Goal: Task Accomplishment & Management: Complete application form

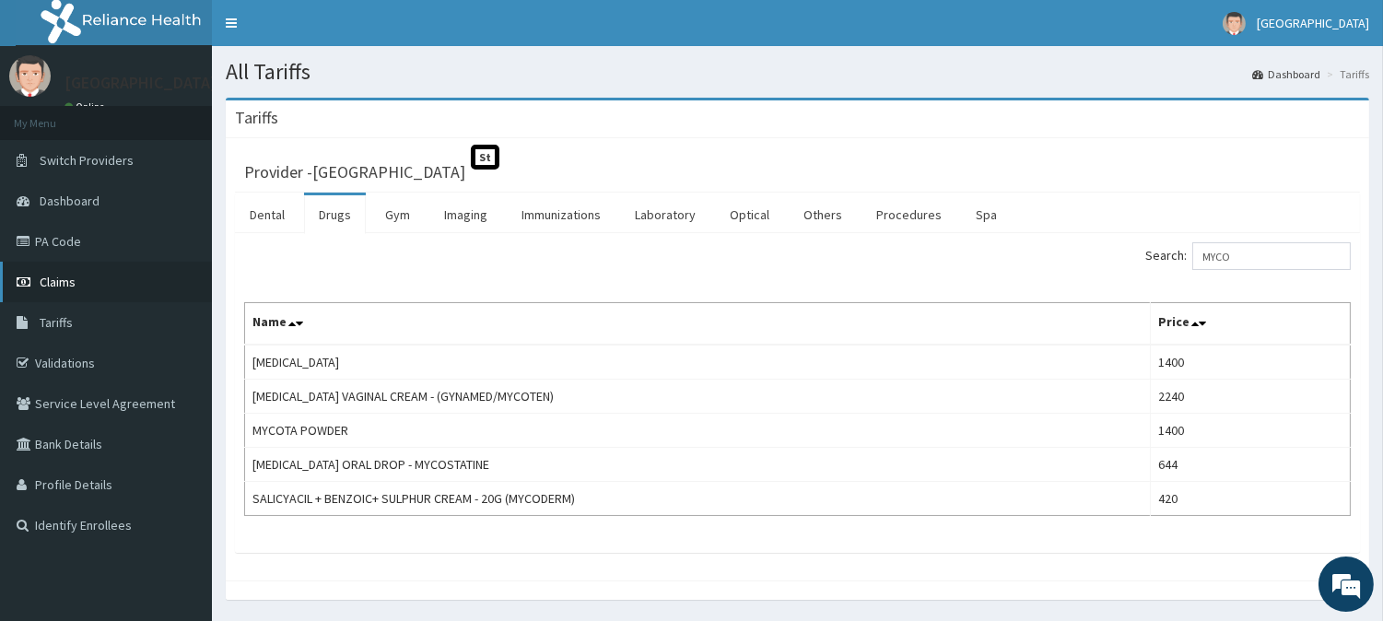
click at [68, 286] on span "Claims" at bounding box center [58, 282] width 36 height 17
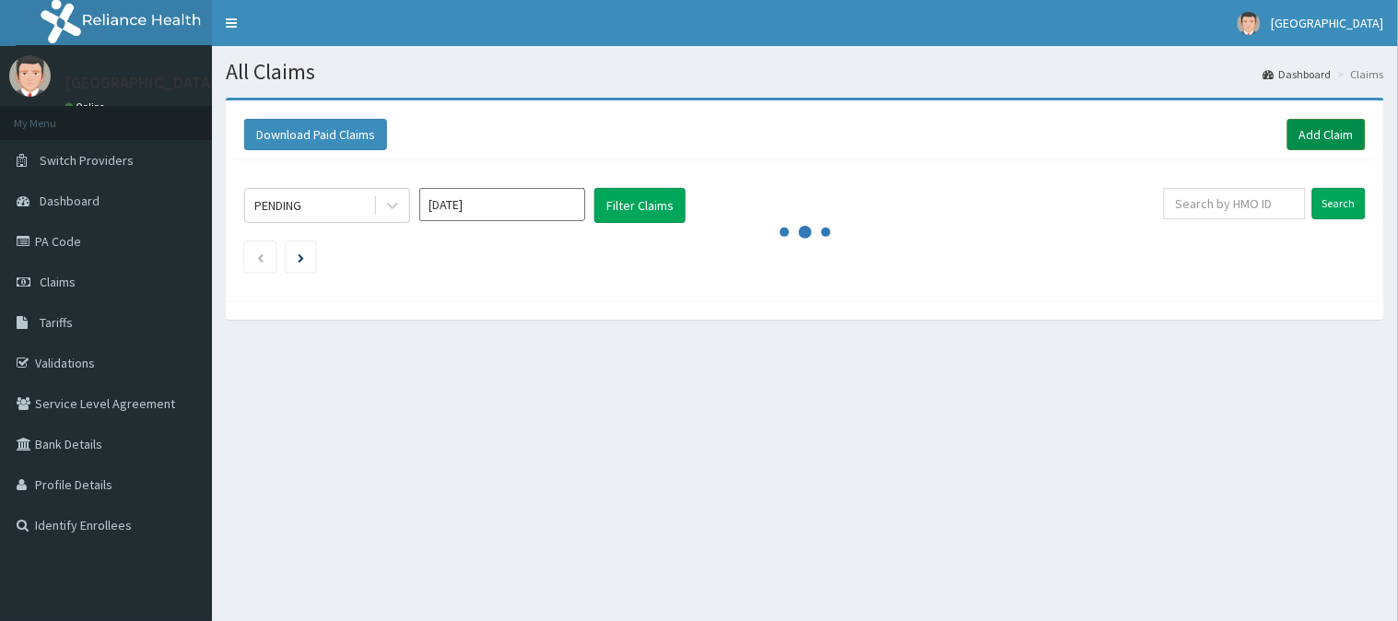
click at [1292, 129] on link "Add Claim" at bounding box center [1326, 134] width 78 height 31
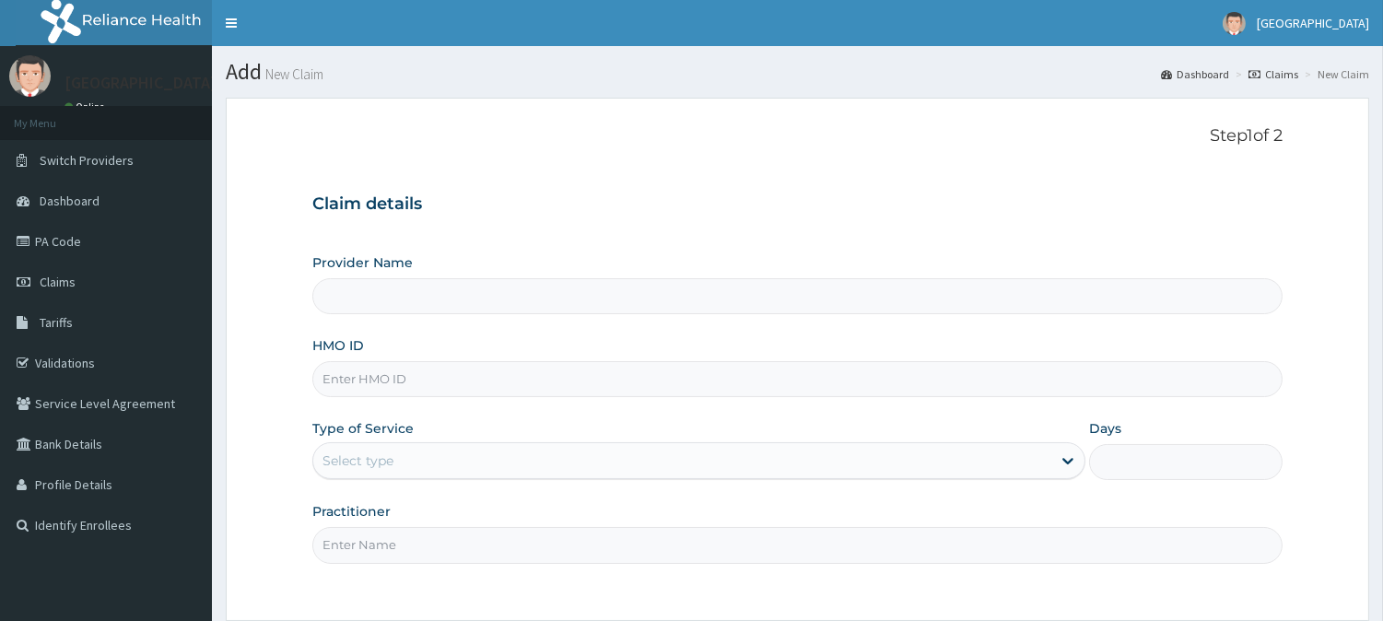
type input "[GEOGRAPHIC_DATA]"
click at [891, 383] on input "HMO ID" at bounding box center [797, 379] width 970 height 36
type input "PLE/10014/B"
click at [857, 458] on div "Select type" at bounding box center [682, 460] width 738 height 29
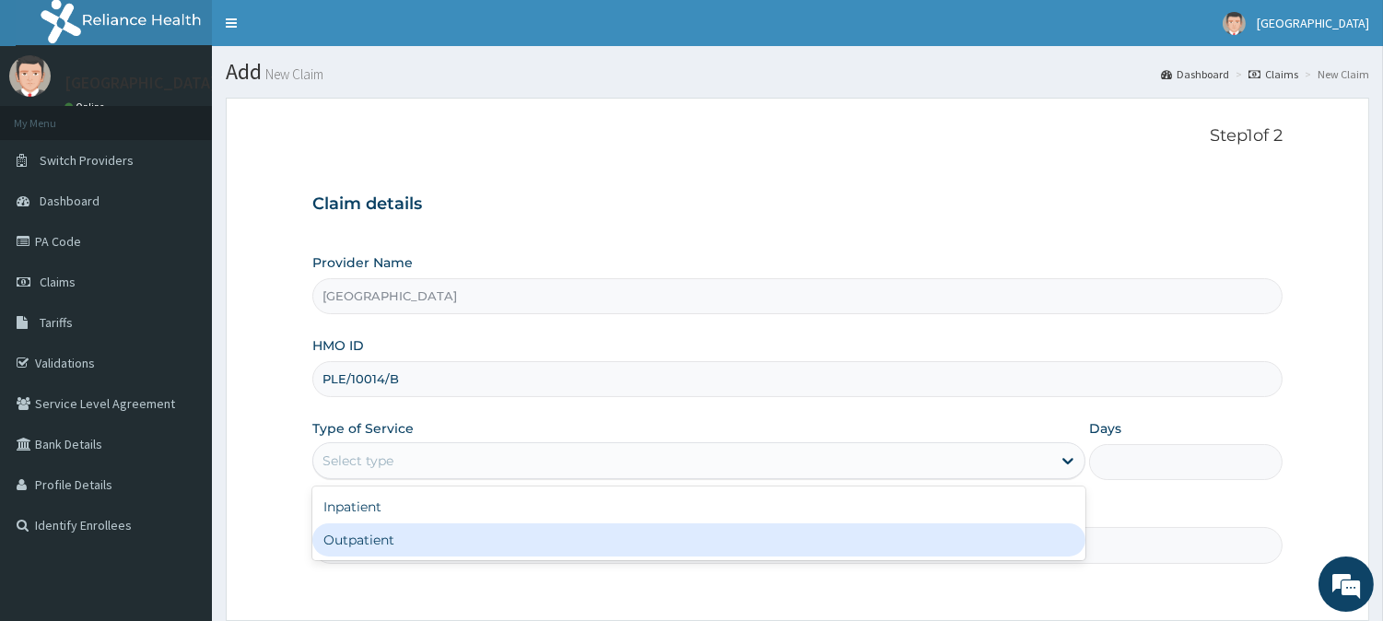
click at [812, 541] on div "Outpatient" at bounding box center [698, 539] width 773 height 33
type input "1"
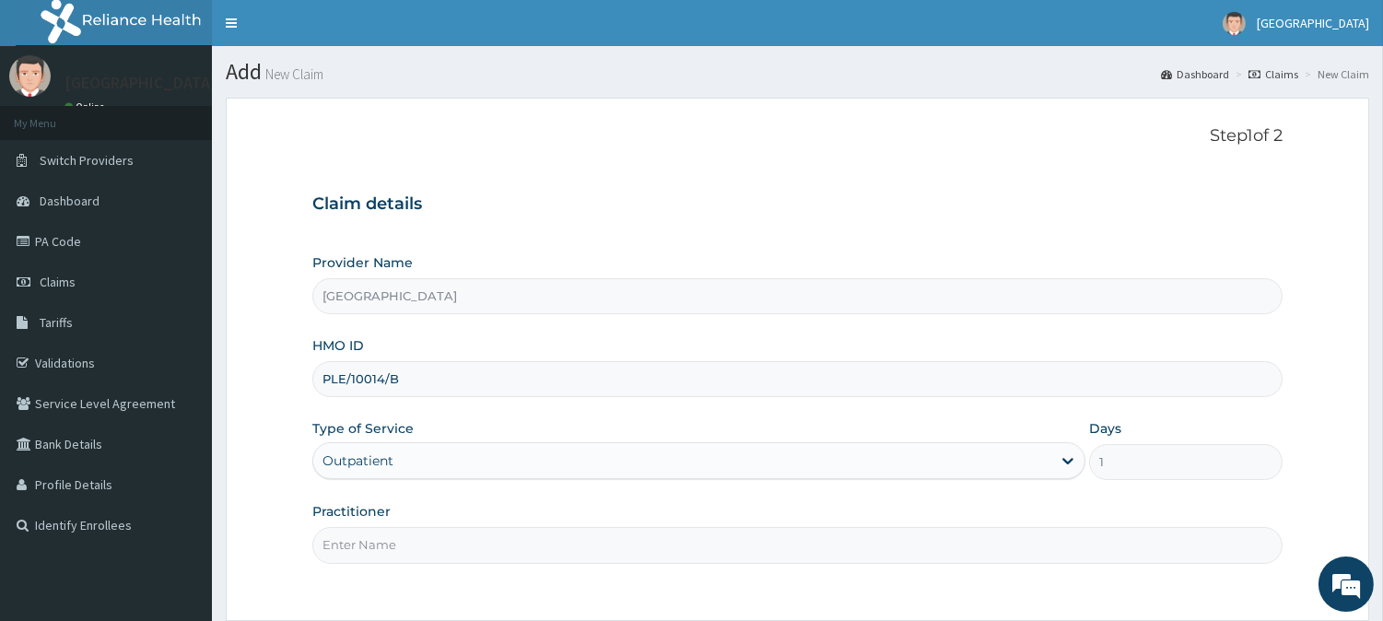
click at [769, 541] on input "Practitioner" at bounding box center [797, 545] width 970 height 36
type input "DR FAVOUR"
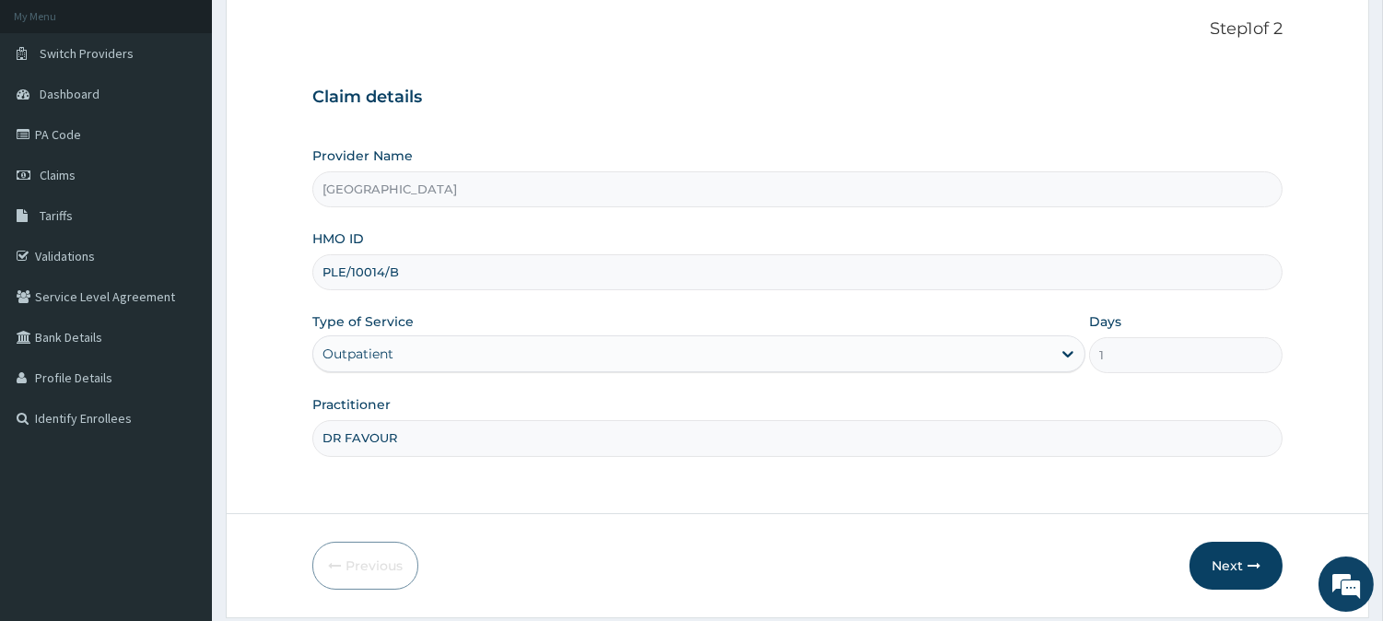
scroll to position [164, 0]
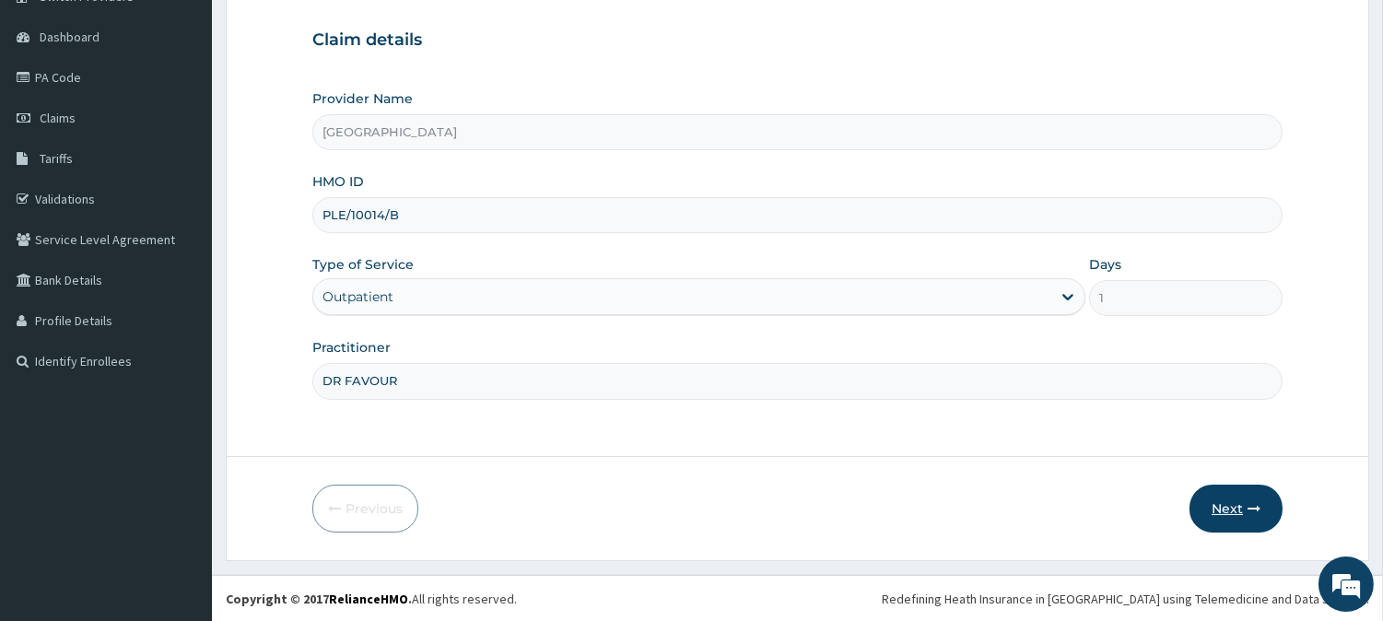
click at [1231, 509] on button "Next" at bounding box center [1236, 509] width 93 height 48
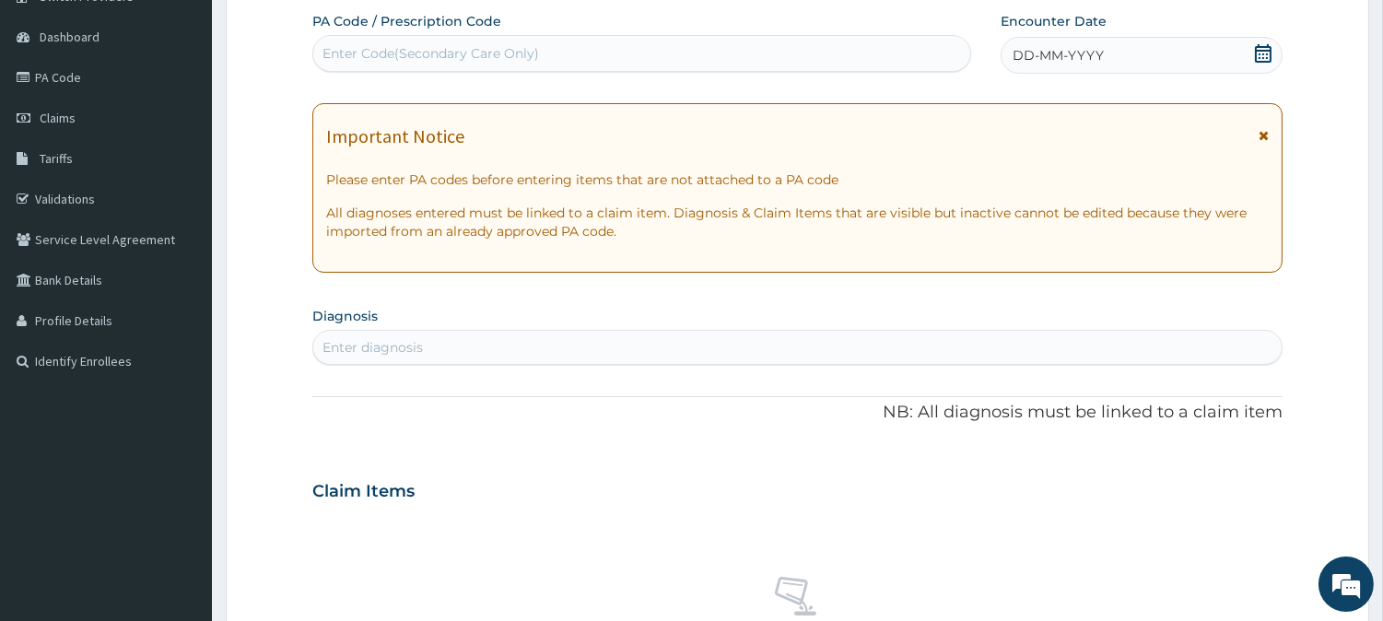
click at [1083, 53] on span "DD-MM-YYYY" at bounding box center [1058, 55] width 91 height 18
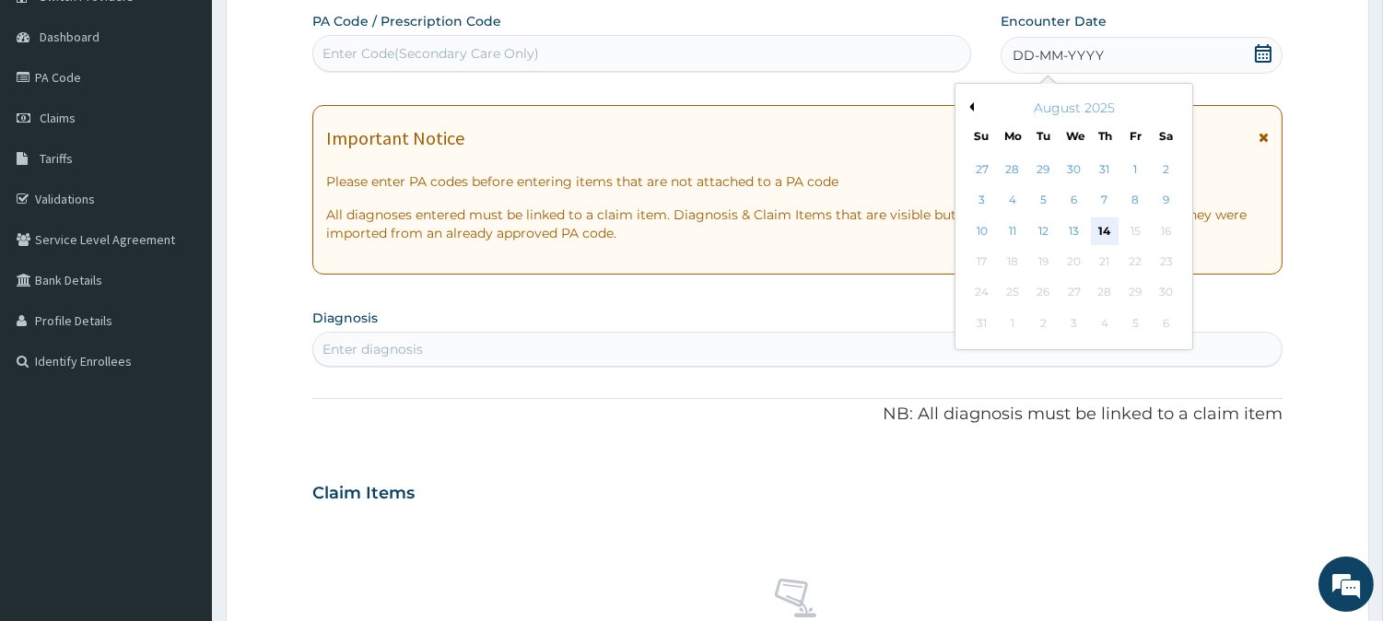
click at [1104, 232] on div "14" at bounding box center [1105, 231] width 28 height 28
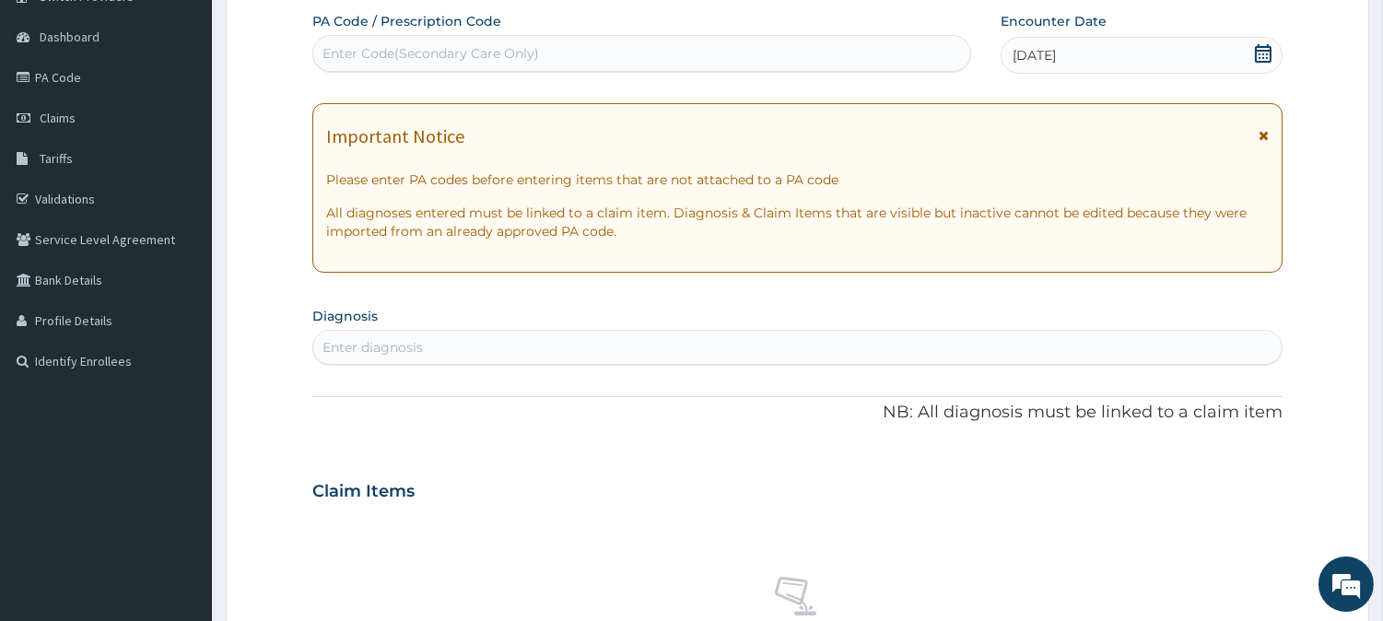
click at [955, 339] on div "Enter diagnosis" at bounding box center [797, 347] width 969 height 29
type input "[MEDICAL_DATA]"
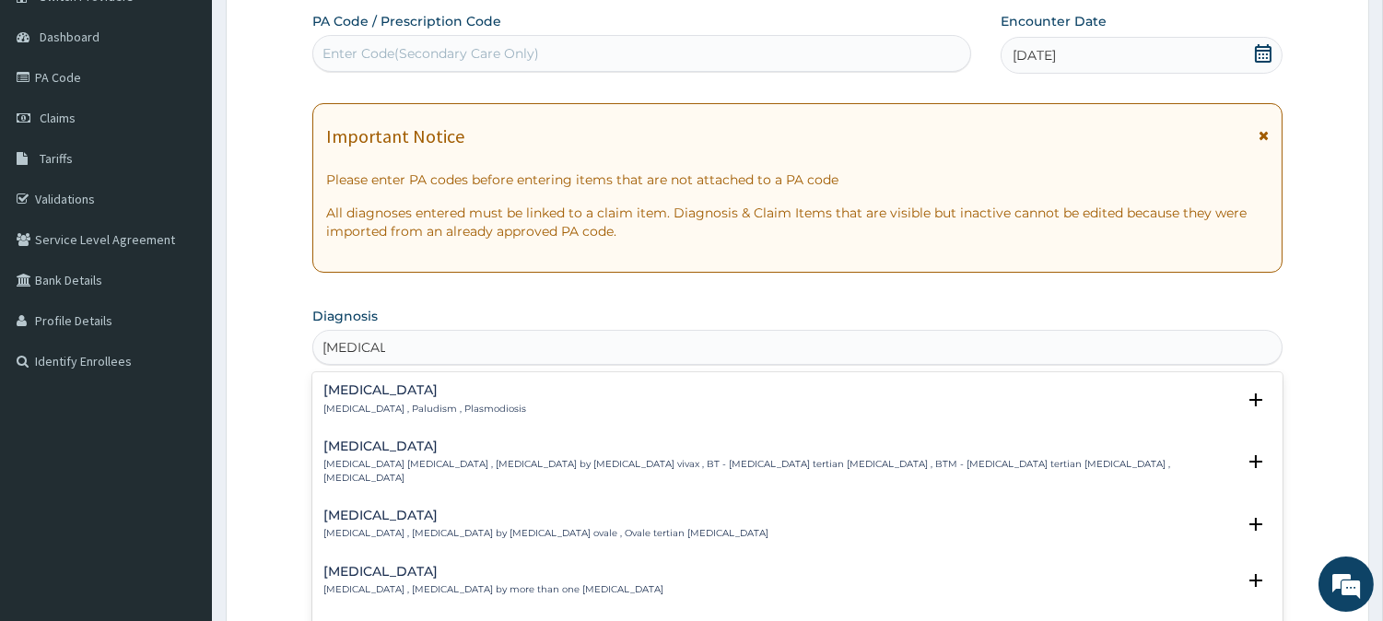
click at [394, 403] on p "[MEDICAL_DATA] , Paludism , Plasmodiosis" at bounding box center [424, 409] width 203 height 13
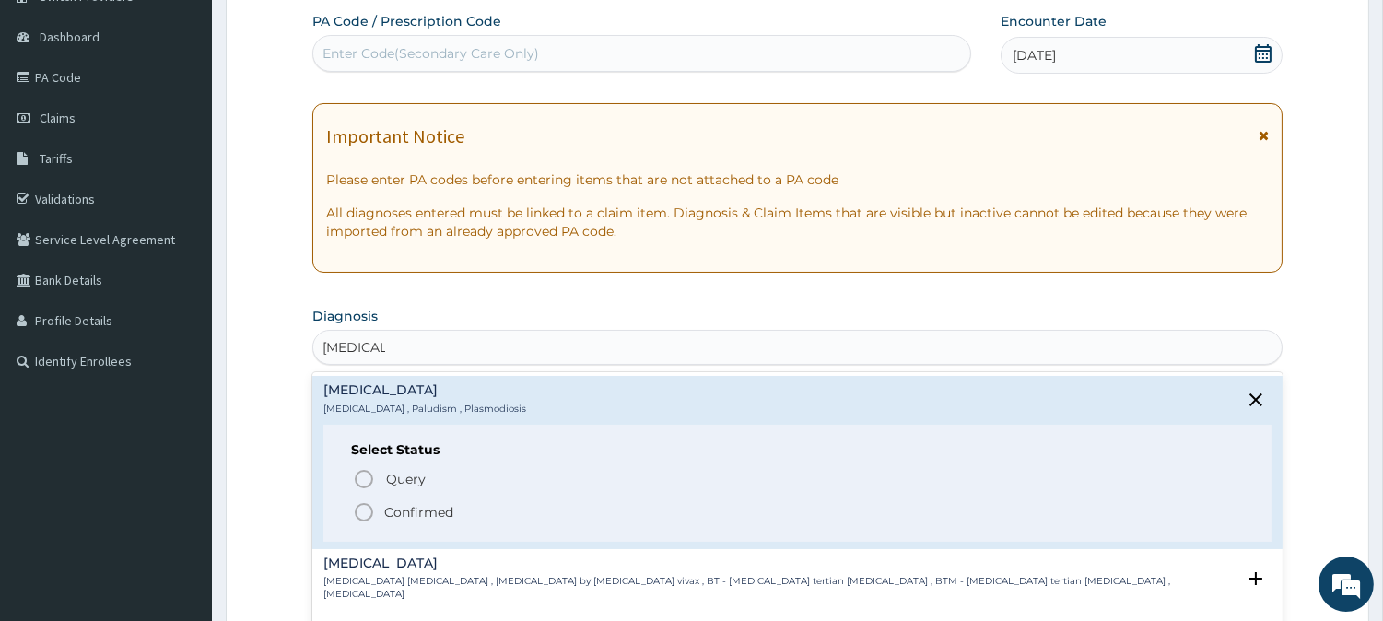
click at [362, 514] on icon "status option filled" at bounding box center [364, 512] width 22 height 22
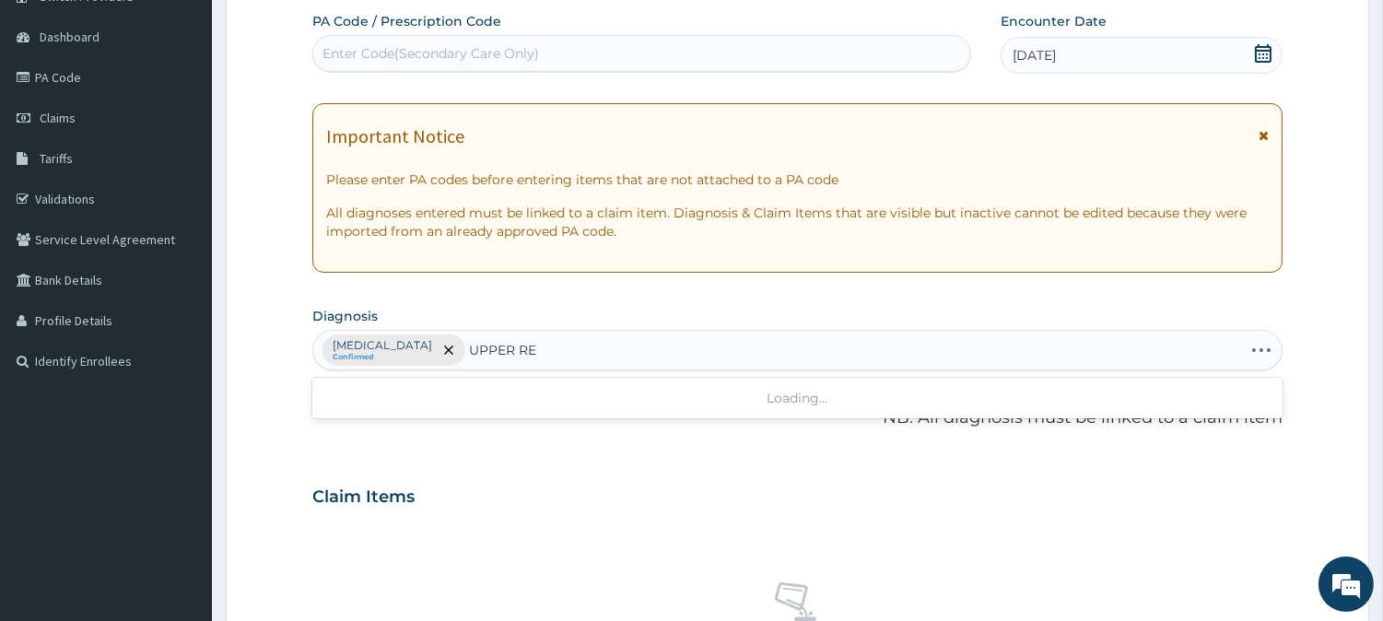
type input "UPPER RES"
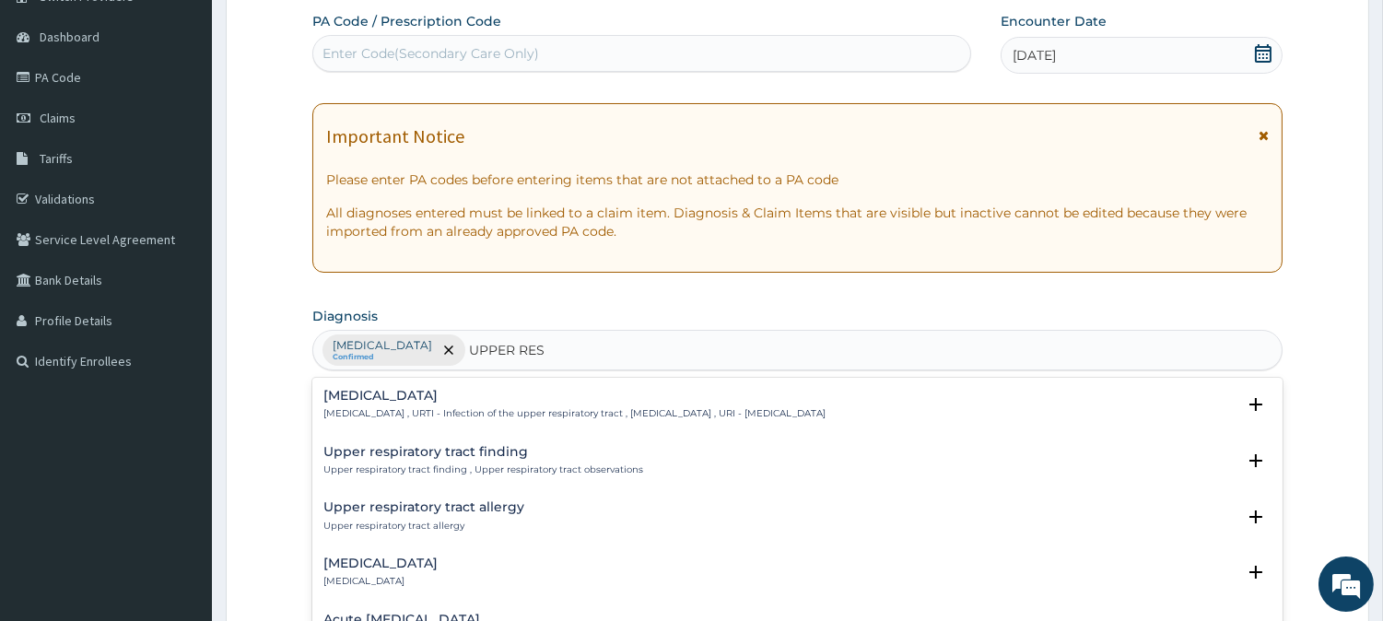
click at [448, 403] on div "[MEDICAL_DATA] [MEDICAL_DATA] , URTI - Infection of the upper respiratory tract…" at bounding box center [574, 405] width 502 height 32
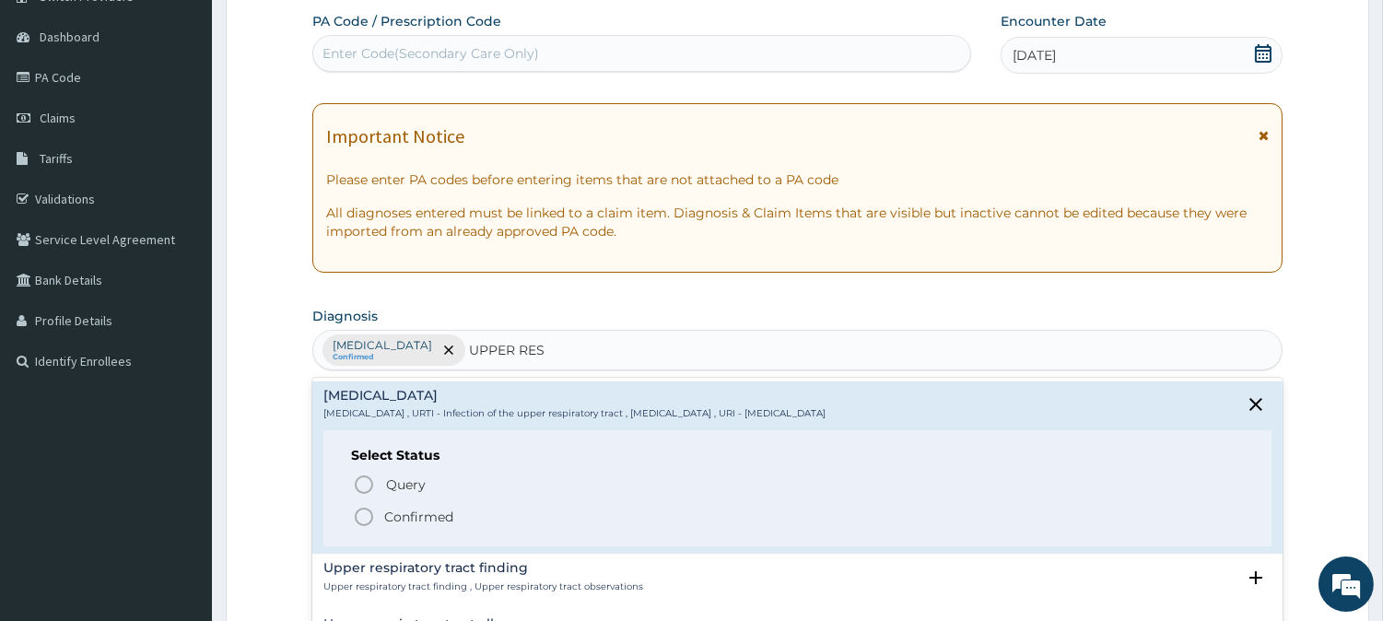
click at [362, 522] on icon "status option filled" at bounding box center [364, 517] width 22 height 22
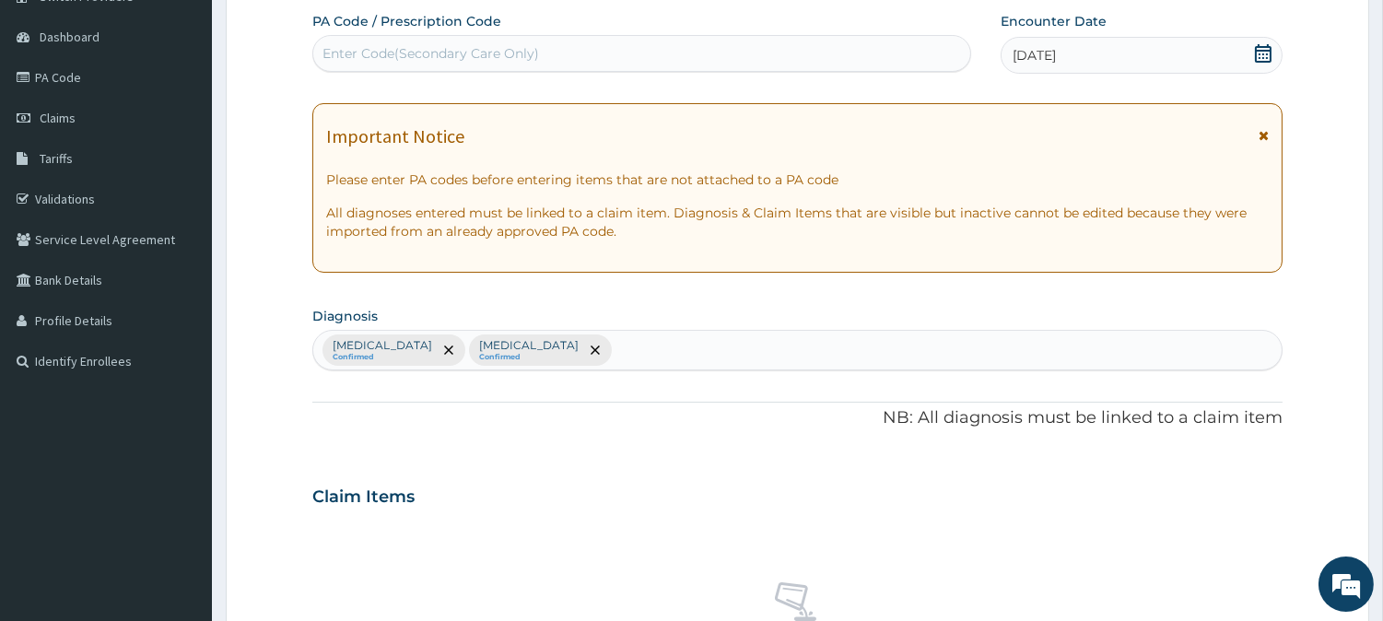
scroll to position [707, 0]
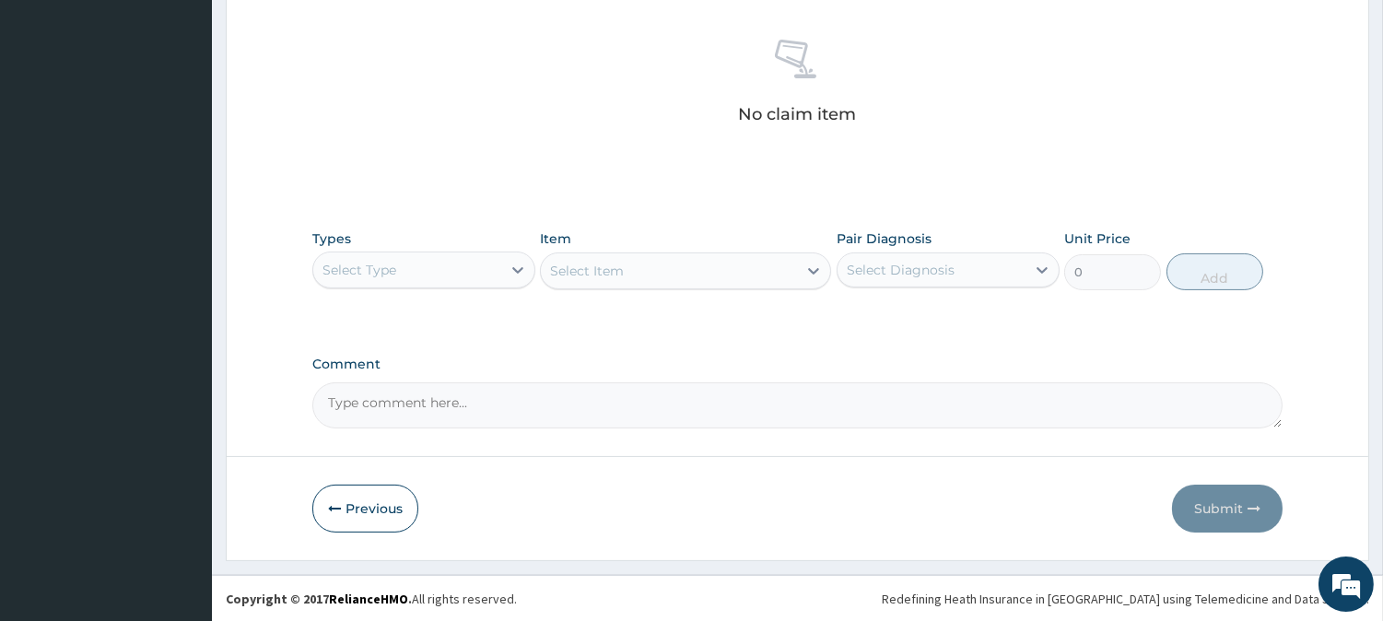
click at [492, 269] on div "Select Type" at bounding box center [407, 269] width 188 height 29
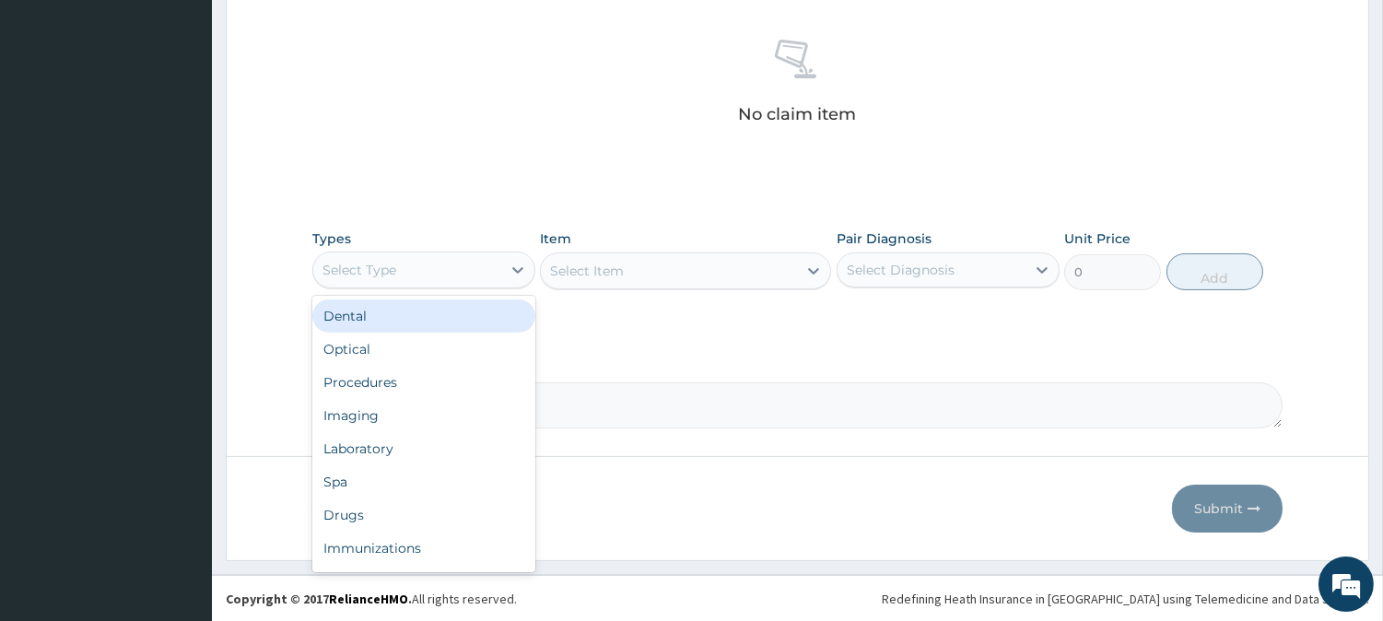
type input "P"
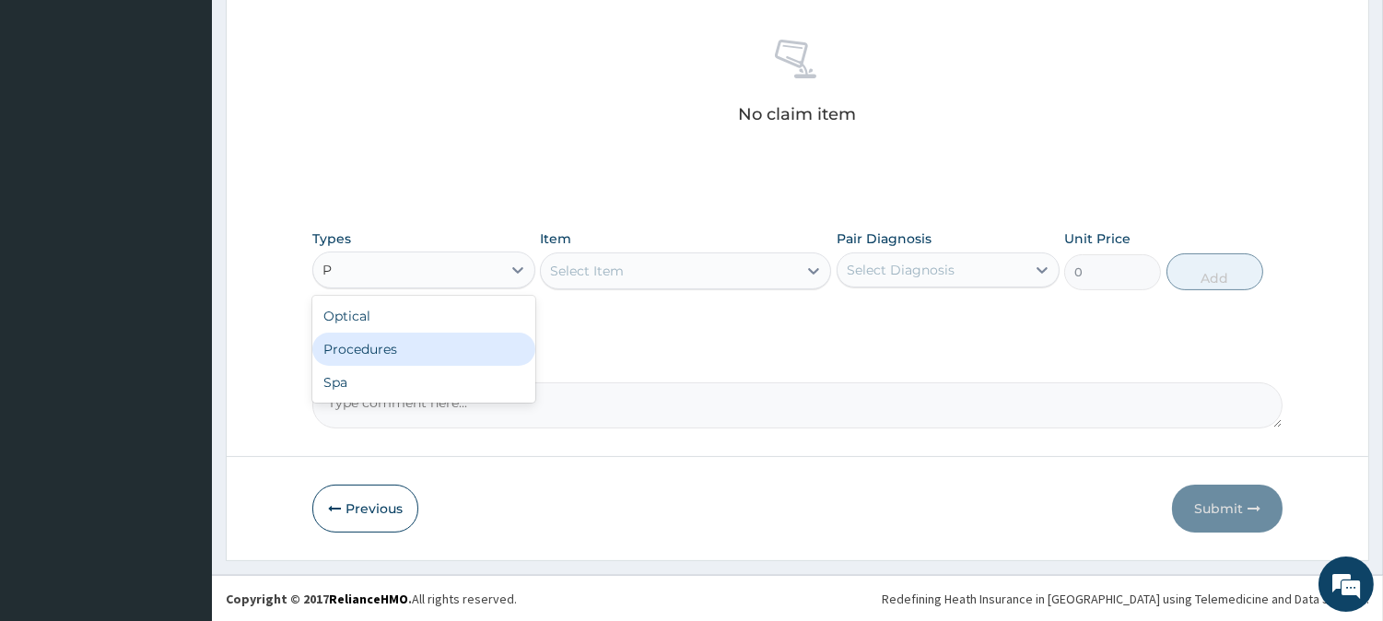
click at [491, 338] on div "Procedures" at bounding box center [423, 349] width 223 height 33
click at [609, 270] on div "Select Item" at bounding box center [685, 271] width 291 height 37
click at [610, 275] on div "Select Item" at bounding box center [685, 271] width 291 height 37
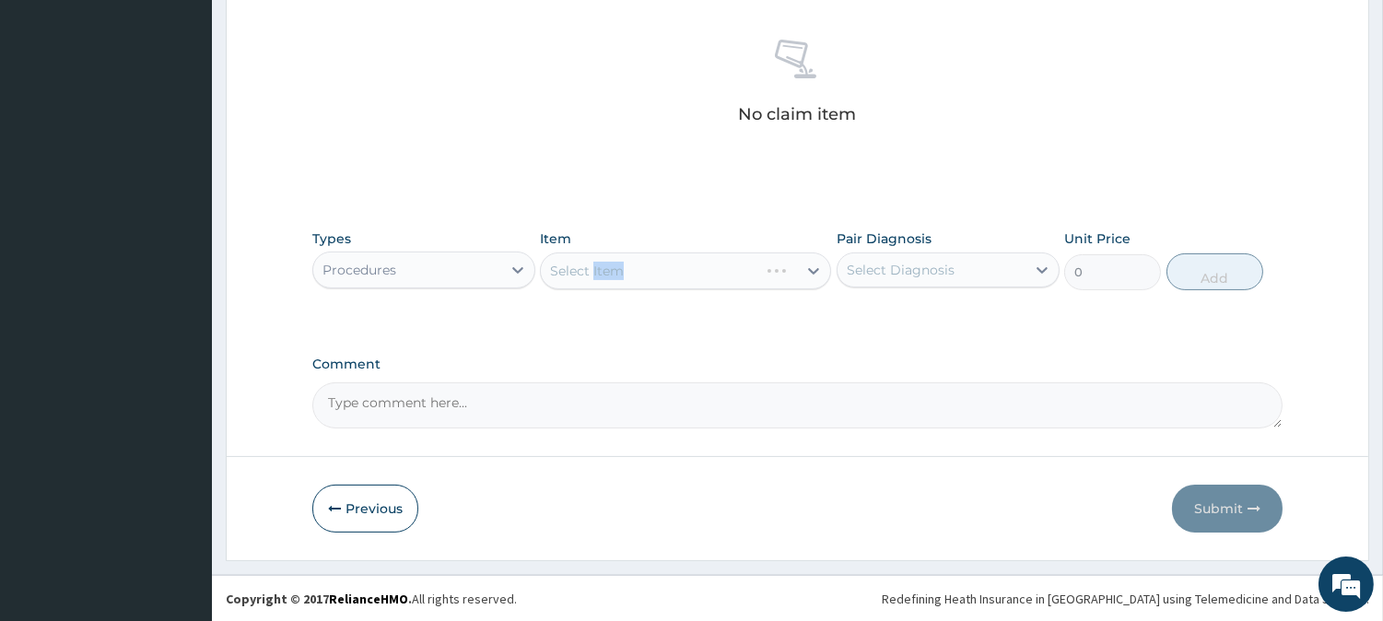
click at [610, 275] on div "Select Item" at bounding box center [685, 271] width 291 height 37
click at [610, 275] on div "Select Item" at bounding box center [587, 271] width 74 height 18
type input "GENERAL PRA"
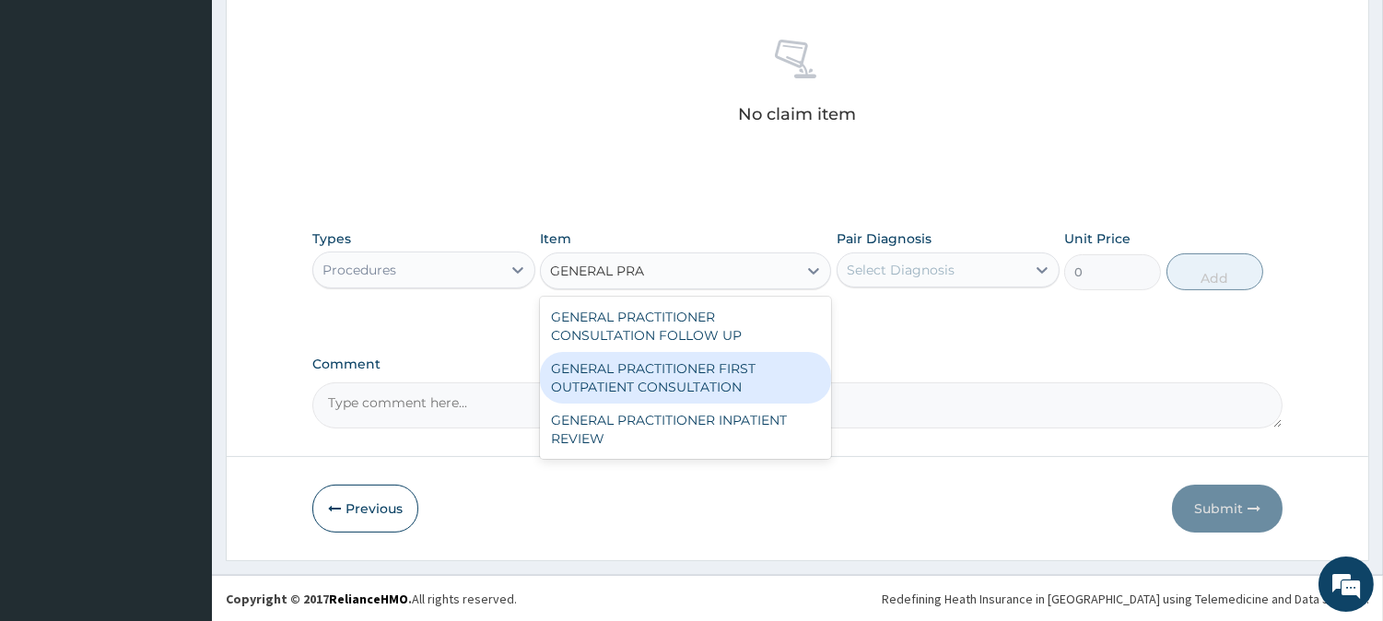
click at [671, 364] on div "GENERAL PRACTITIONER FIRST OUTPATIENT CONSULTATION" at bounding box center [685, 378] width 291 height 52
type input "3750"
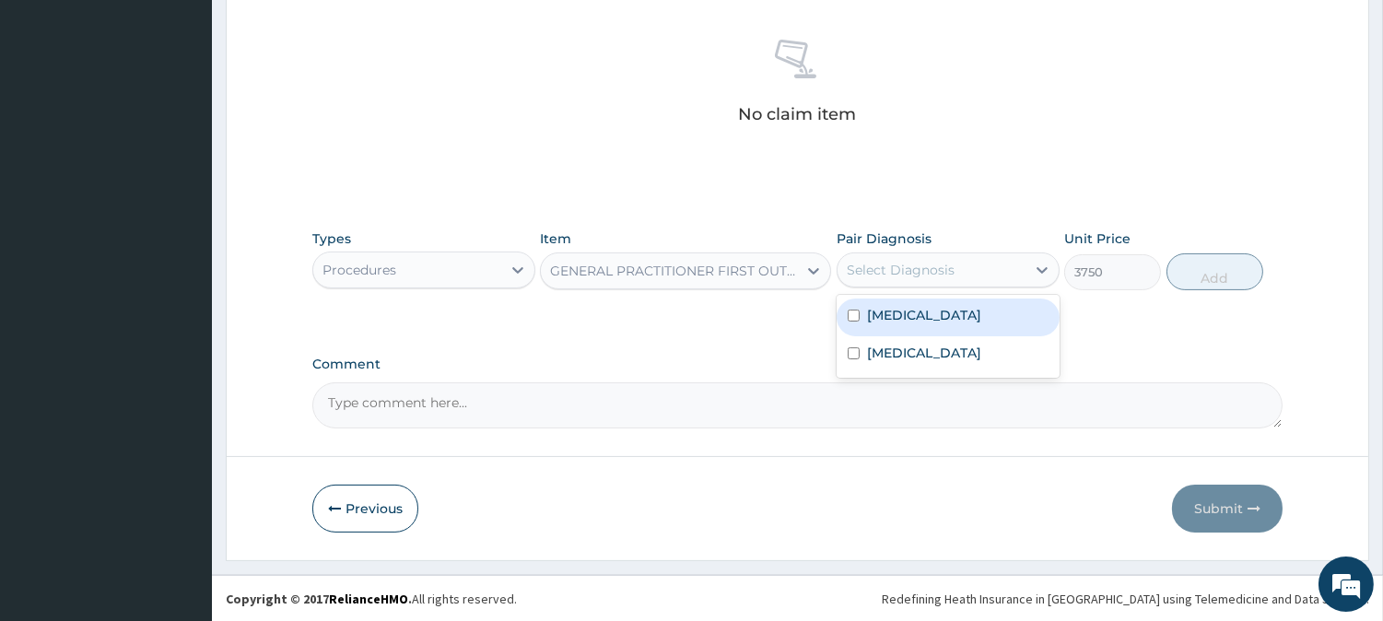
click at [881, 273] on div "Select Diagnosis" at bounding box center [901, 270] width 108 height 18
click at [881, 311] on label "[MEDICAL_DATA]" at bounding box center [924, 315] width 114 height 18
checkbox input "true"
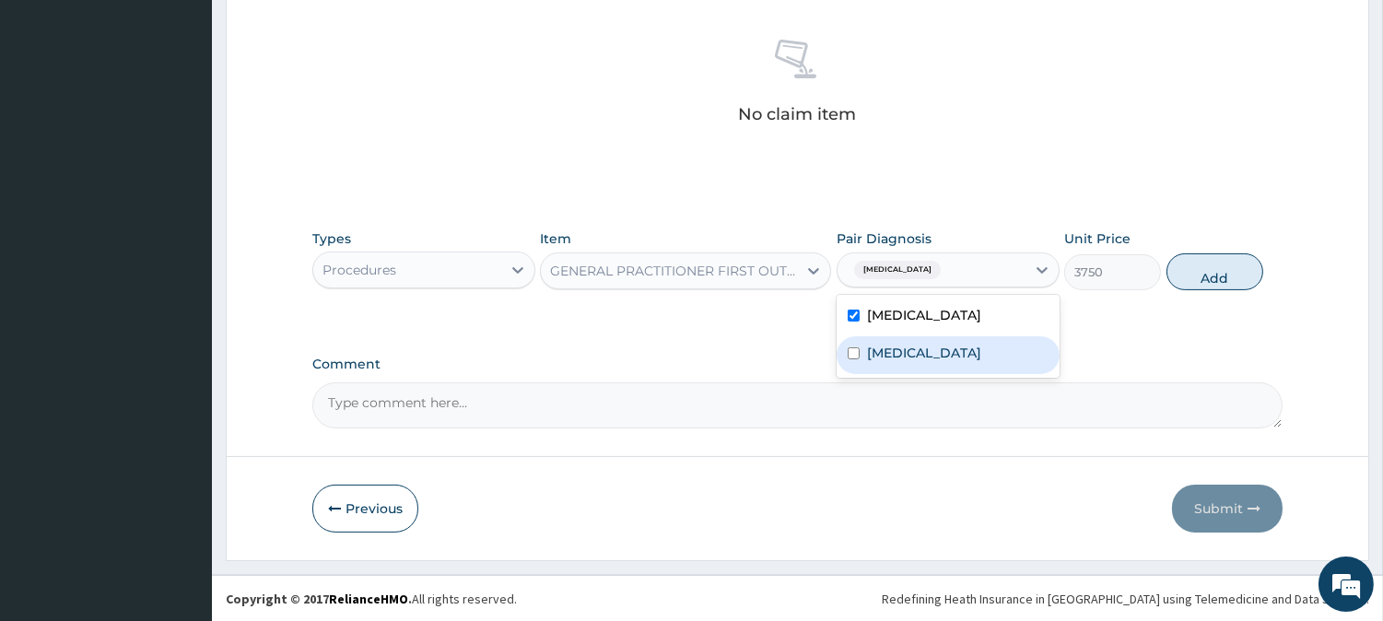
click at [881, 347] on label "[MEDICAL_DATA]" at bounding box center [924, 353] width 114 height 18
checkbox input "true"
click at [1186, 280] on button "Add" at bounding box center [1215, 271] width 97 height 37
type input "0"
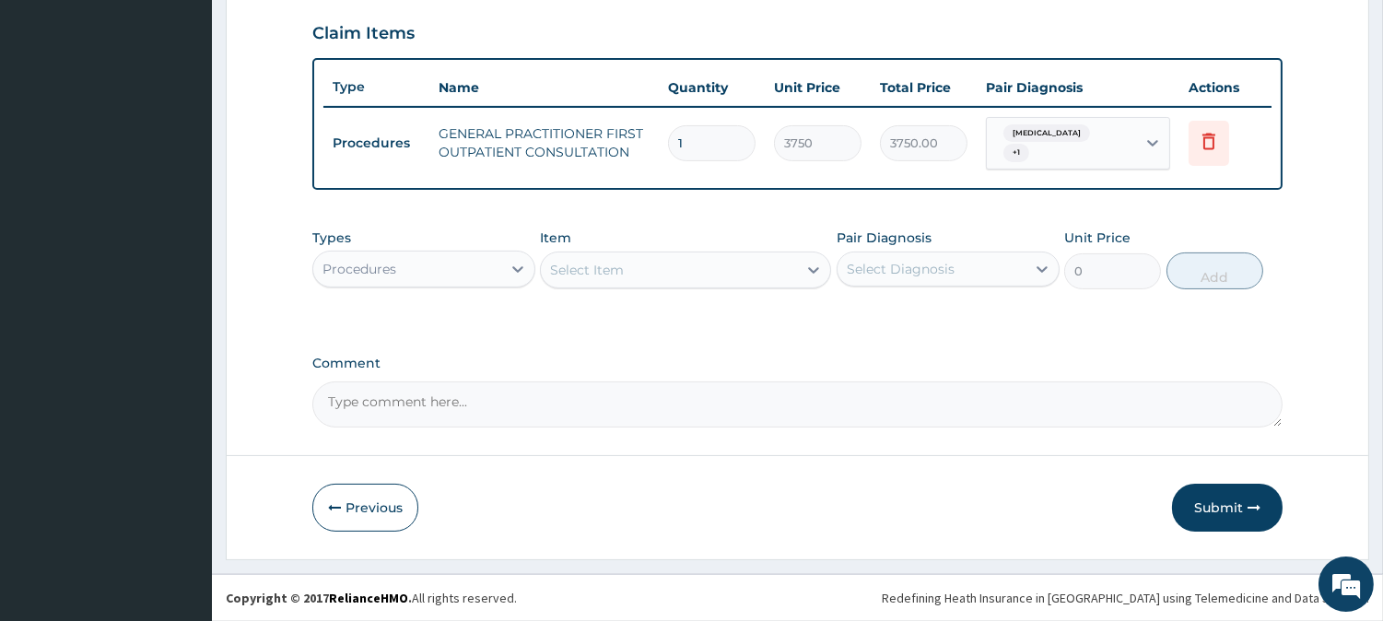
scroll to position [618, 0]
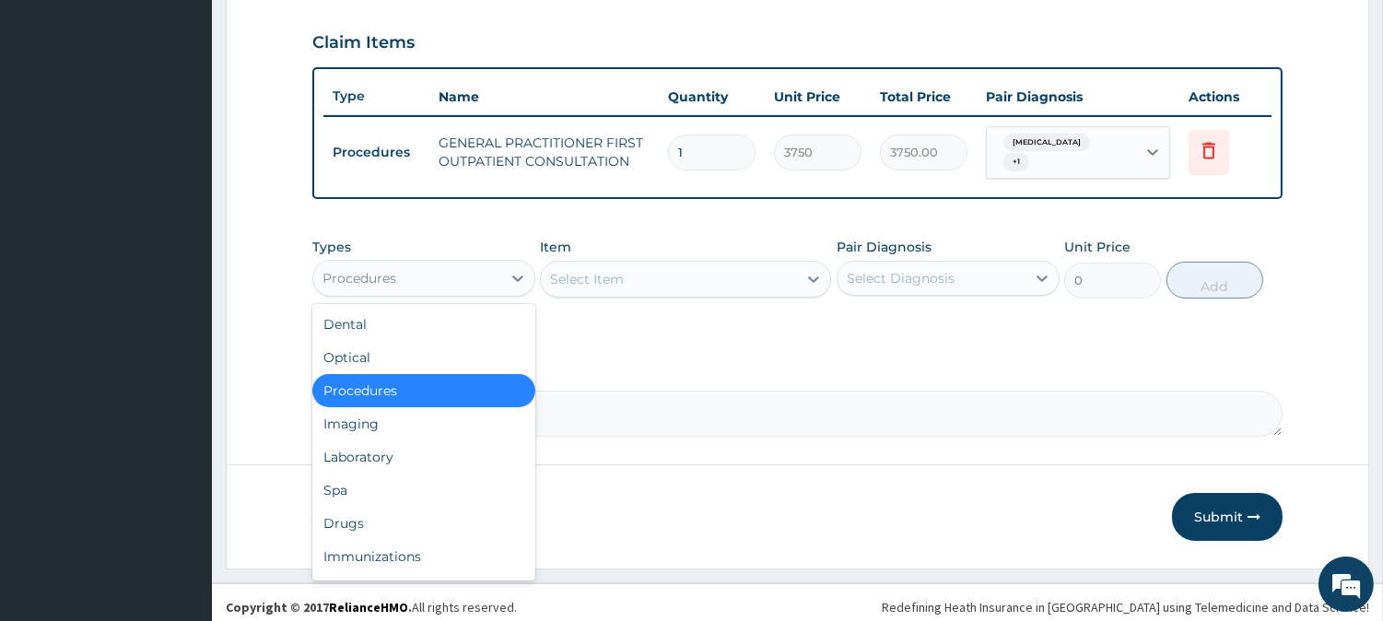
click at [458, 268] on div "Procedures" at bounding box center [407, 278] width 188 height 29
click at [388, 440] on div "Laboratory" at bounding box center [423, 456] width 223 height 33
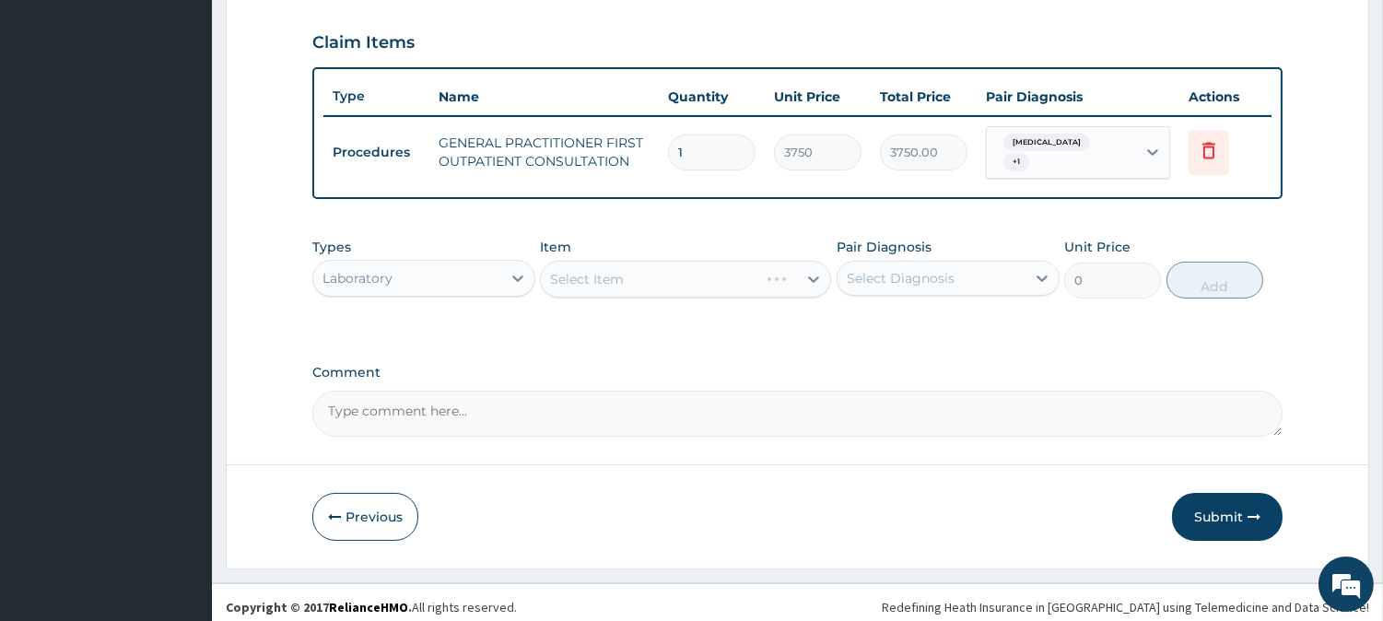
click at [637, 263] on div "Select Item" at bounding box center [685, 279] width 291 height 37
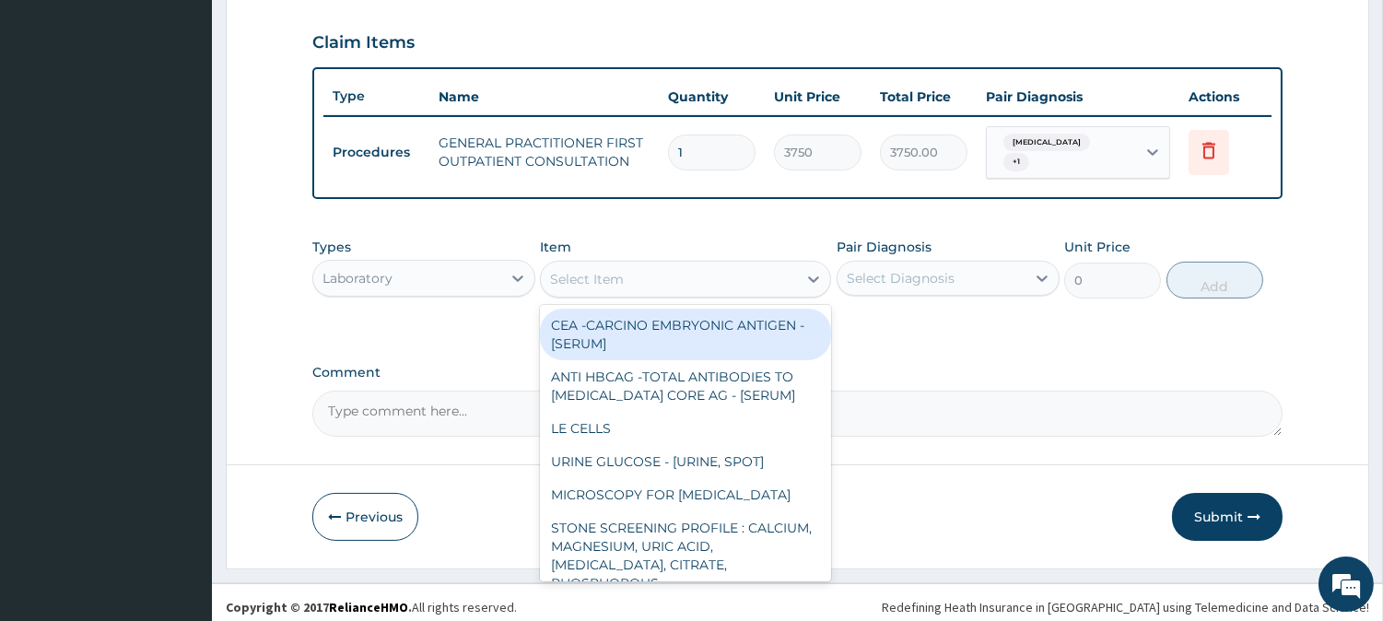
click at [637, 264] on div "Select Item" at bounding box center [669, 278] width 256 height 29
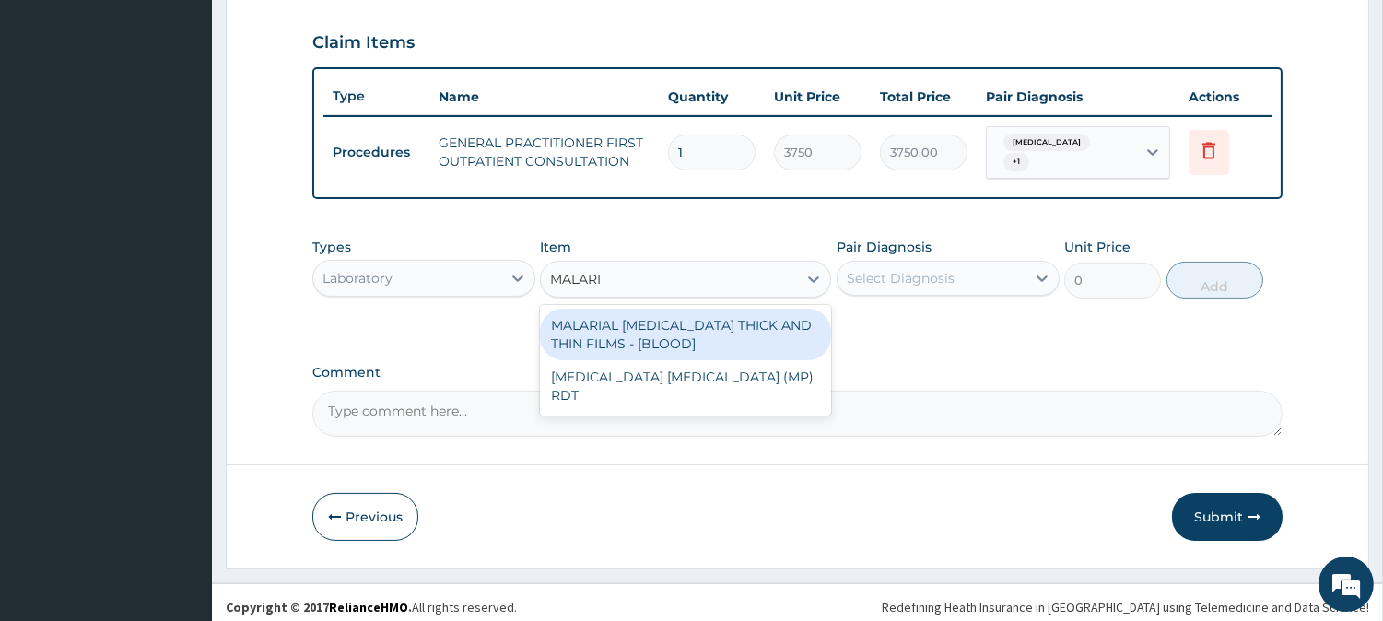
type input "[MEDICAL_DATA]"
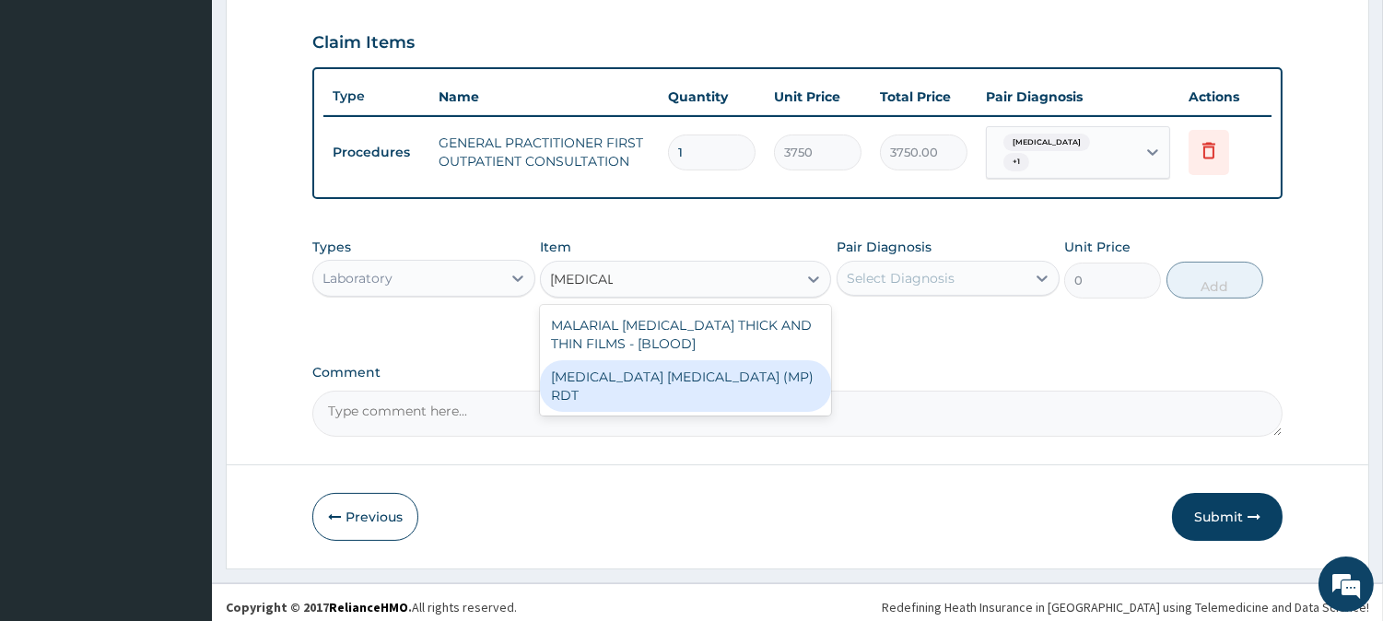
click at [650, 378] on div "[MEDICAL_DATA] [MEDICAL_DATA] (MP) RDT" at bounding box center [685, 386] width 291 height 52
type input "2000"
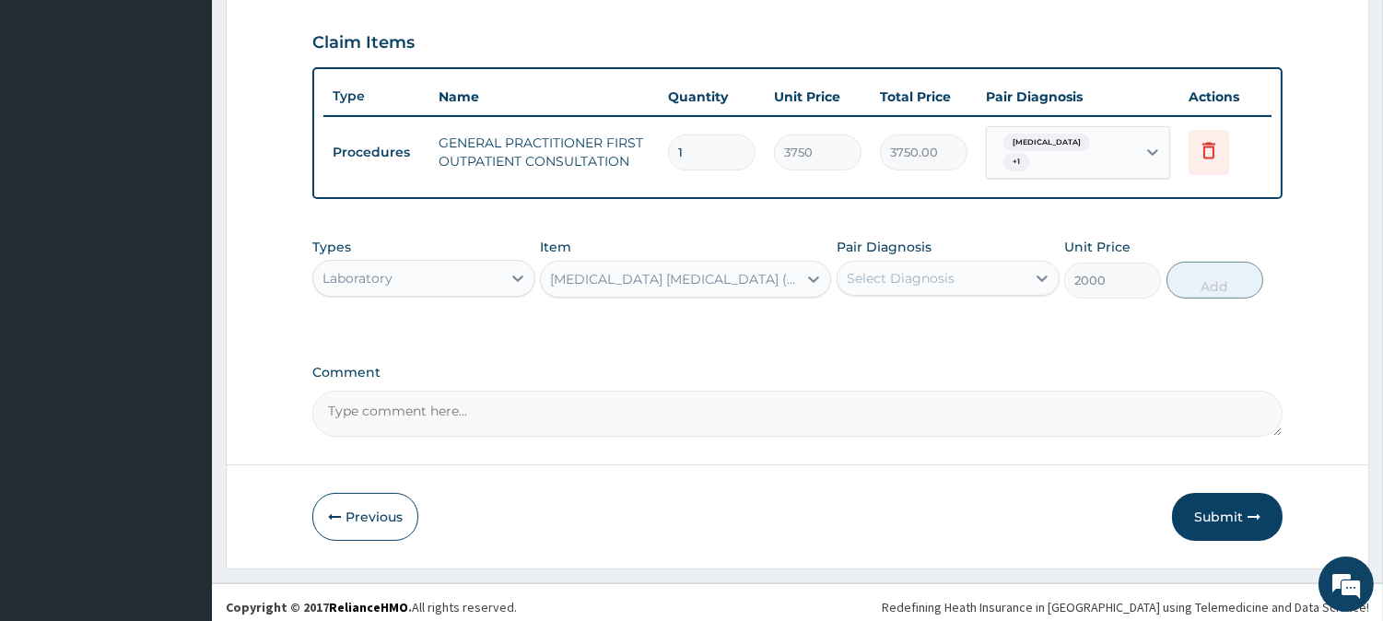
click at [692, 280] on div "[MEDICAL_DATA] [MEDICAL_DATA] (MP) RDT" at bounding box center [669, 278] width 256 height 29
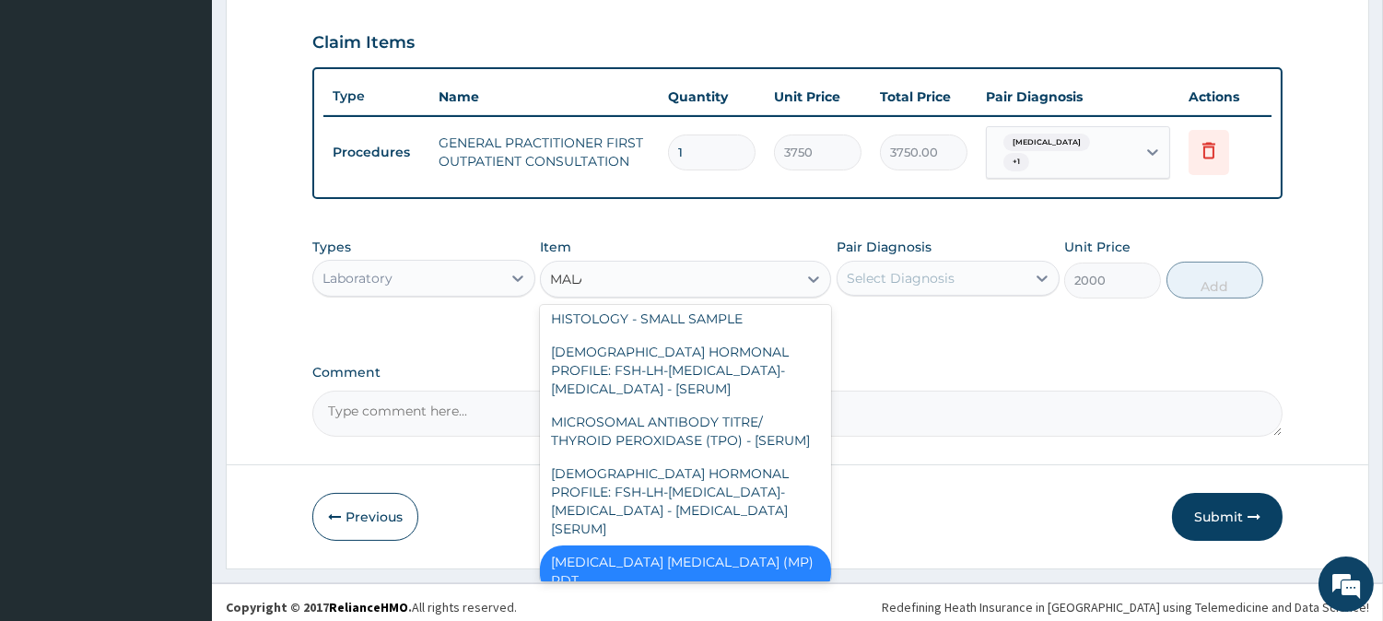
scroll to position [0, 0]
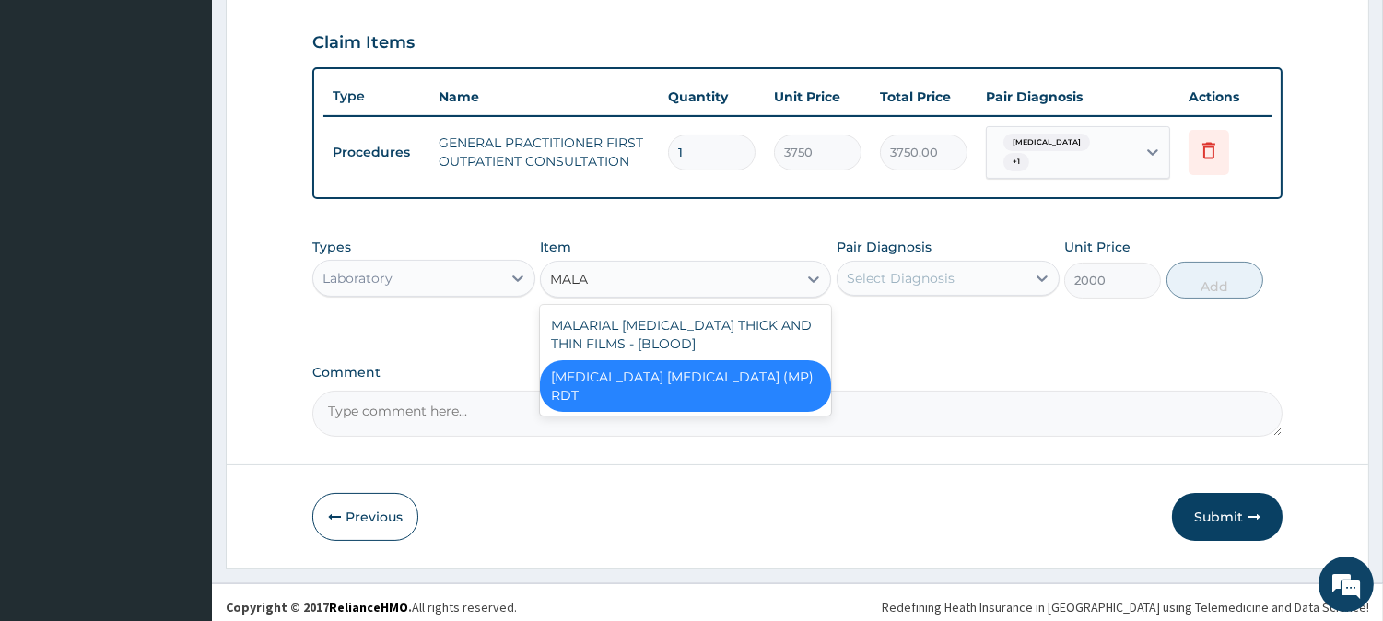
type input "MALAR"
click at [701, 360] on div "[MEDICAL_DATA] [MEDICAL_DATA] (MP) RDT" at bounding box center [685, 386] width 291 height 52
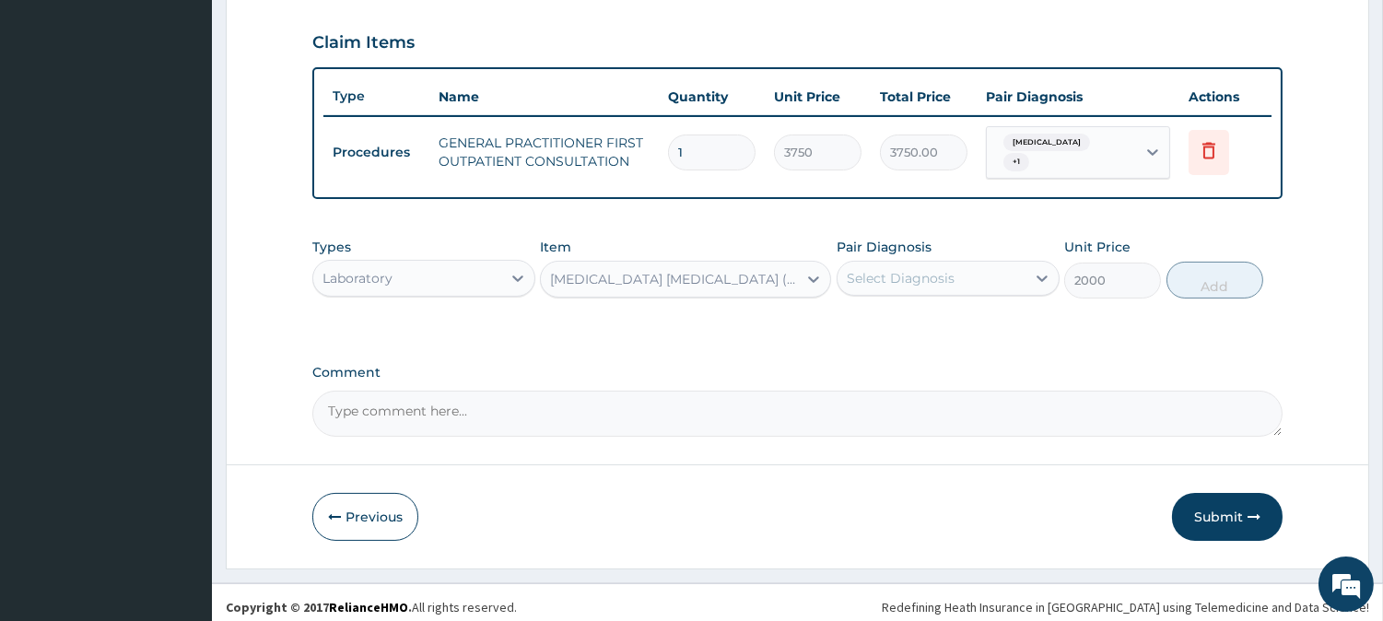
click at [678, 284] on div "[MEDICAL_DATA] [MEDICAL_DATA] (MP) RDT" at bounding box center [685, 279] width 291 height 37
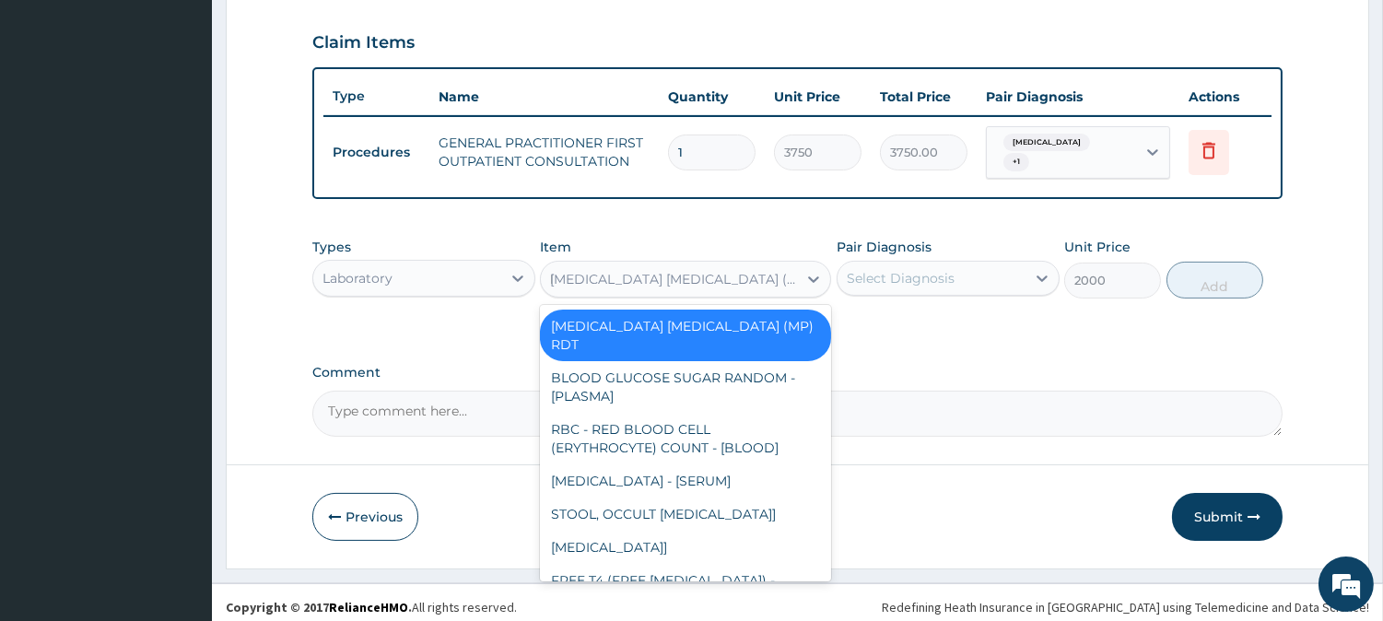
scroll to position [1973, 0]
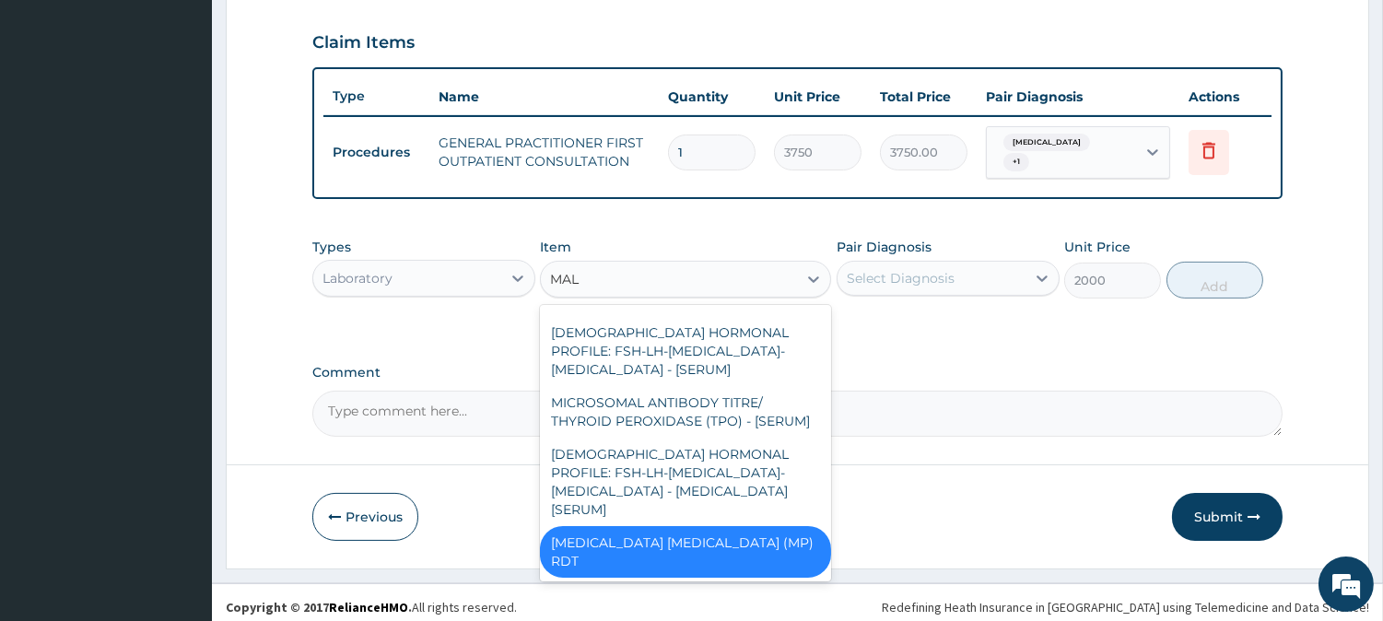
type input "MALA"
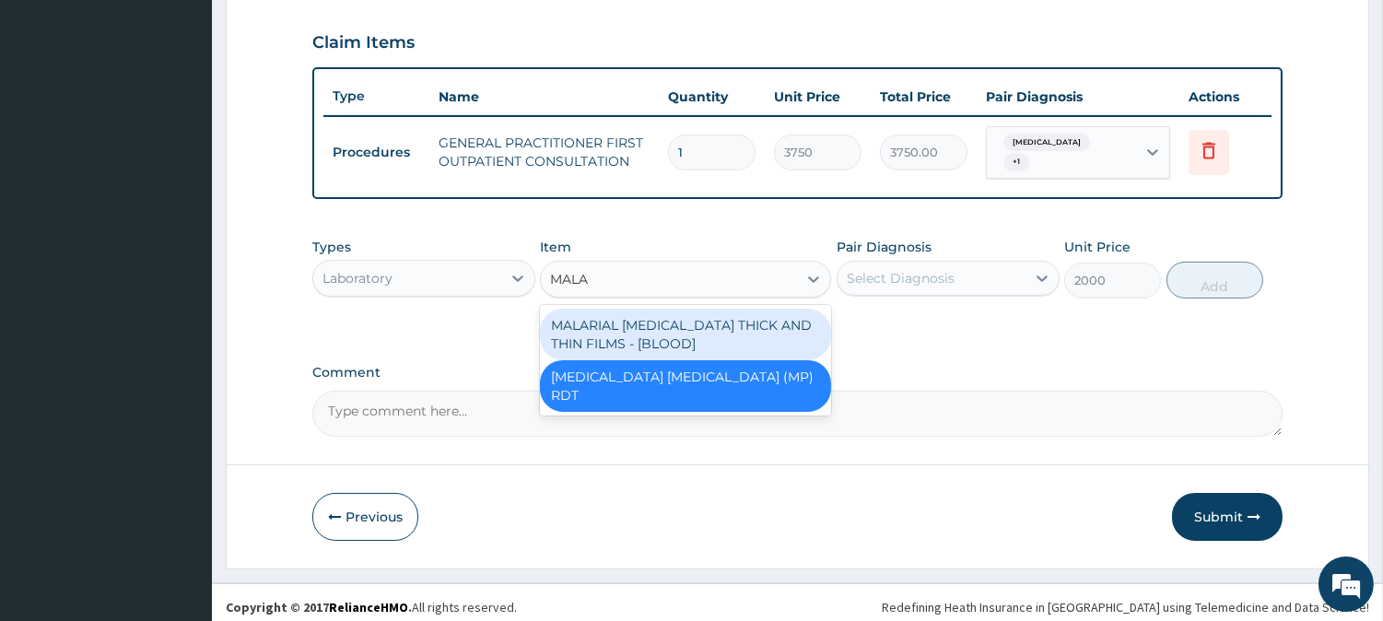
click at [789, 309] on div "MALARIAL [MEDICAL_DATA] THICK AND THIN FILMS - [BLOOD]" at bounding box center [685, 335] width 291 height 52
type input "2187.5"
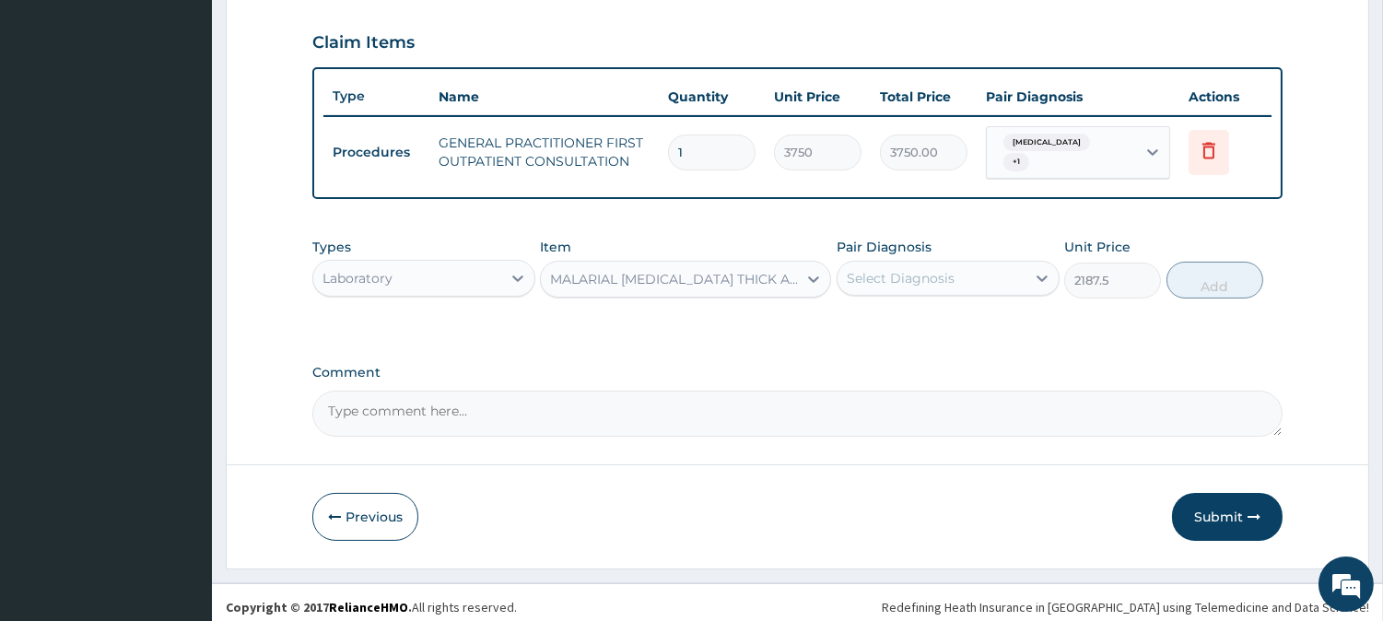
click at [908, 269] on div "Select Diagnosis" at bounding box center [901, 278] width 108 height 18
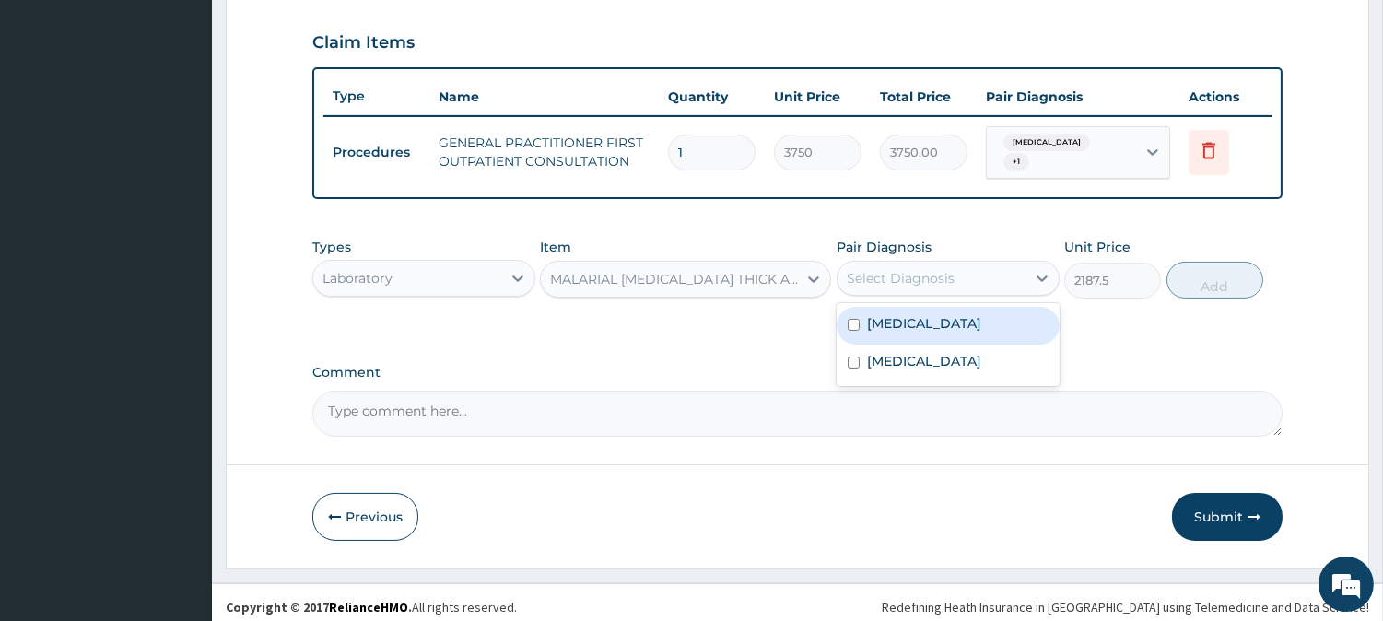
click at [910, 319] on label "[MEDICAL_DATA]" at bounding box center [924, 323] width 114 height 18
checkbox input "true"
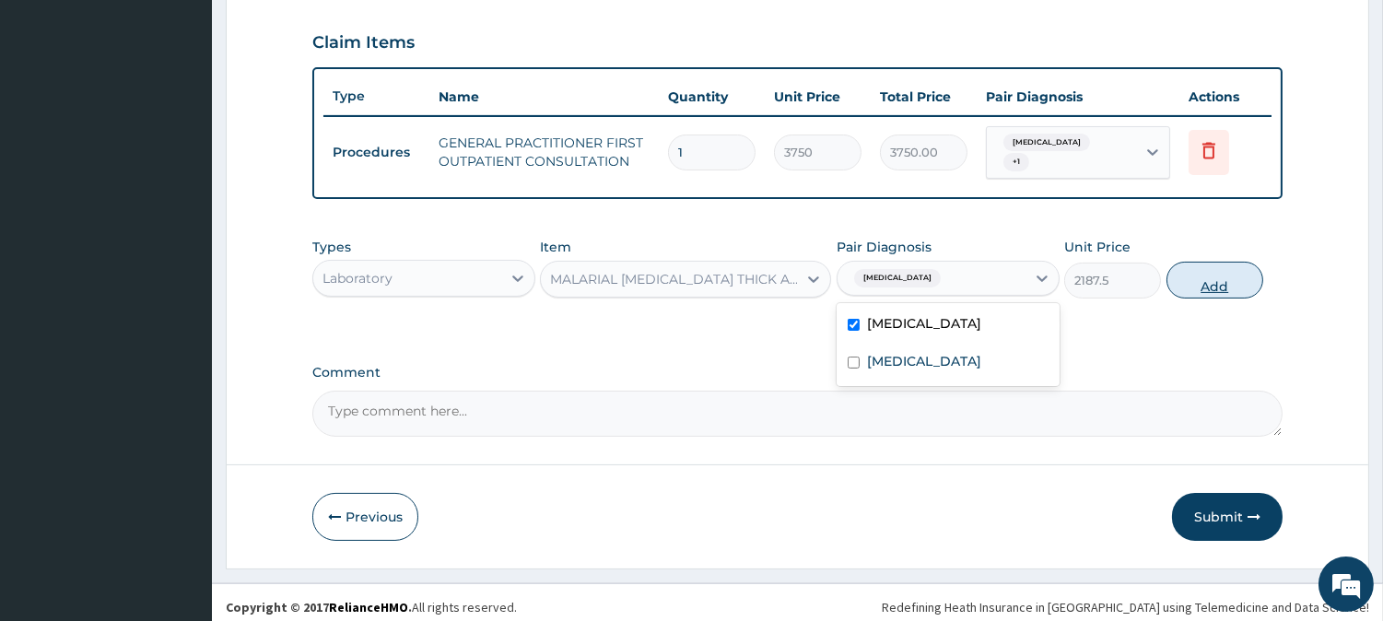
click at [1199, 263] on button "Add" at bounding box center [1215, 280] width 97 height 37
type input "0"
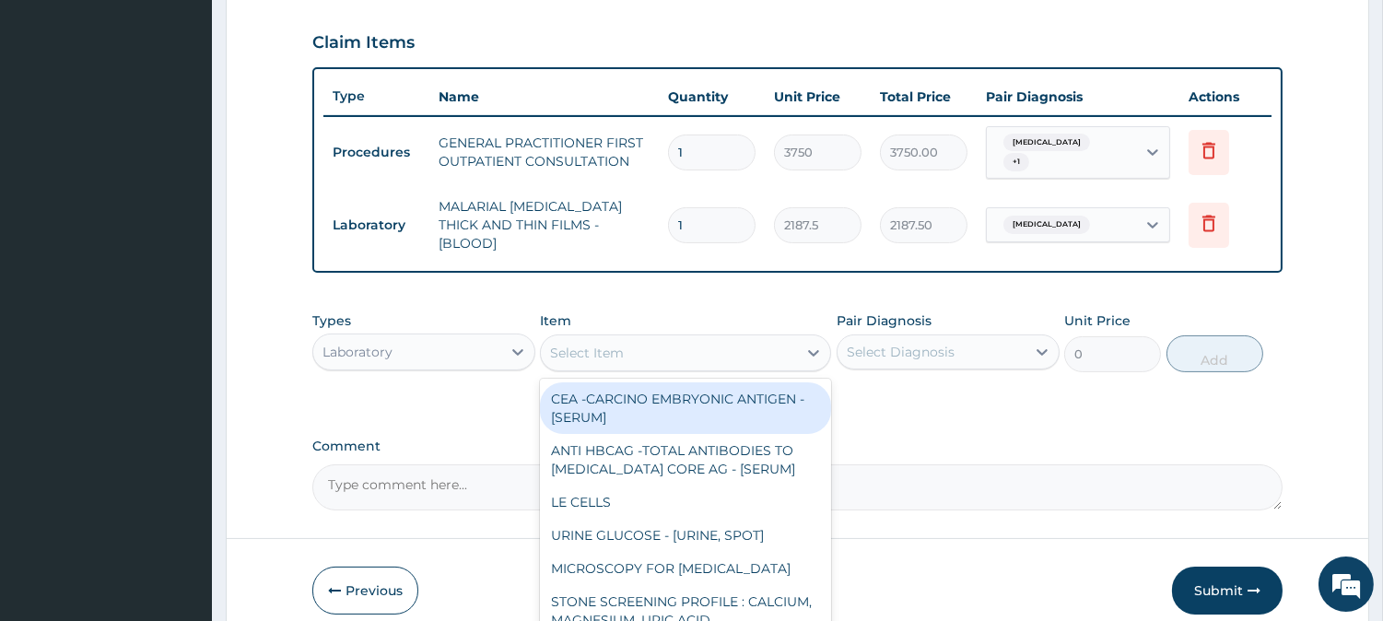
click at [714, 338] on div "Select Item" at bounding box center [669, 352] width 256 height 29
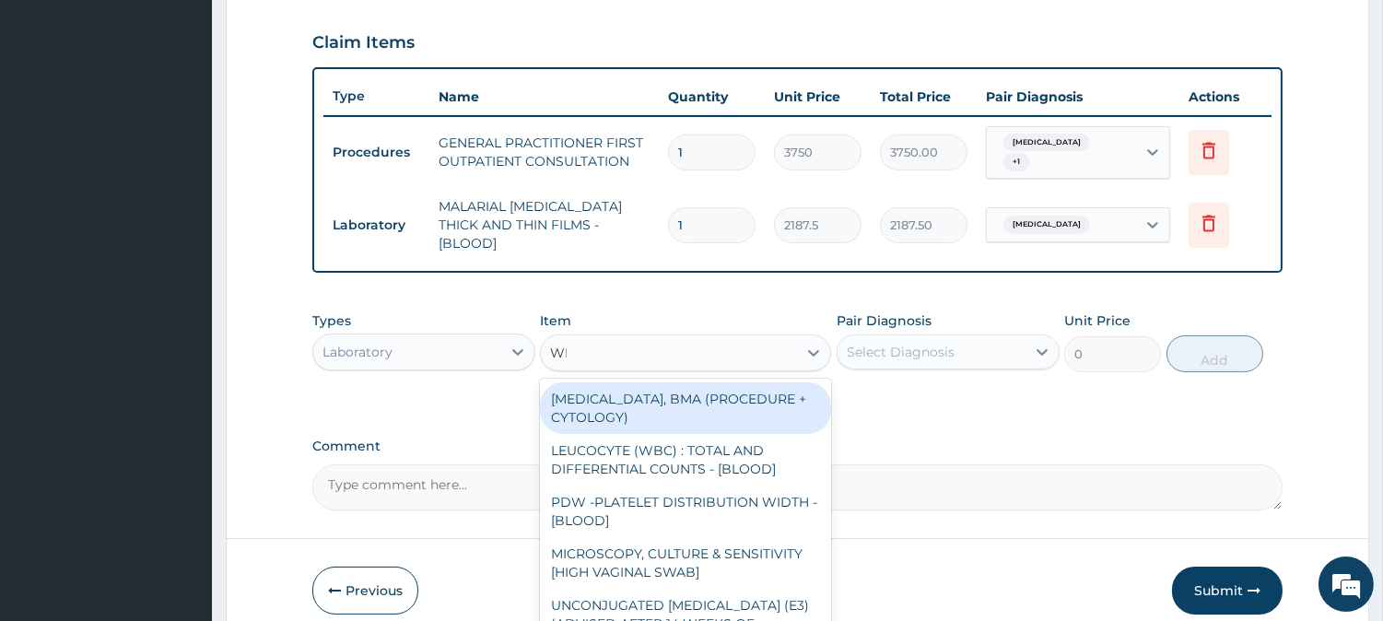
type input "WBC"
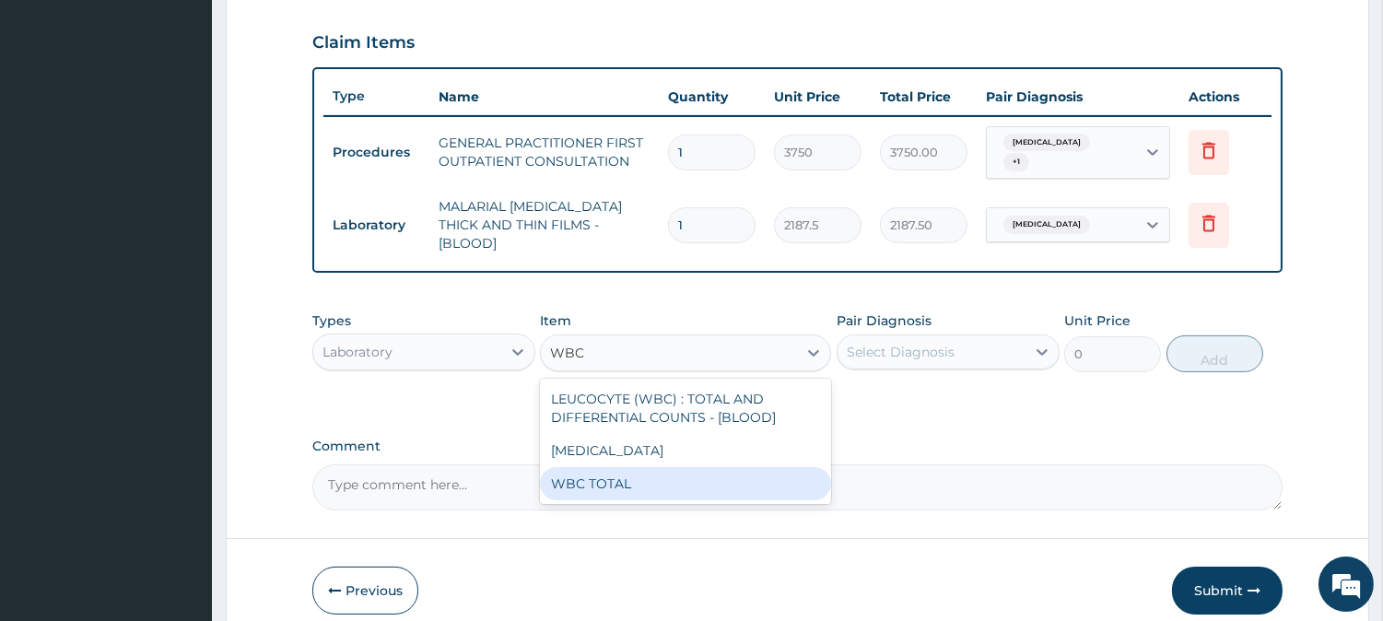
click at [664, 470] on div "WBC TOTAL" at bounding box center [685, 483] width 291 height 33
type input "3750"
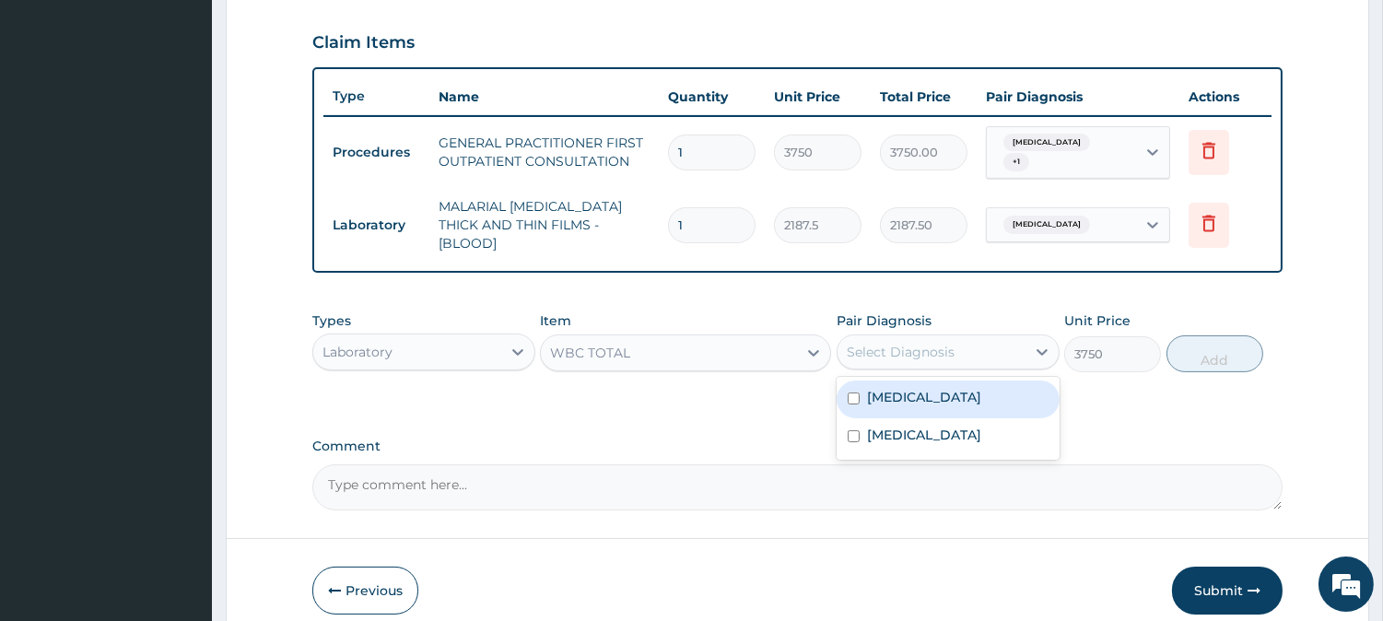
click at [934, 343] on div "Select Diagnosis" at bounding box center [901, 352] width 108 height 18
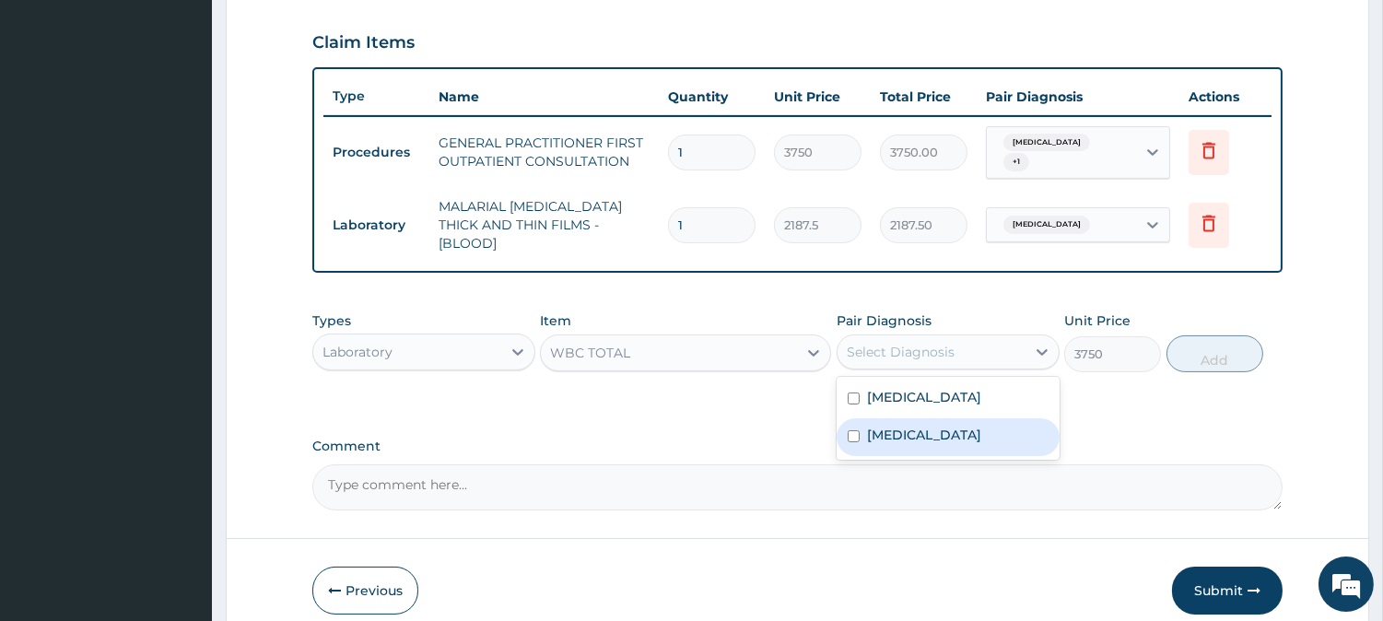
click at [929, 426] on label "[MEDICAL_DATA]" at bounding box center [924, 435] width 114 height 18
checkbox input "true"
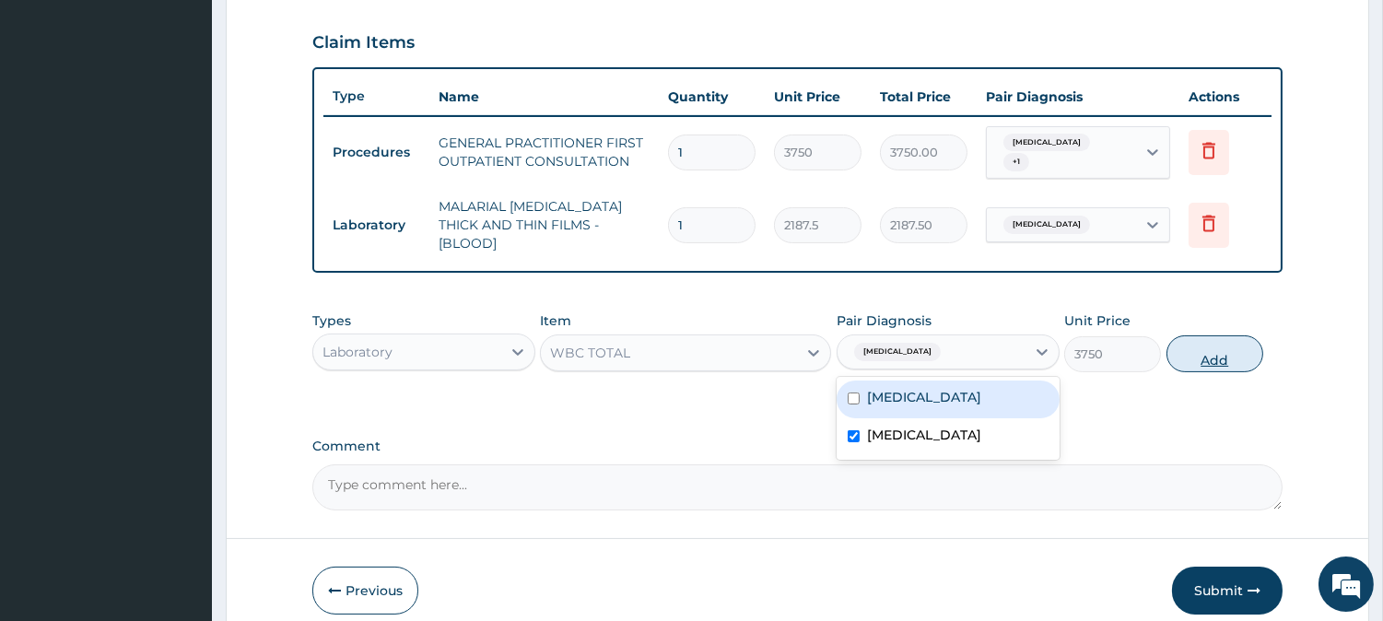
click at [1224, 344] on button "Add" at bounding box center [1215, 353] width 97 height 37
type input "0"
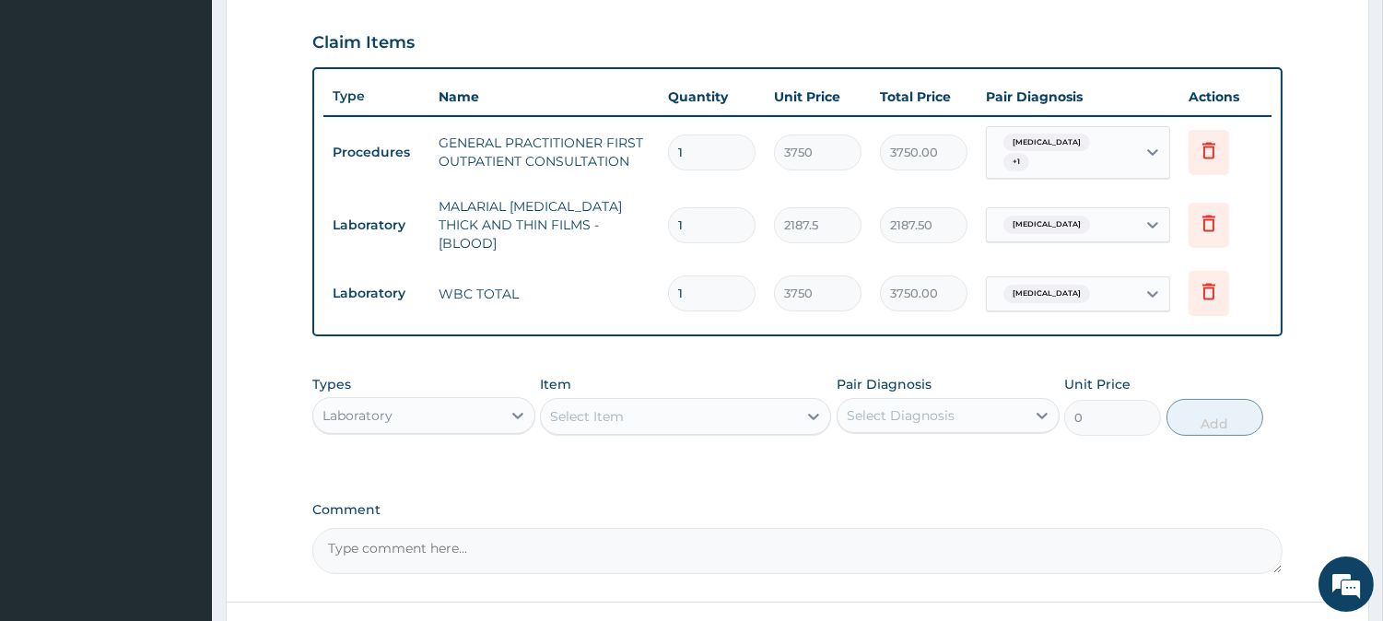
click at [420, 401] on div "Laboratory" at bounding box center [407, 415] width 188 height 29
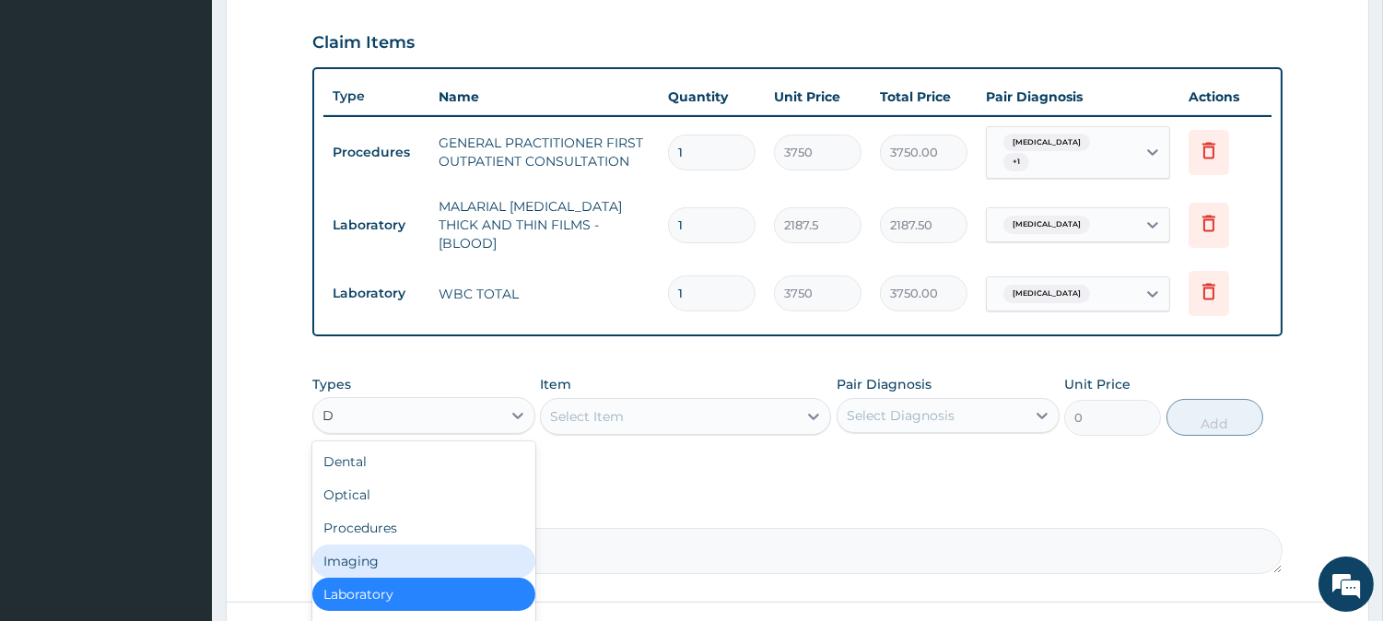
type input "DR"
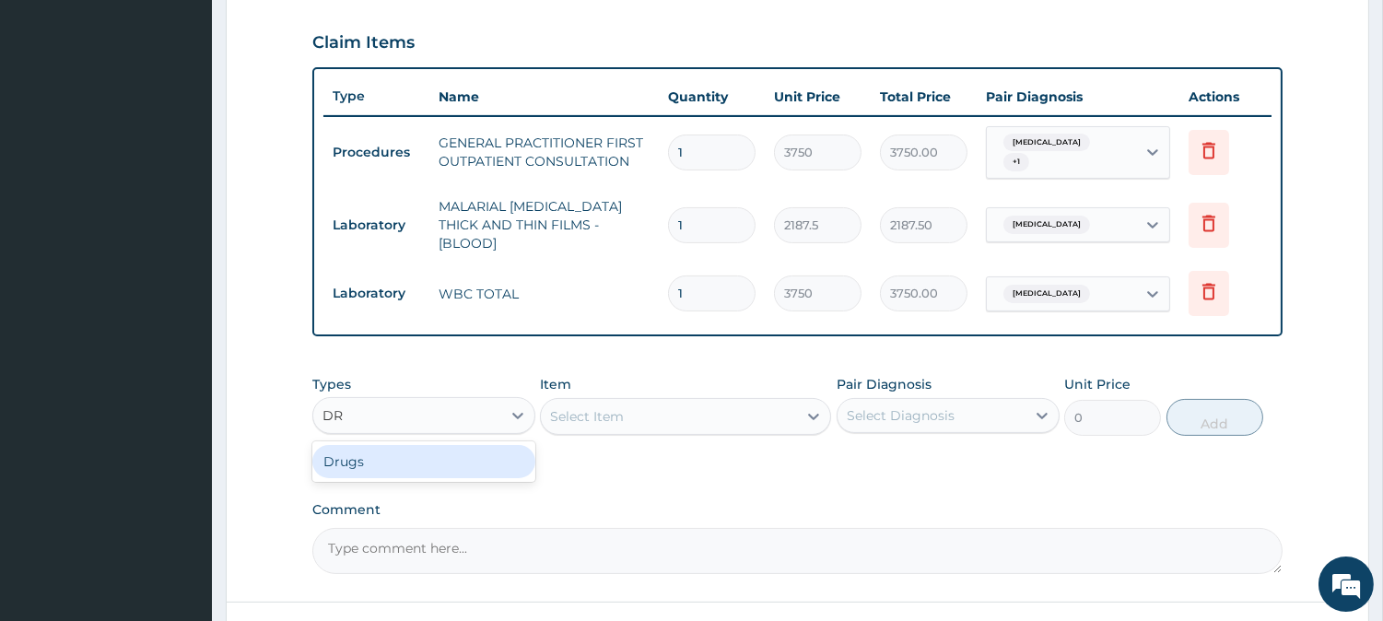
click at [448, 441] on div "Drugs" at bounding box center [423, 461] width 223 height 41
click at [452, 445] on div "Drugs" at bounding box center [423, 461] width 223 height 33
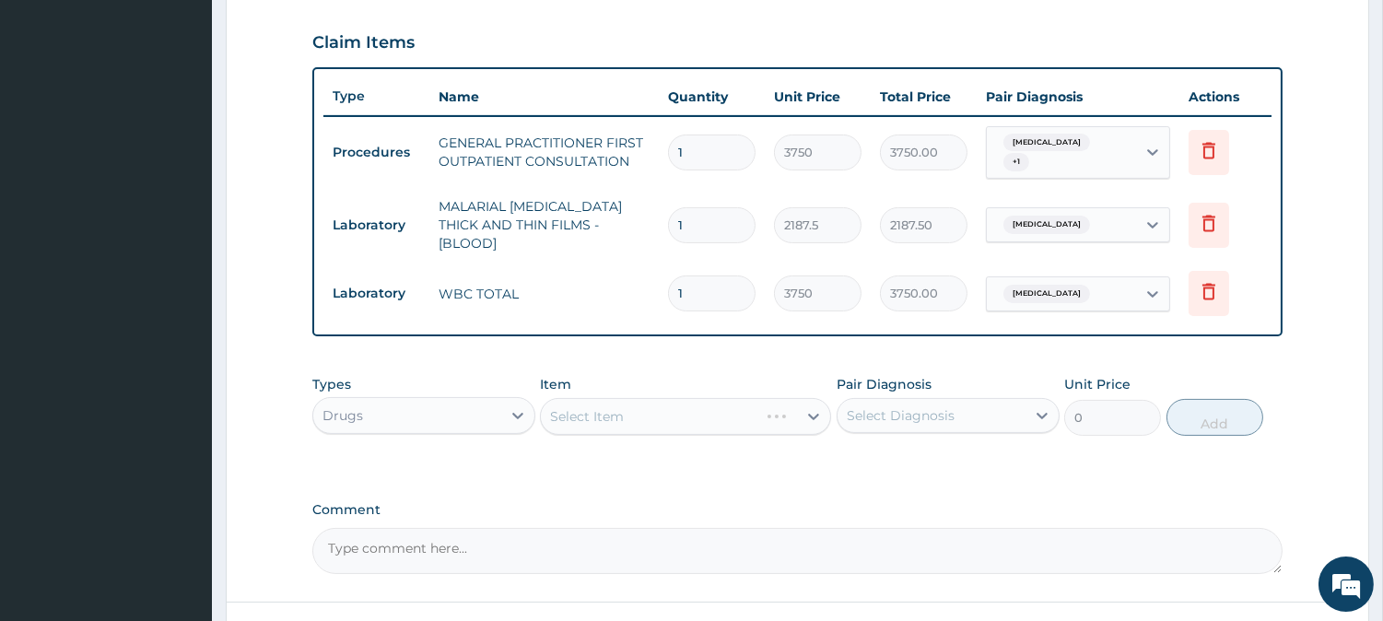
scroll to position [746, 0]
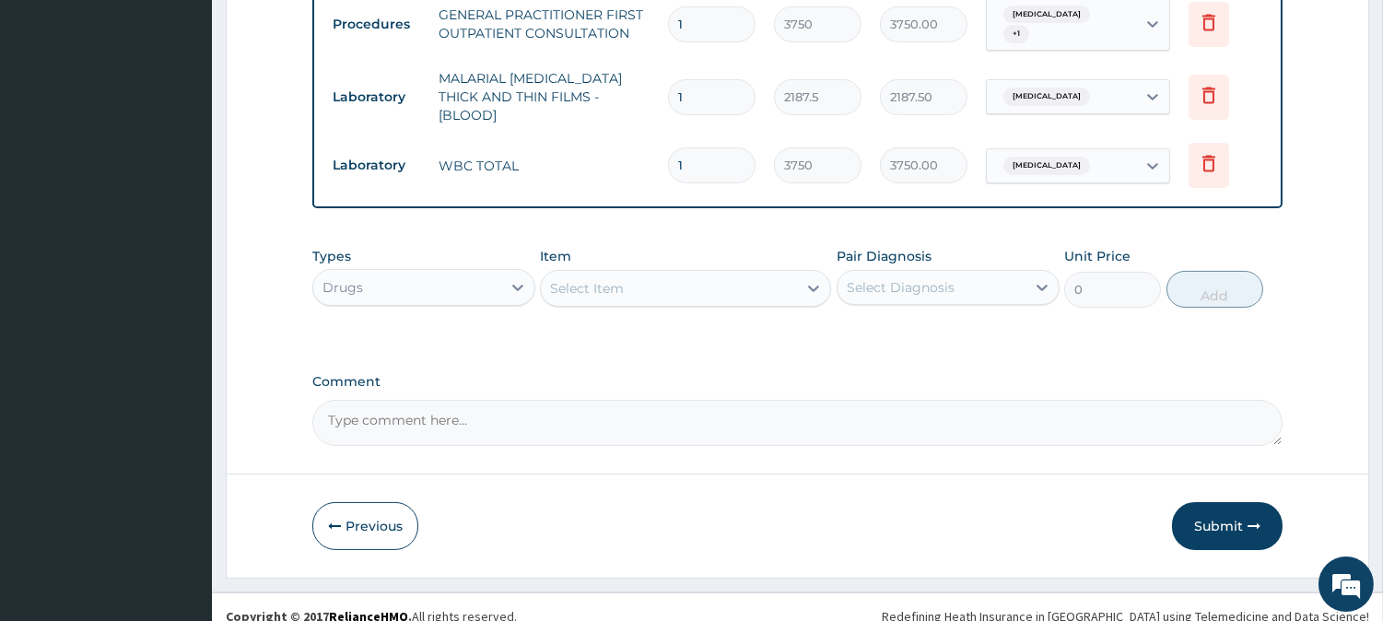
click at [726, 275] on div "Select Item" at bounding box center [669, 288] width 256 height 29
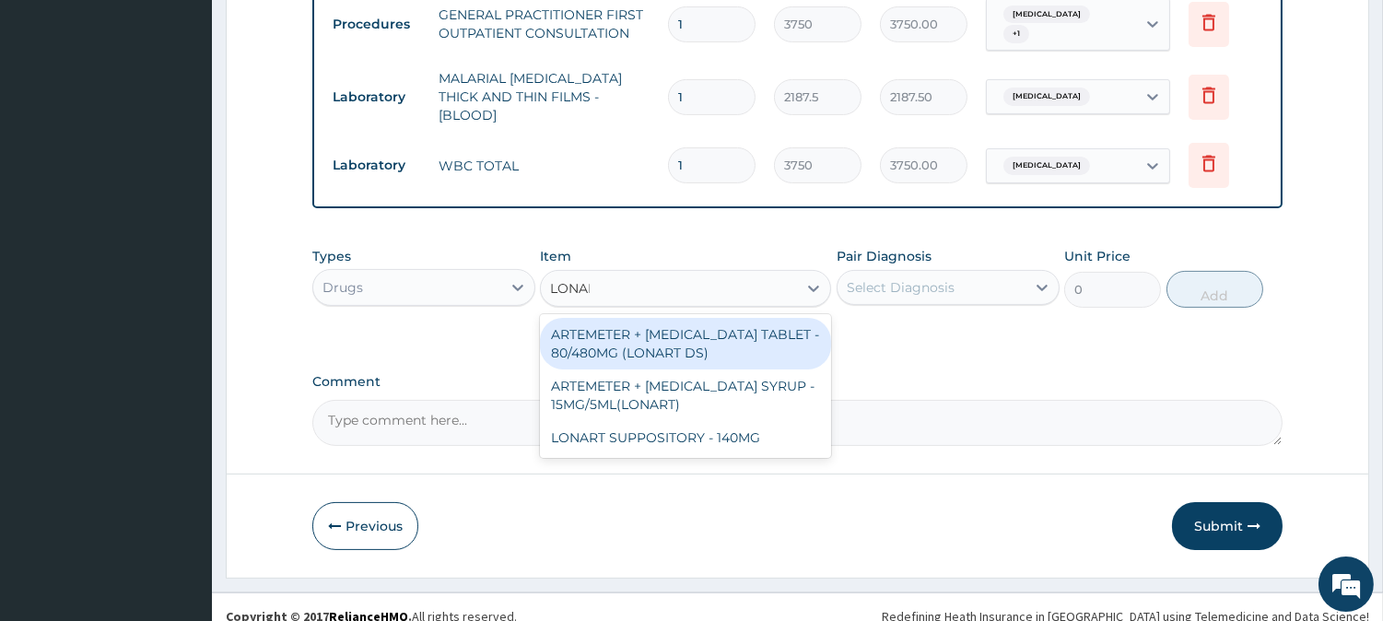
type input "LONART"
click at [744, 332] on div "ARTEMETER + [MEDICAL_DATA] TABLET - 80/480MG (LONART DS)" at bounding box center [685, 344] width 291 height 52
type input "588"
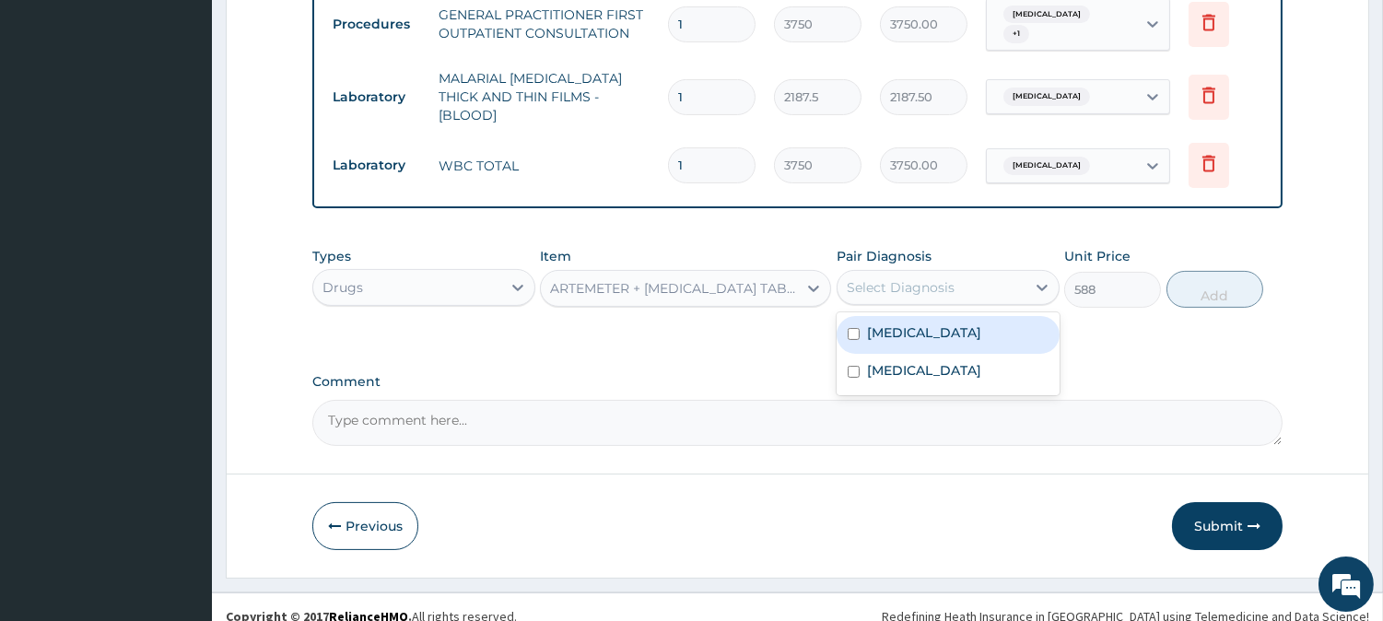
click at [908, 282] on div "Select Diagnosis" at bounding box center [932, 287] width 188 height 29
click at [906, 332] on div "[MEDICAL_DATA]" at bounding box center [948, 335] width 223 height 38
checkbox input "true"
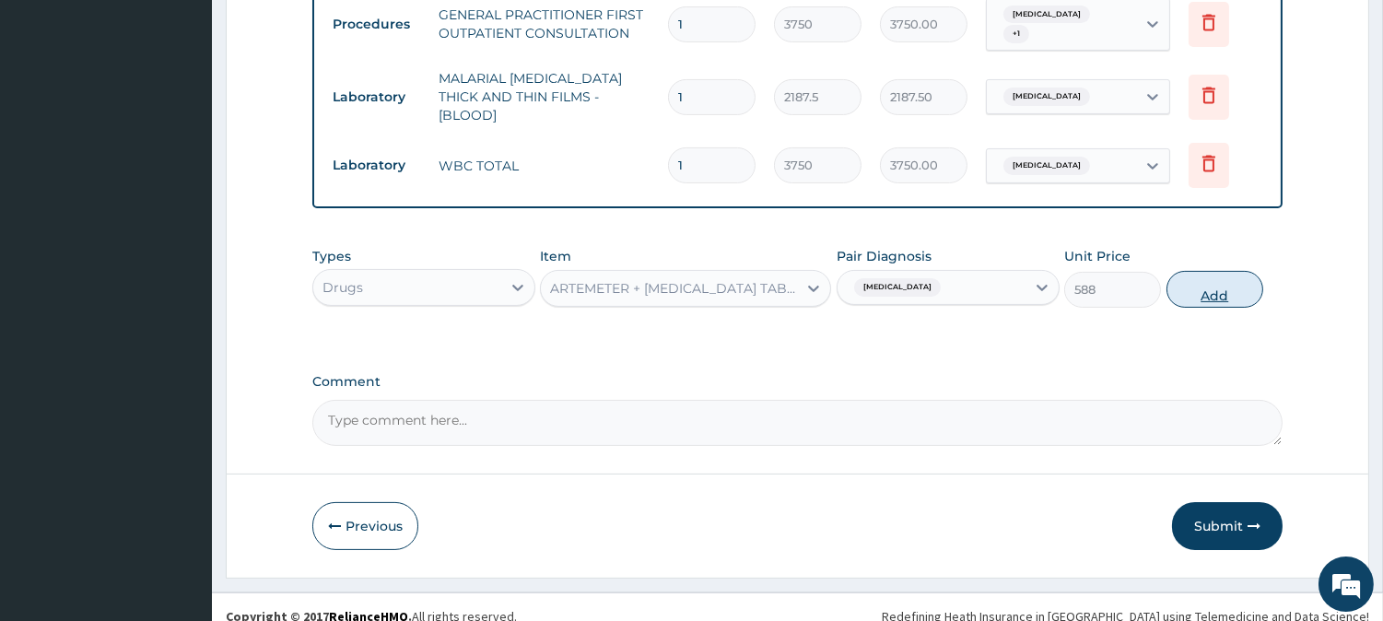
click at [1204, 275] on button "Add" at bounding box center [1215, 289] width 97 height 37
type input "0"
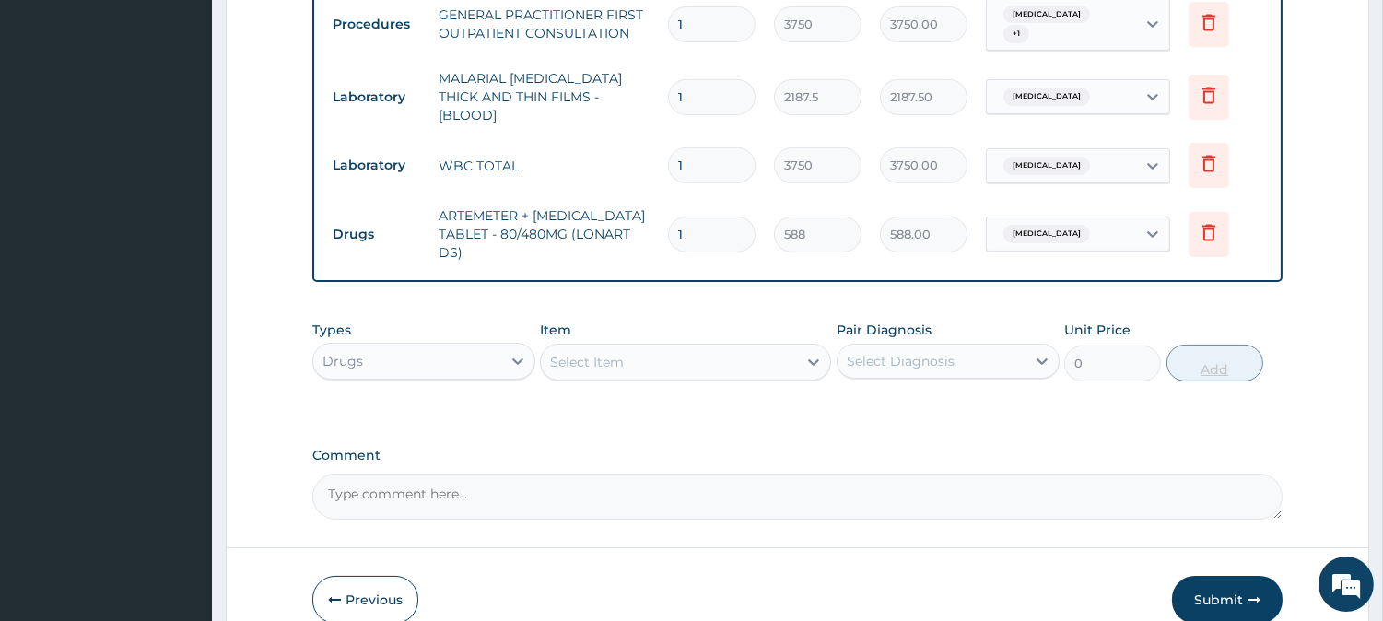
type input "0.00"
type input "6"
type input "3528.00"
type input "6"
click at [700, 347] on div "Select Item" at bounding box center [669, 361] width 256 height 29
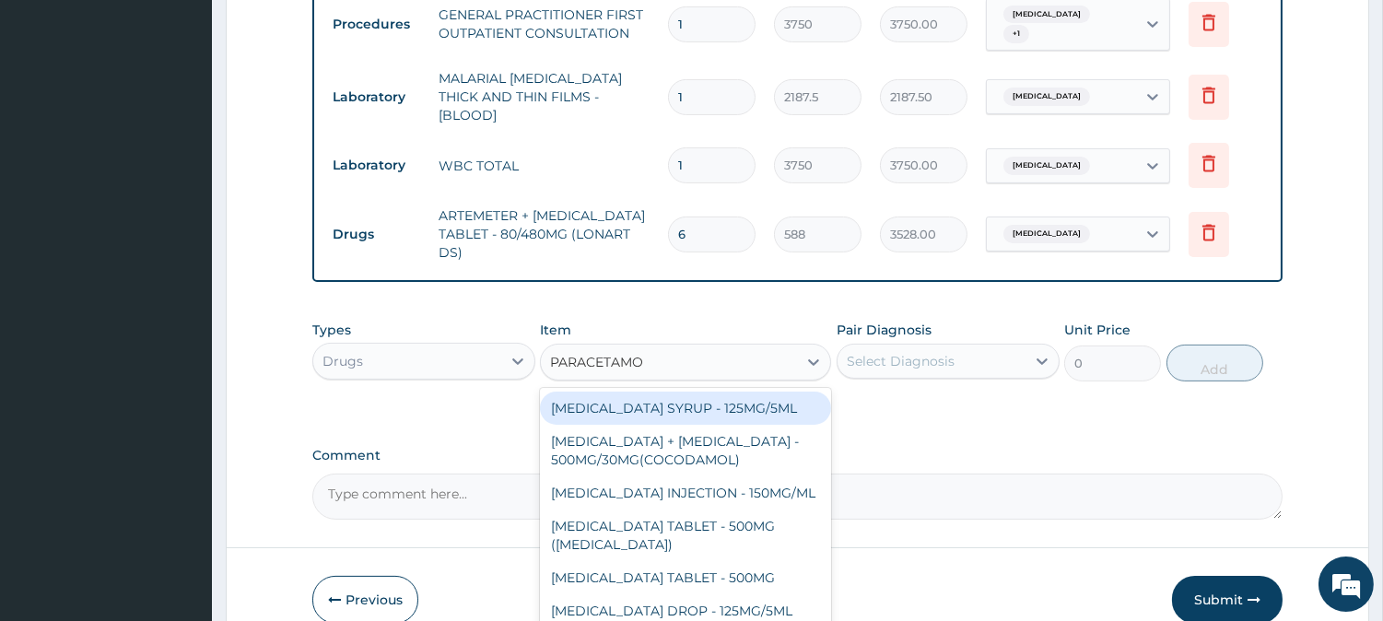
type input "[MEDICAL_DATA]"
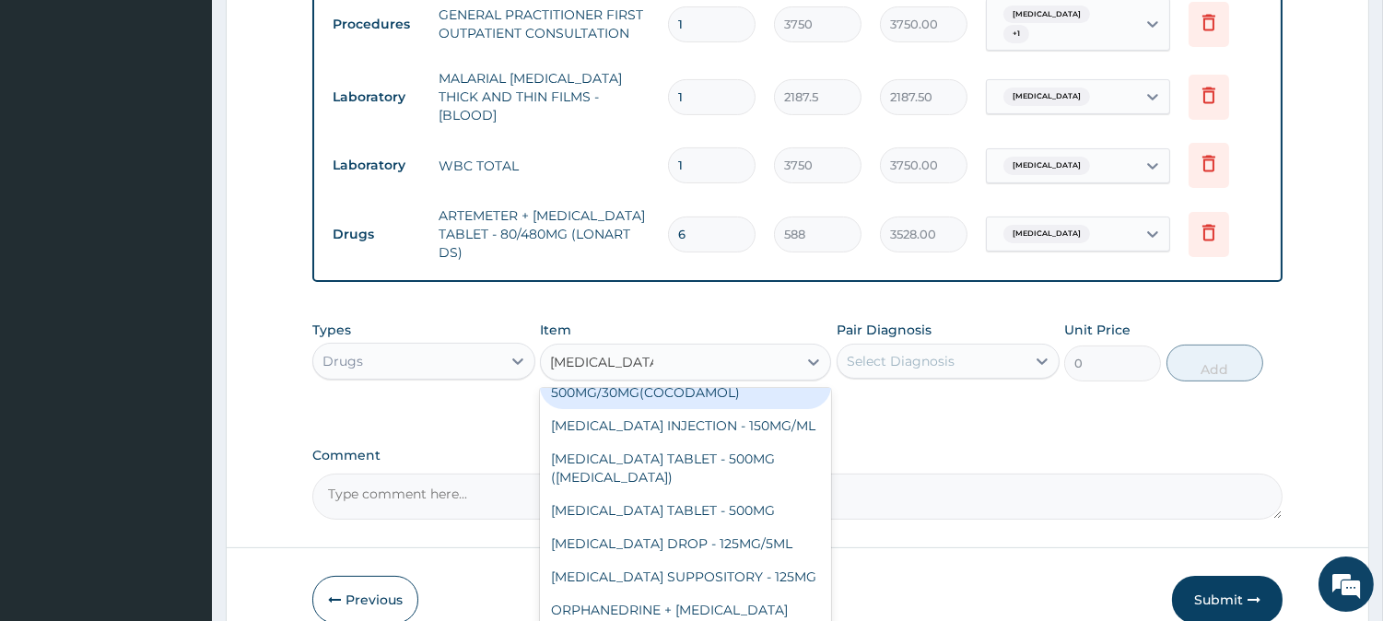
scroll to position [139, 0]
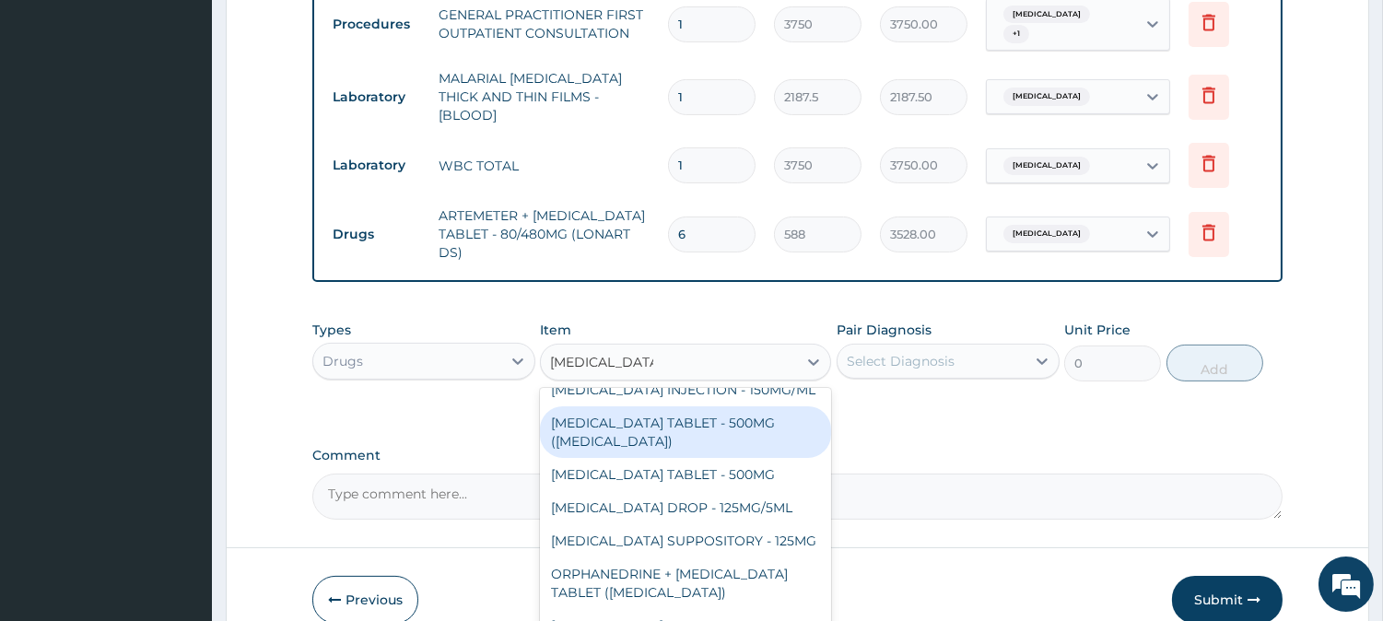
click at [698, 406] on div "[MEDICAL_DATA] TABLET - 500MG ([MEDICAL_DATA])" at bounding box center [685, 432] width 291 height 52
type input "42"
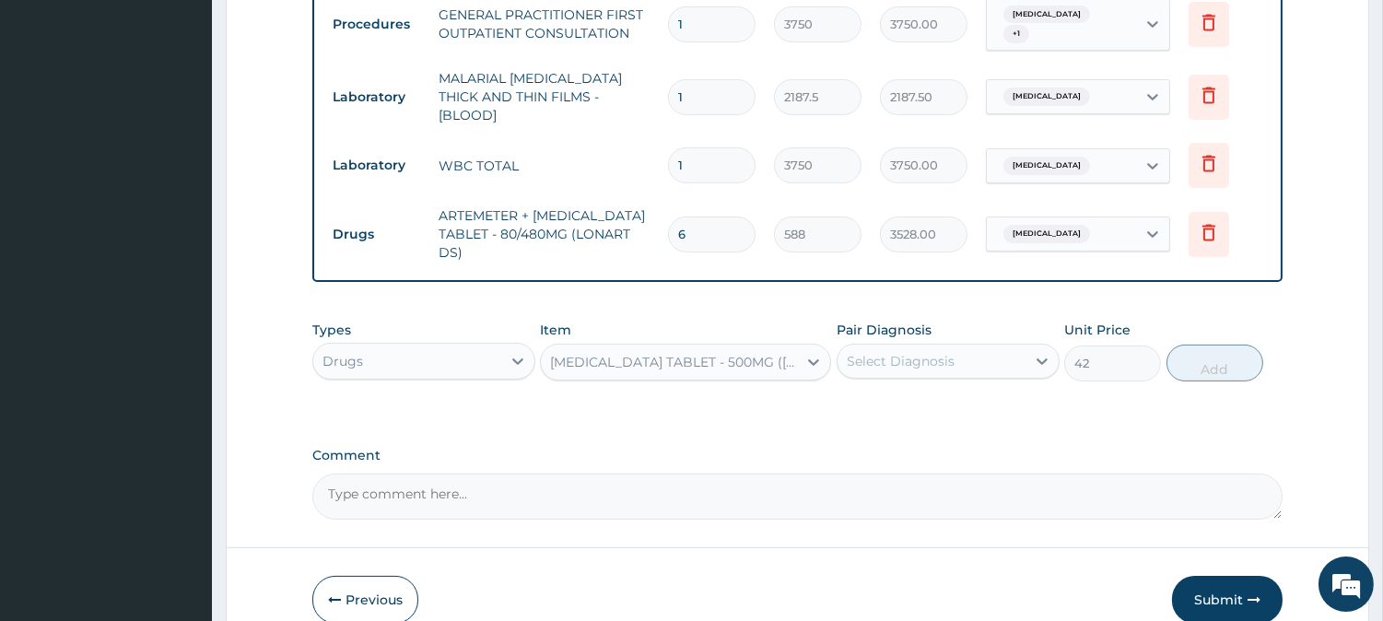
click at [912, 362] on div "Pair Diagnosis Select Diagnosis" at bounding box center [948, 351] width 223 height 61
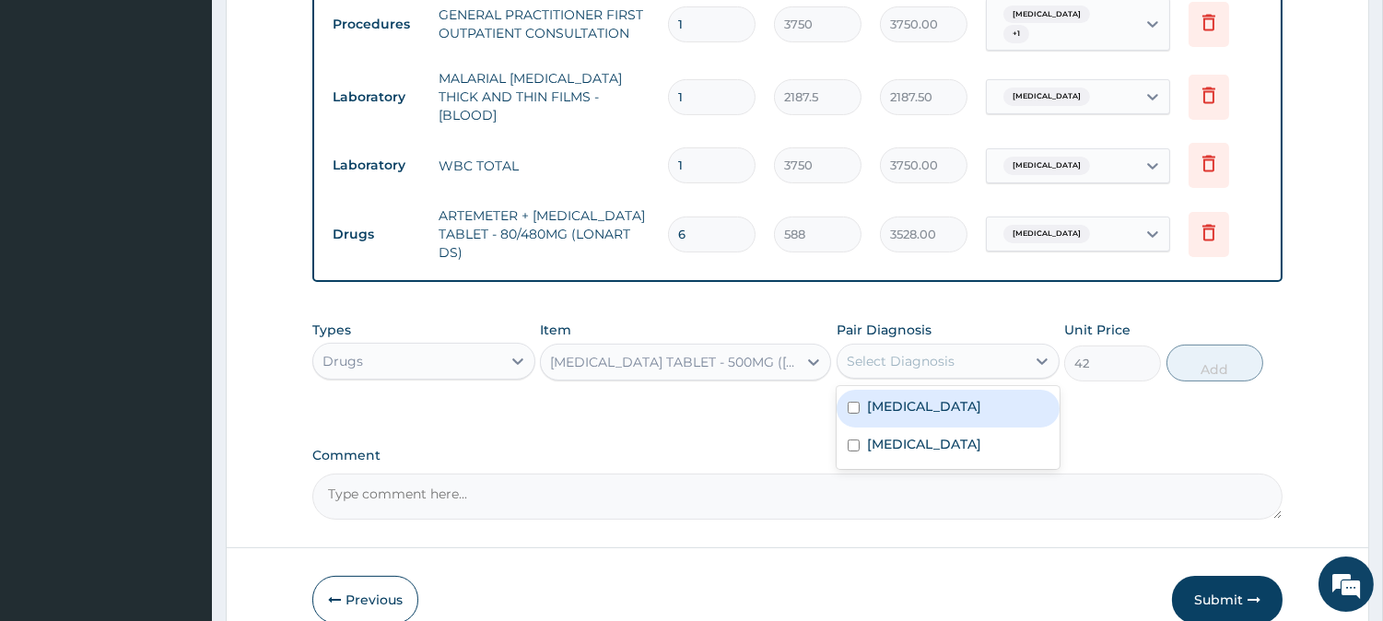
click at [924, 352] on div "Select Diagnosis" at bounding box center [901, 361] width 108 height 18
click at [913, 397] on label "[MEDICAL_DATA]" at bounding box center [924, 406] width 114 height 18
checkbox input "true"
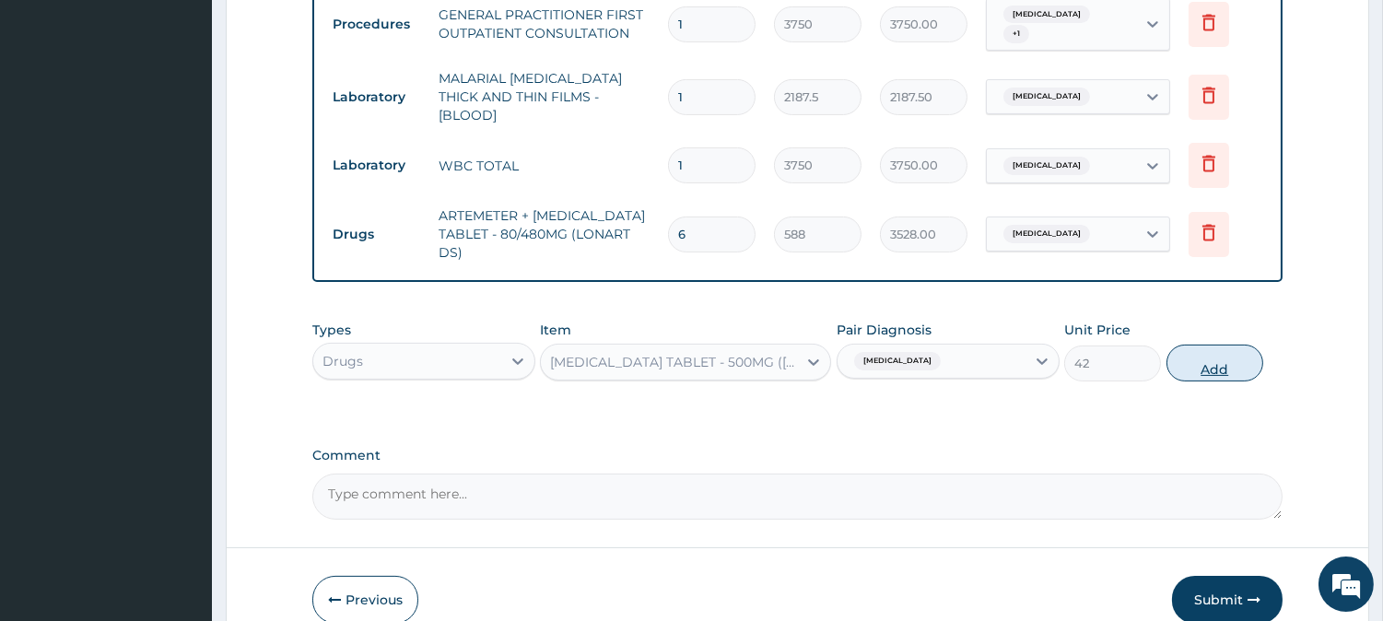
click at [1215, 350] on button "Add" at bounding box center [1215, 363] width 97 height 37
type input "0"
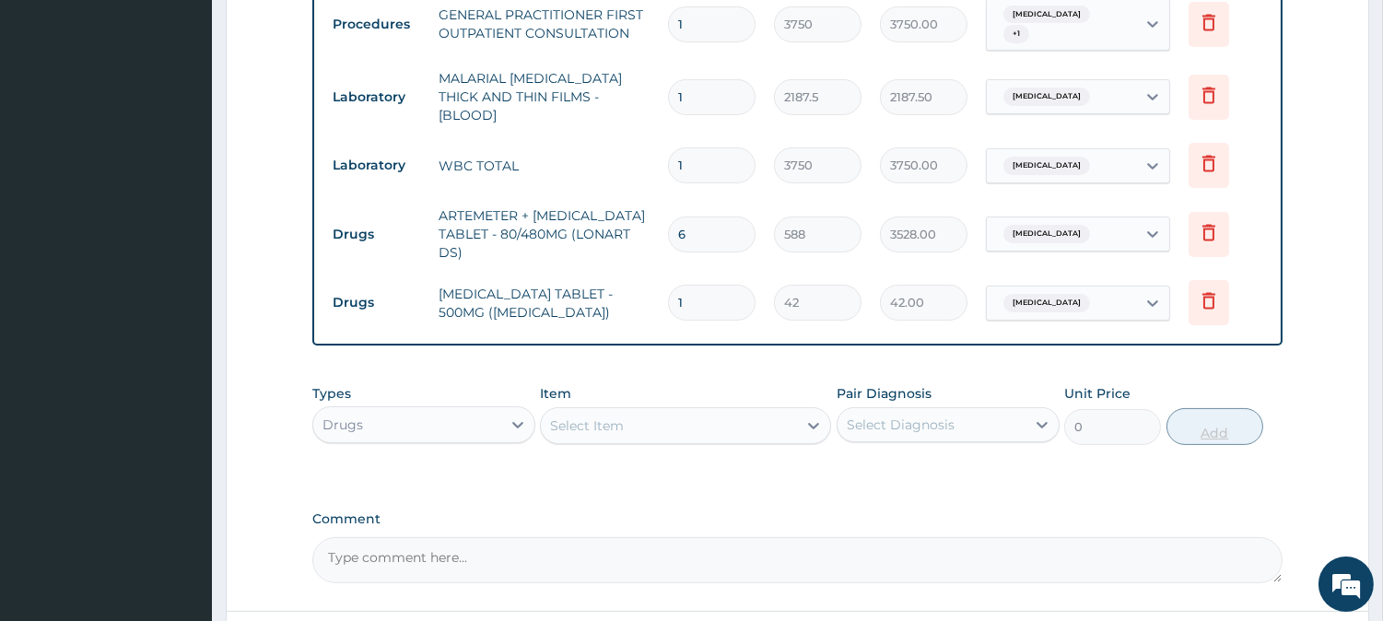
type input "0.00"
type input "3"
type input "126.00"
type input "30"
type input "1260.00"
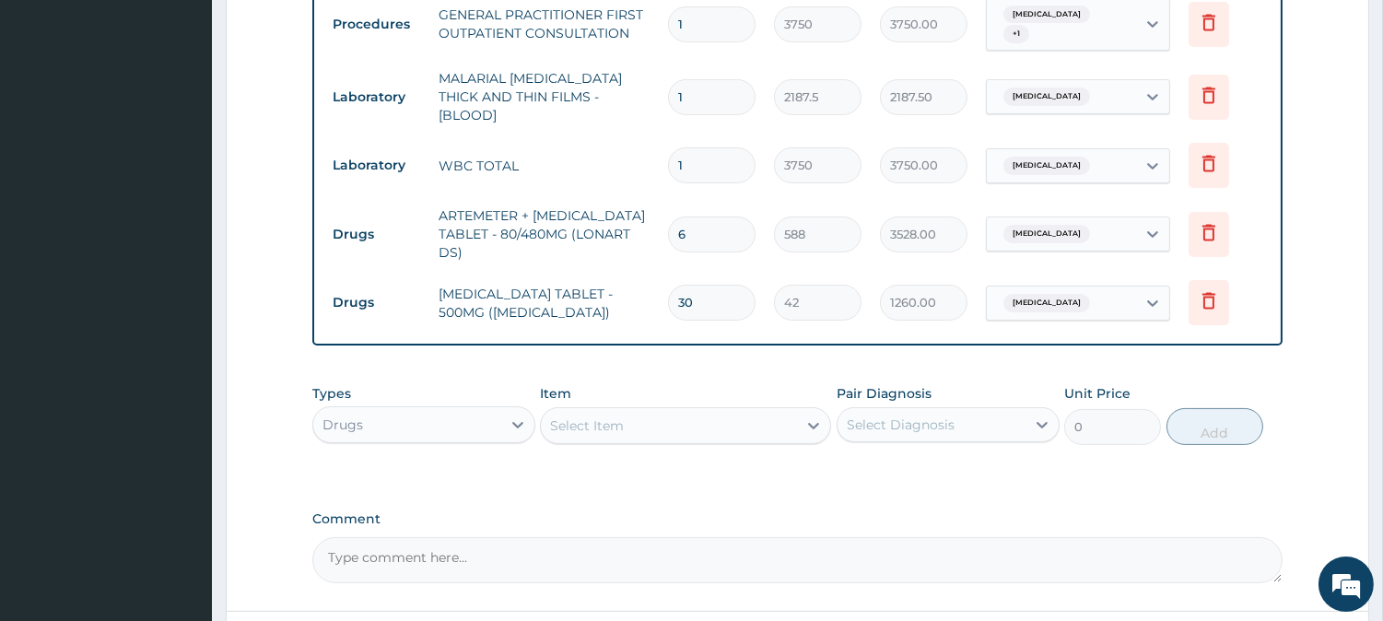
scroll to position [885, 0]
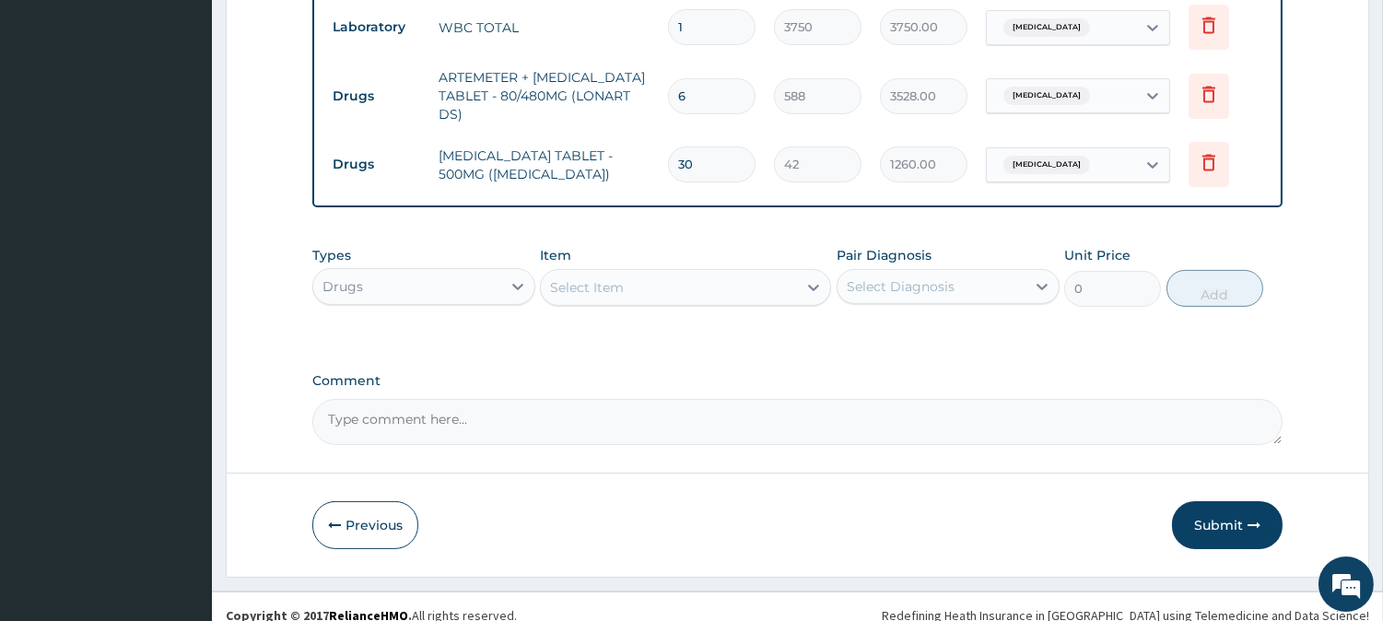
type input "30"
click at [670, 273] on div "Select Item" at bounding box center [669, 287] width 256 height 29
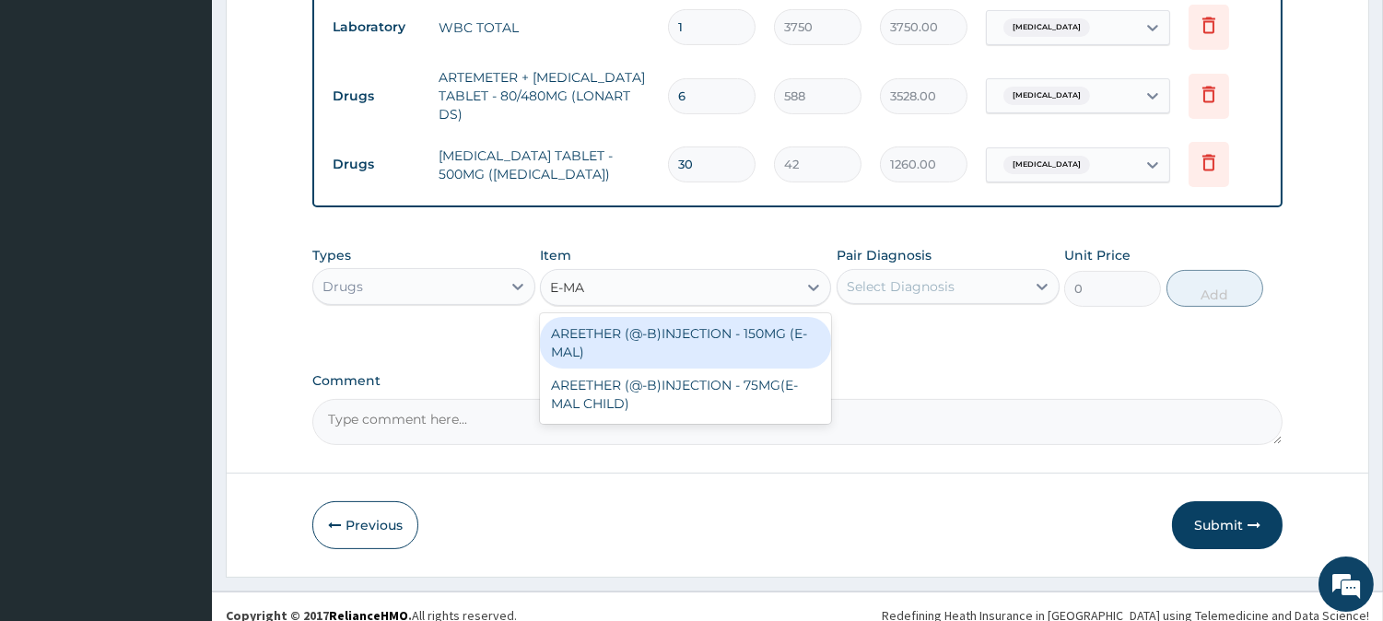
type input "E-MAL"
click at [768, 317] on div "AREETHER (@-B)INJECTION - 150MG (E-MAL)" at bounding box center [685, 343] width 291 height 52
type input "1680"
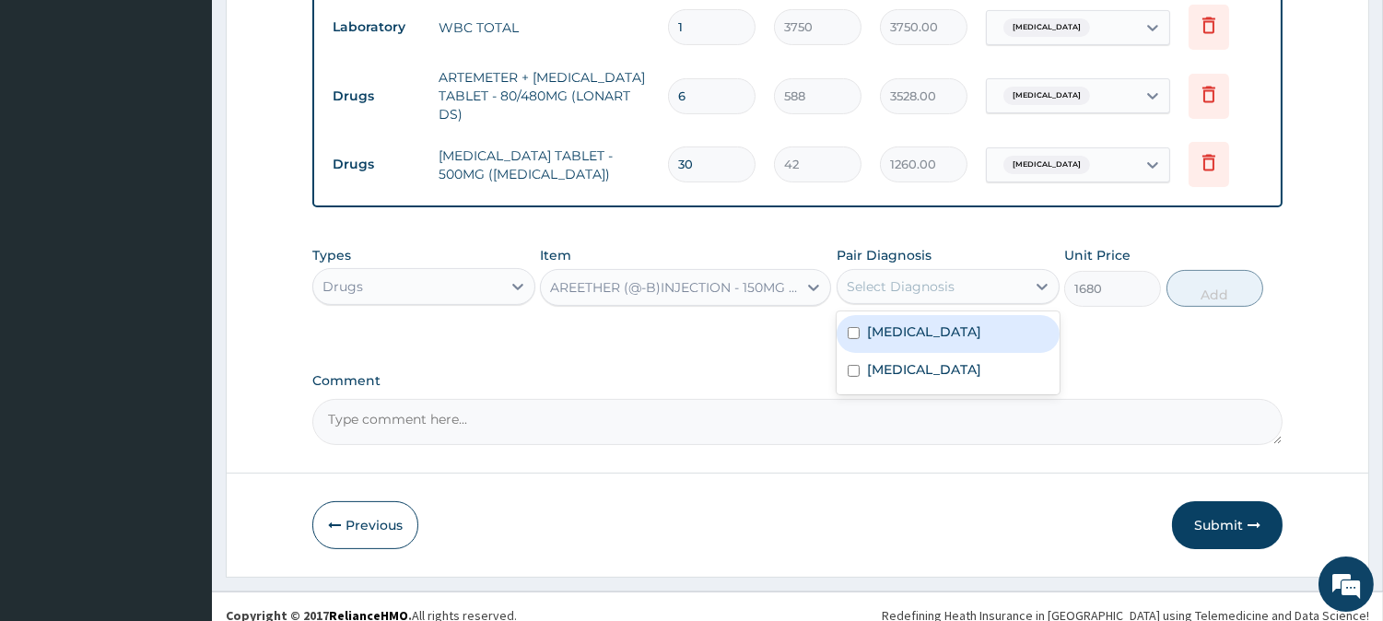
click at [934, 277] on div "Select Diagnosis" at bounding box center [901, 286] width 108 height 18
click at [949, 317] on div "[MEDICAL_DATA]" at bounding box center [948, 334] width 223 height 38
checkbox input "true"
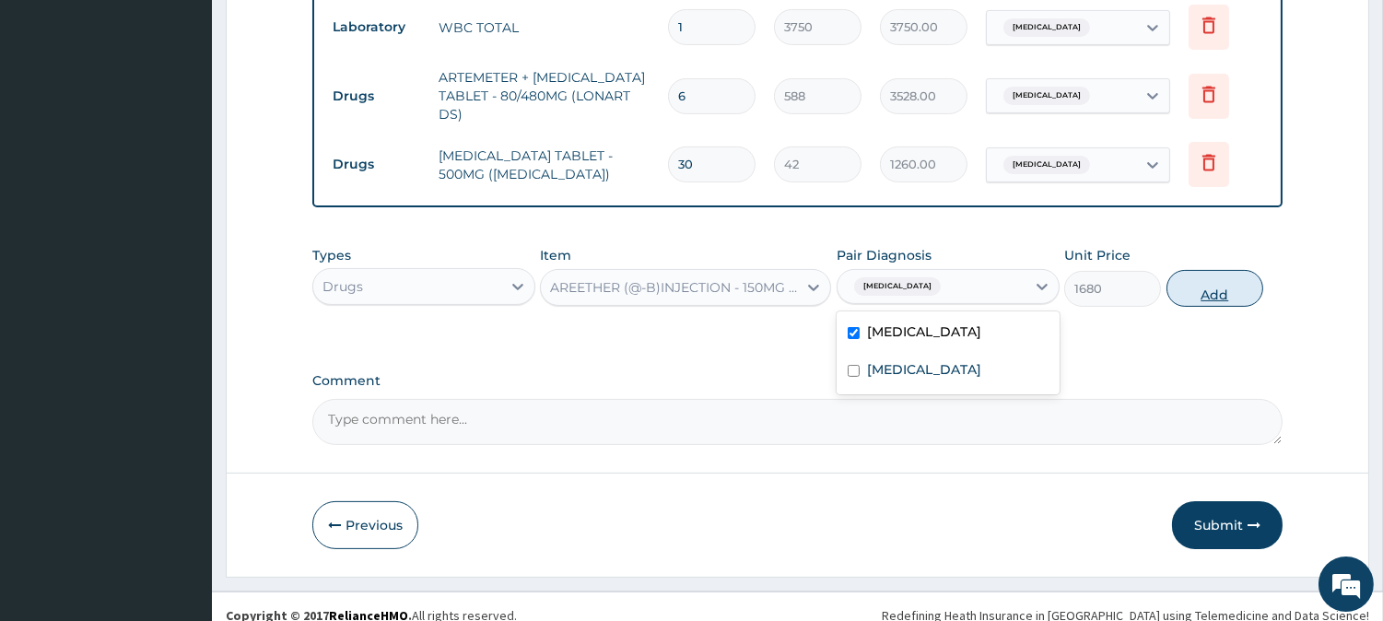
click at [1190, 279] on button "Add" at bounding box center [1215, 288] width 97 height 37
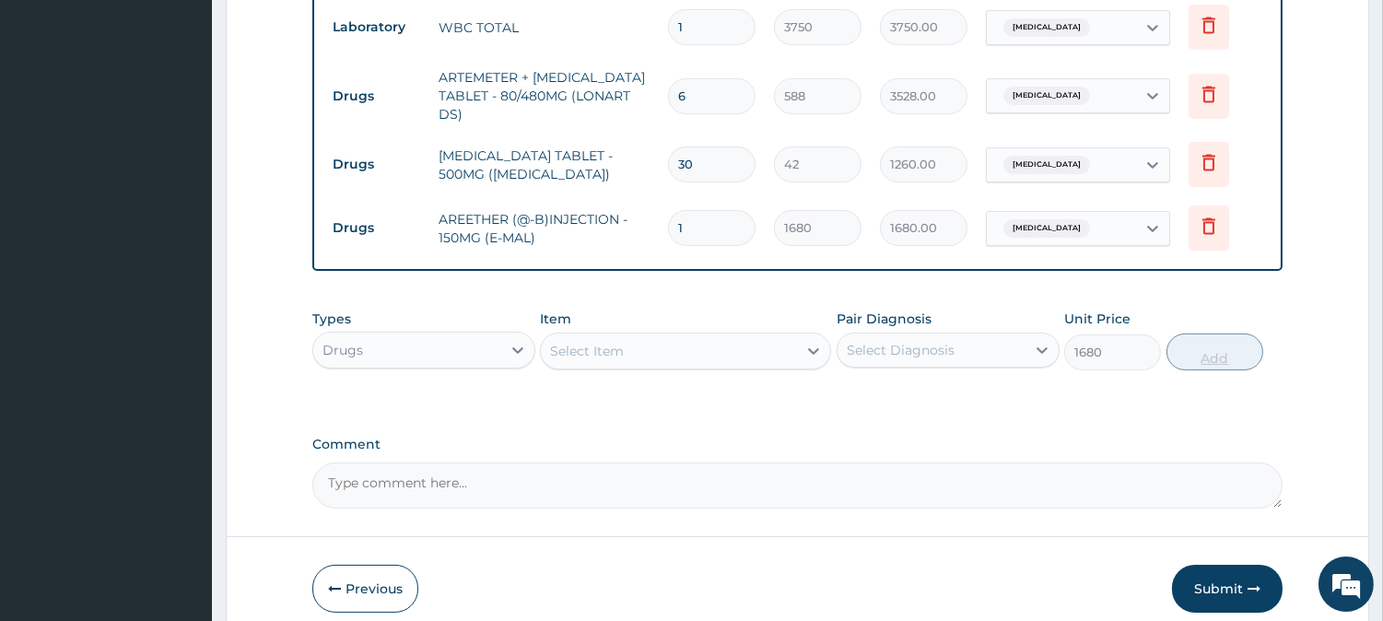
type input "0"
type input "0.00"
type input "3"
type input "5040.00"
type input "3"
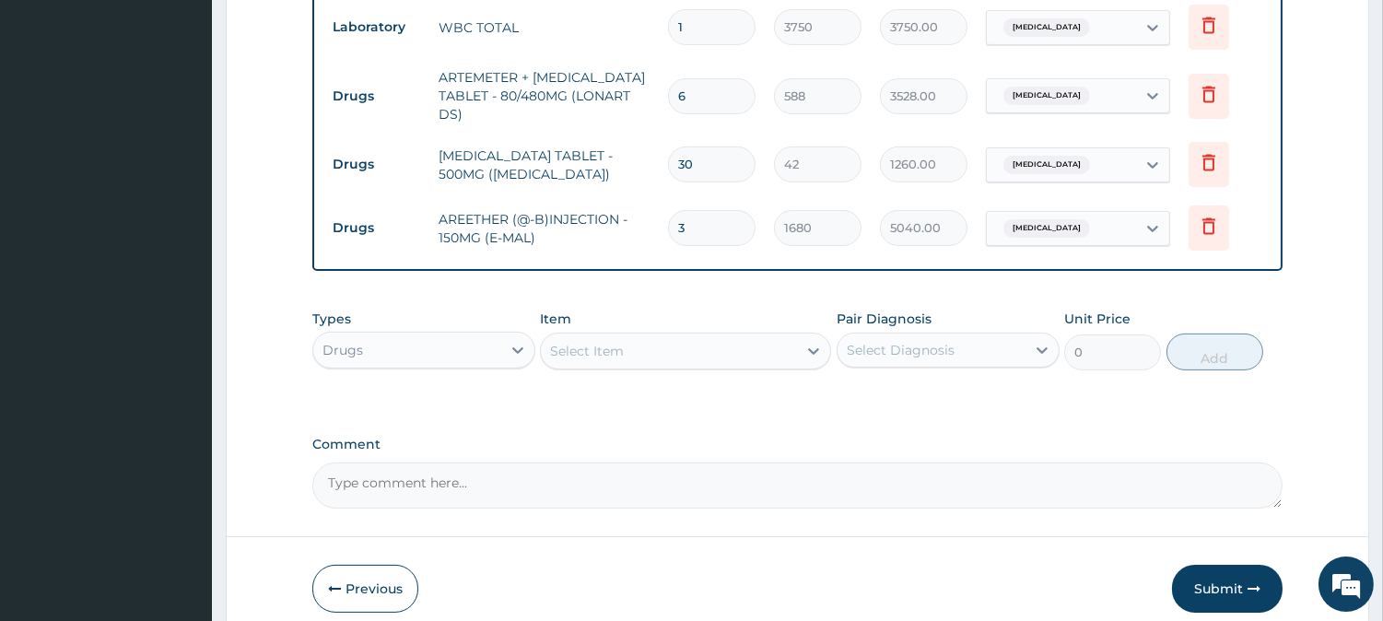
click at [674, 336] on div "Select Item" at bounding box center [669, 350] width 256 height 29
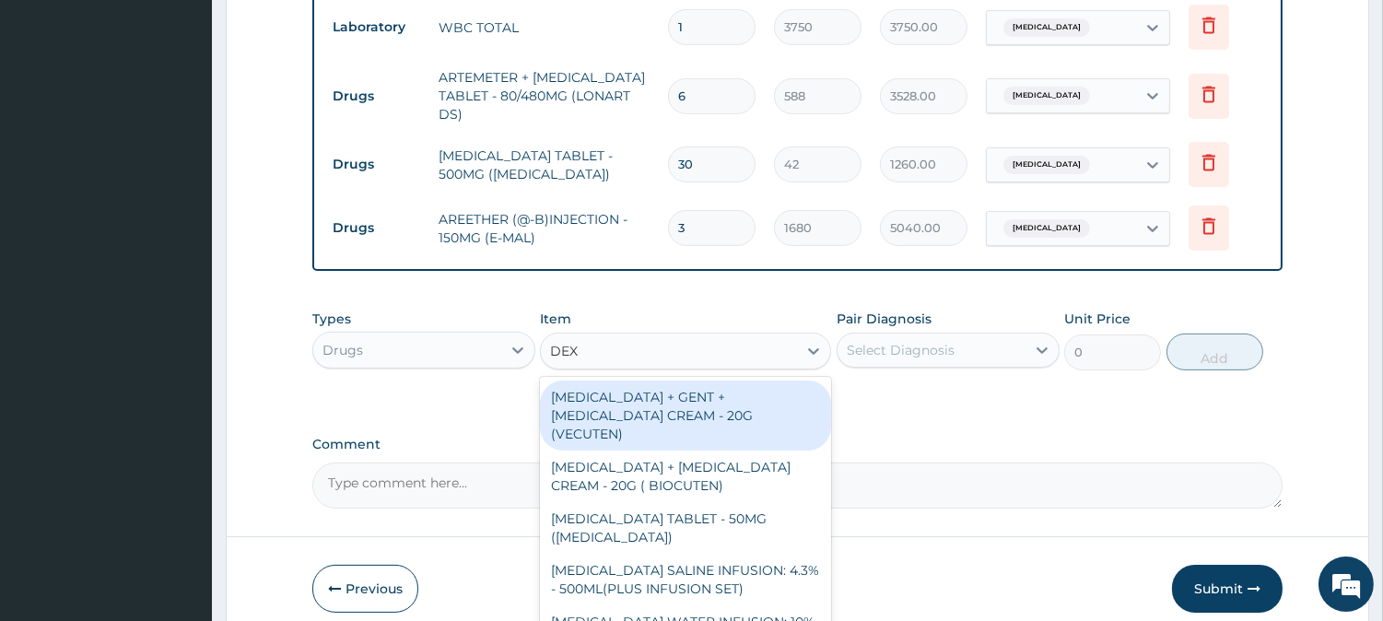
type input "DEXA"
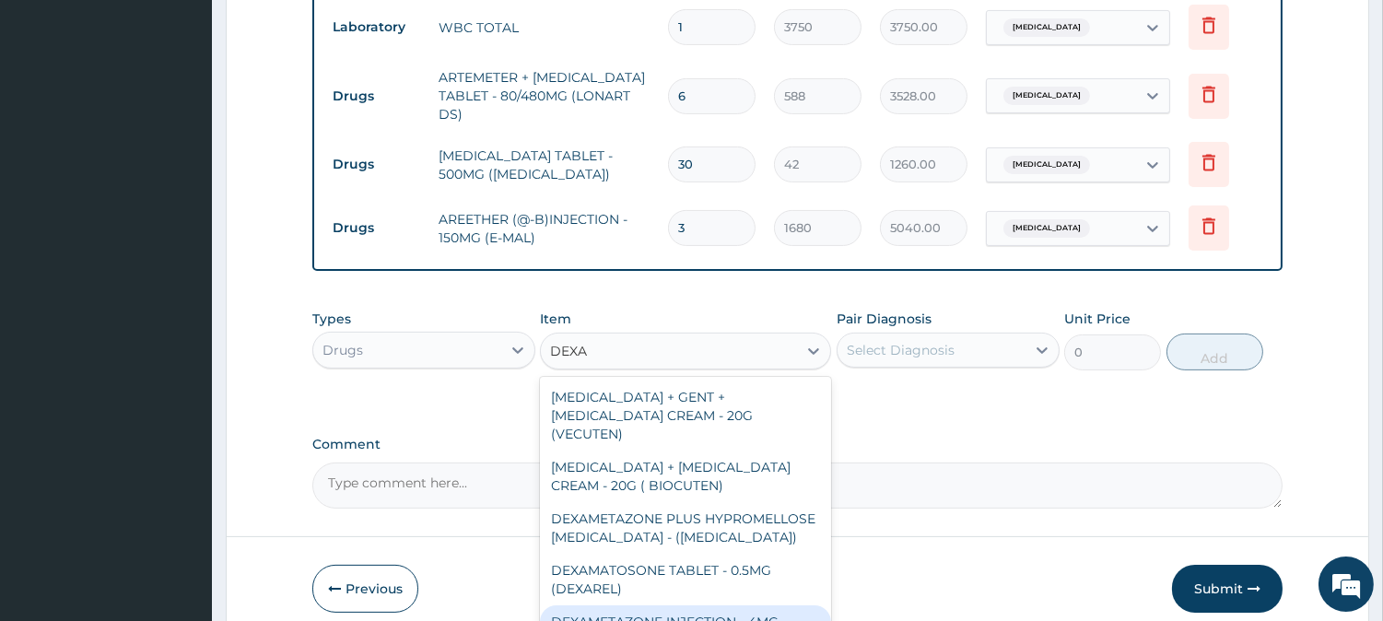
click at [739, 612] on div "DEXAMETAZONE INJECTION - 4MG" at bounding box center [685, 621] width 291 height 33
type input "280"
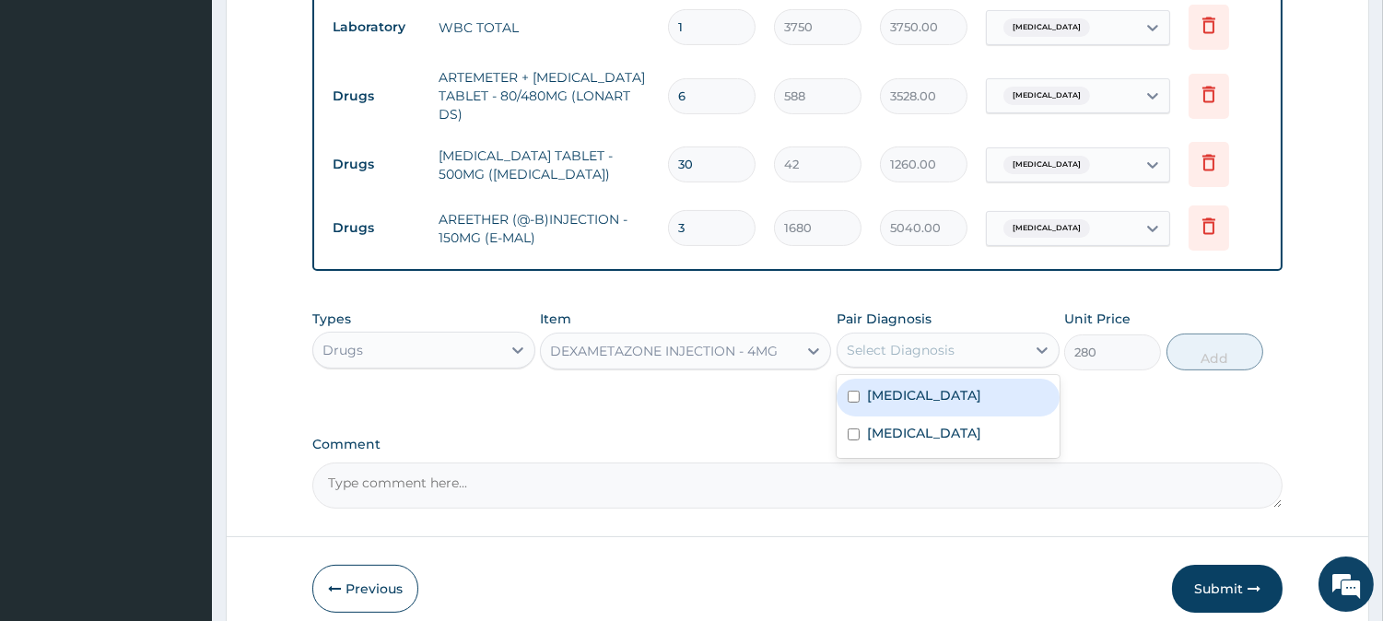
click at [916, 342] on div "Select Diagnosis" at bounding box center [901, 350] width 108 height 18
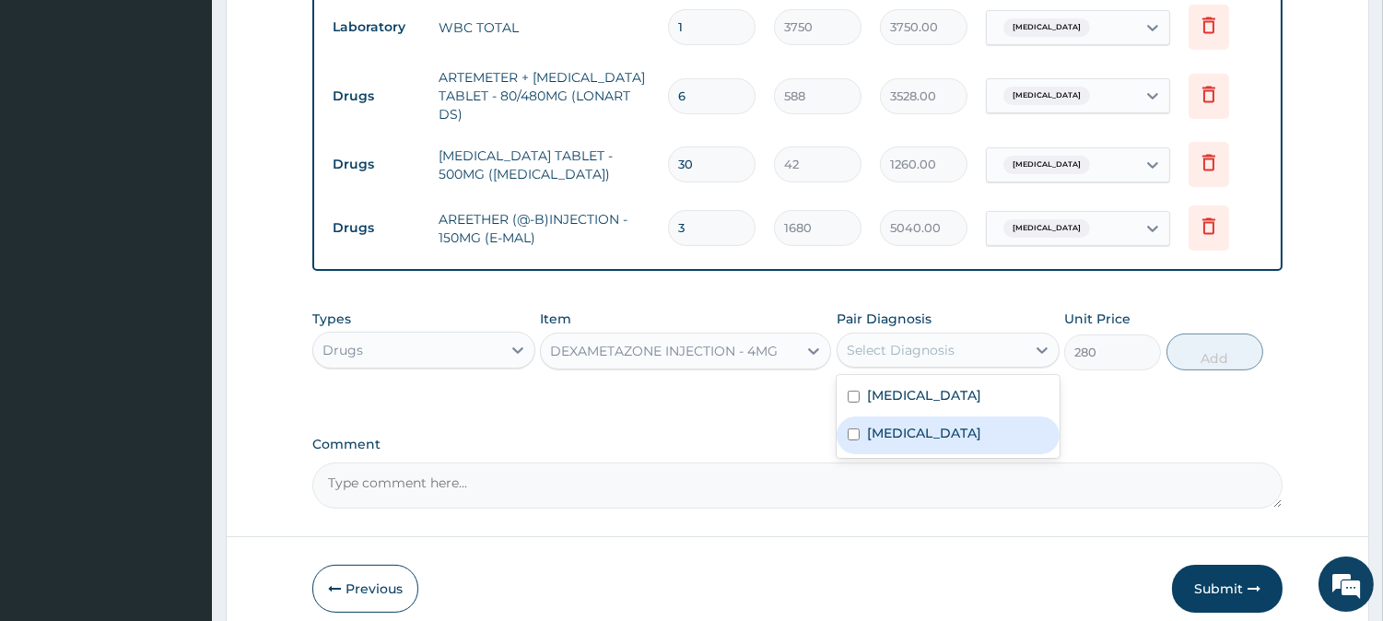
click at [899, 424] on label "[MEDICAL_DATA]" at bounding box center [924, 433] width 114 height 18
checkbox input "true"
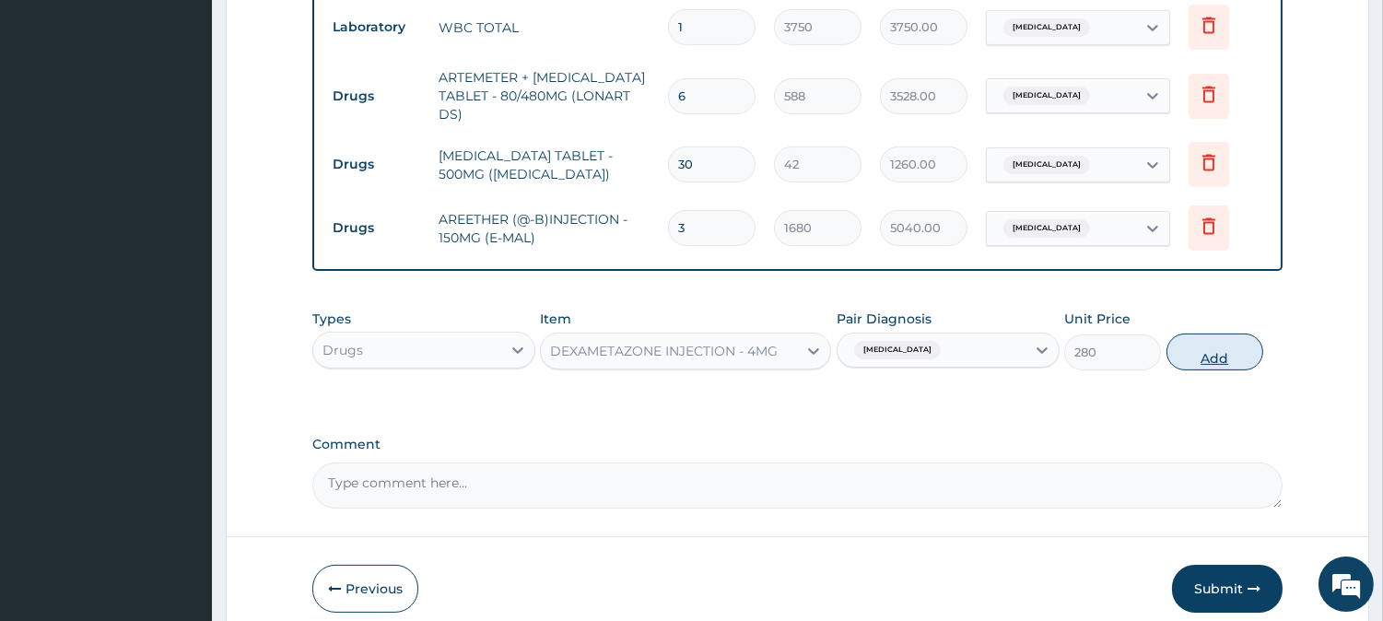
click at [1189, 334] on button "Add" at bounding box center [1215, 352] width 97 height 37
type input "0"
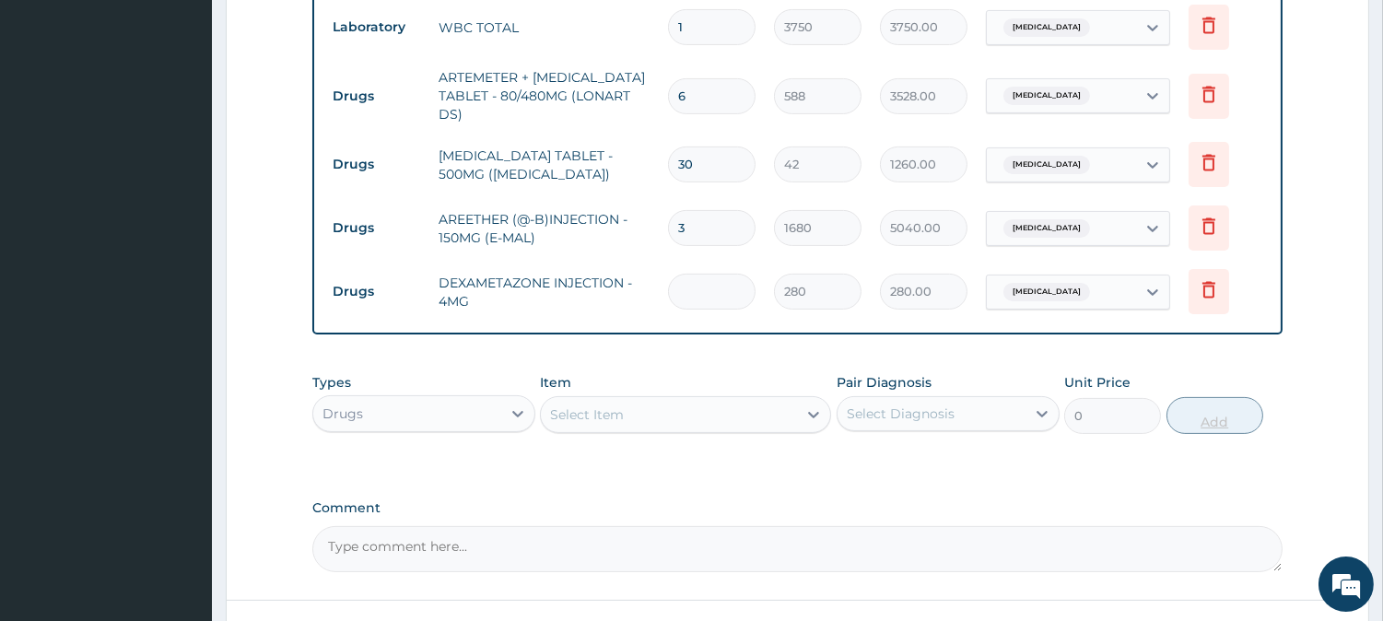
type input "0.00"
type input "3"
type input "840.00"
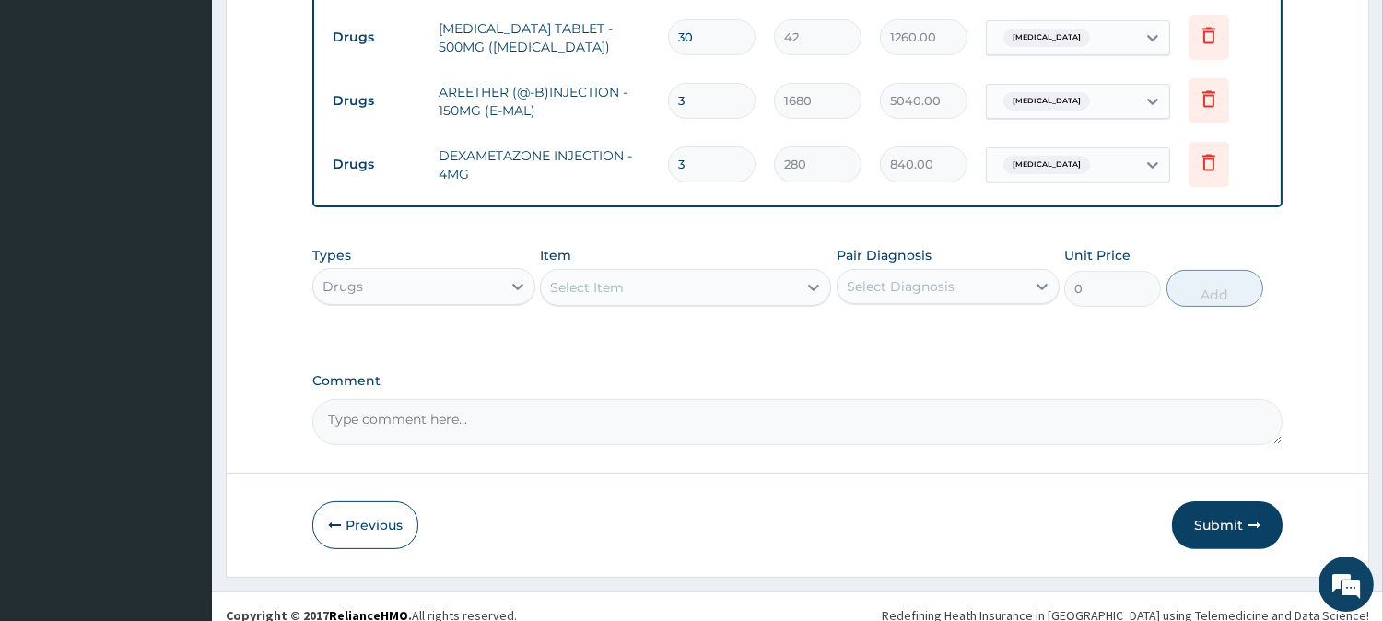
type input "3"
click at [646, 273] on div "Select Item" at bounding box center [669, 287] width 256 height 29
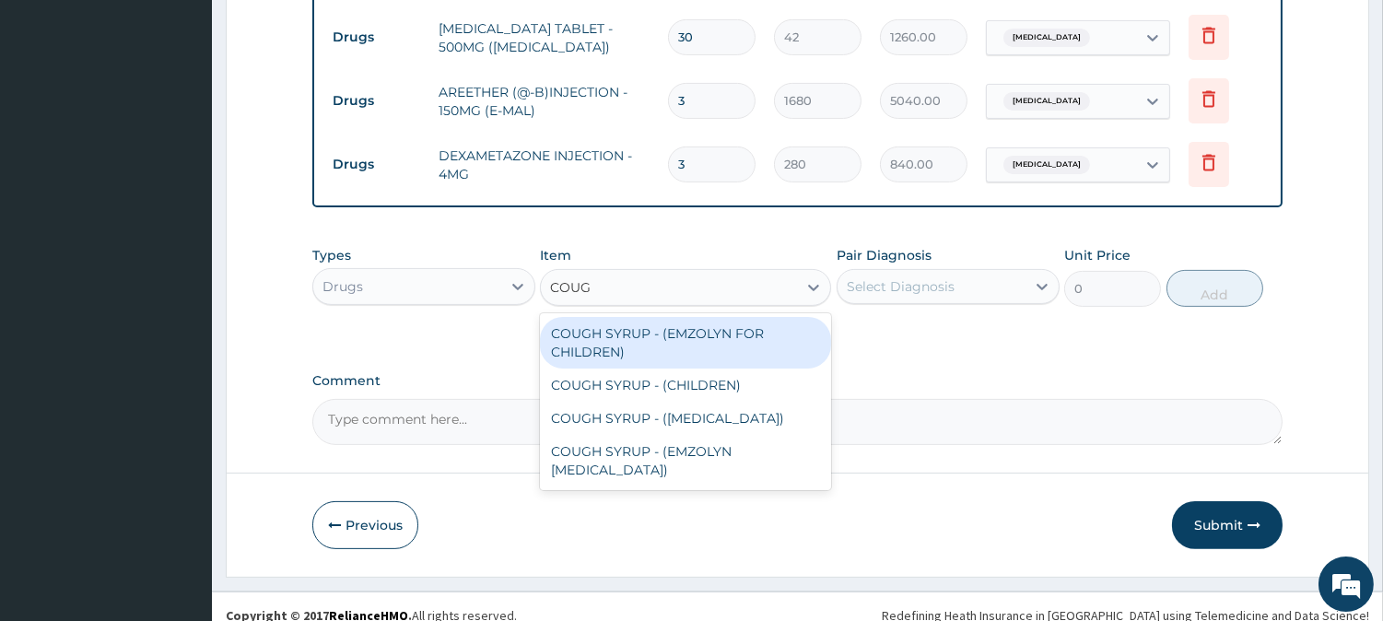
type input "COUGH"
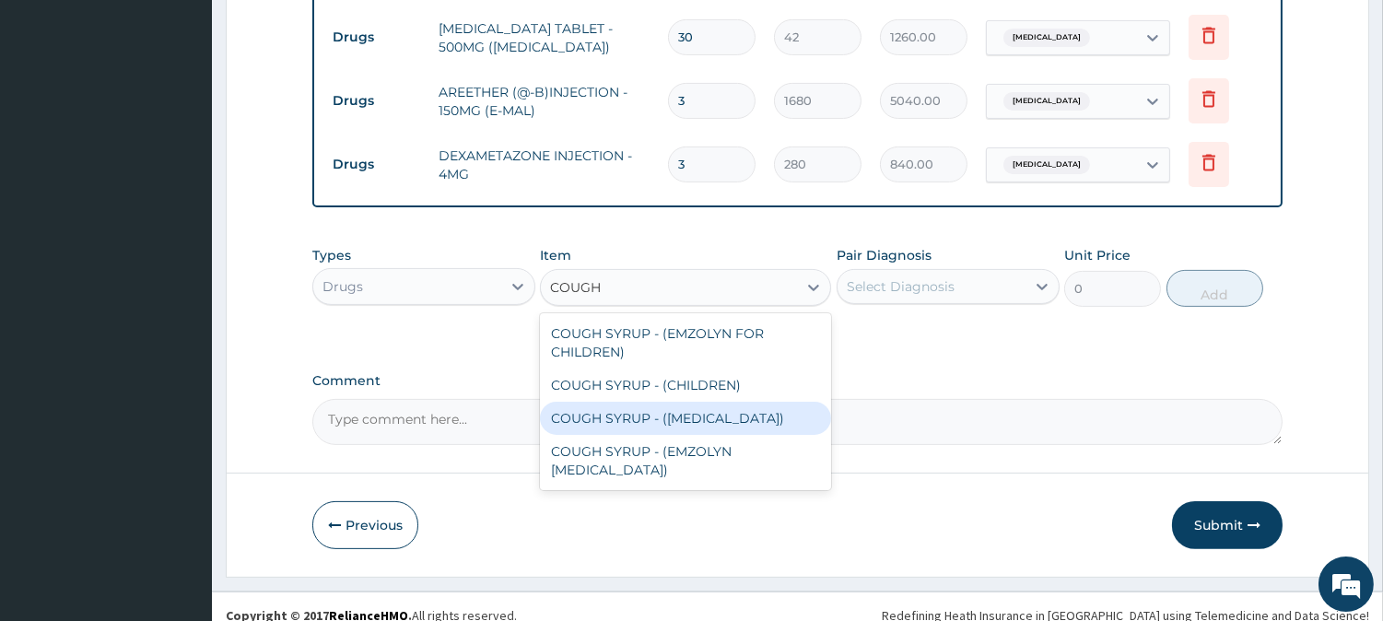
click at [649, 402] on div "COUGH SYRUP - ([MEDICAL_DATA])" at bounding box center [685, 418] width 291 height 33
type input "1120"
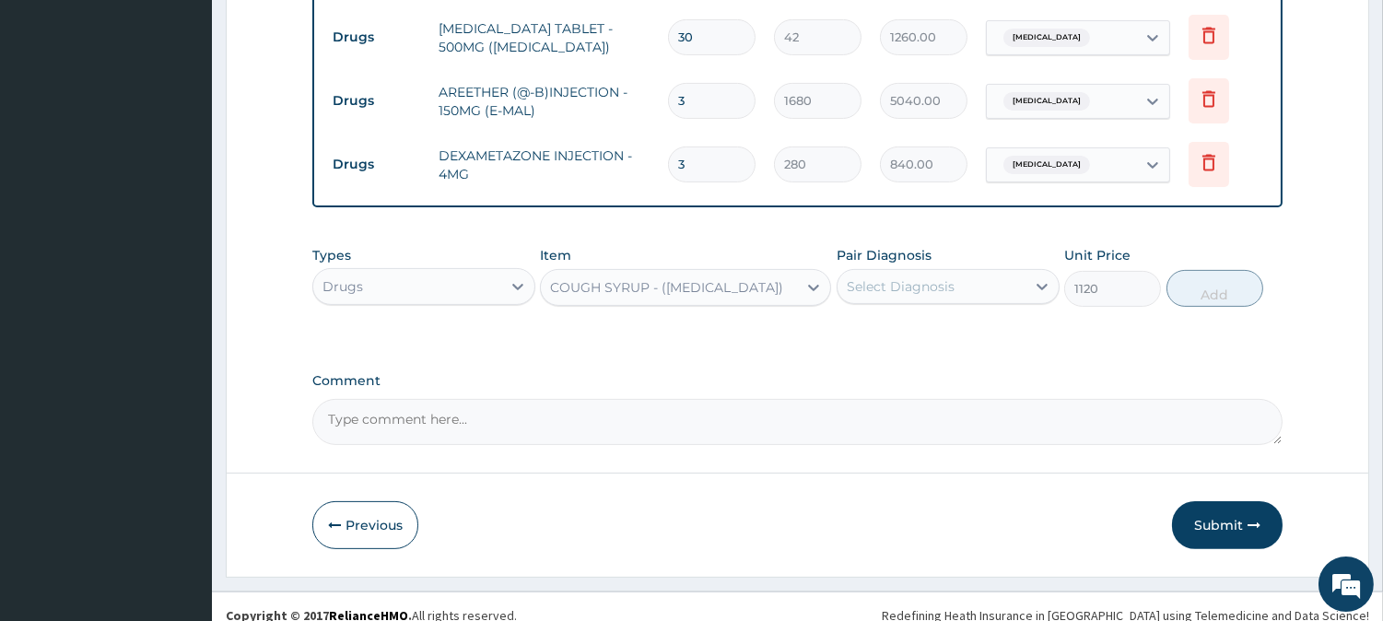
click at [871, 281] on div "Select Diagnosis" at bounding box center [932, 286] width 188 height 29
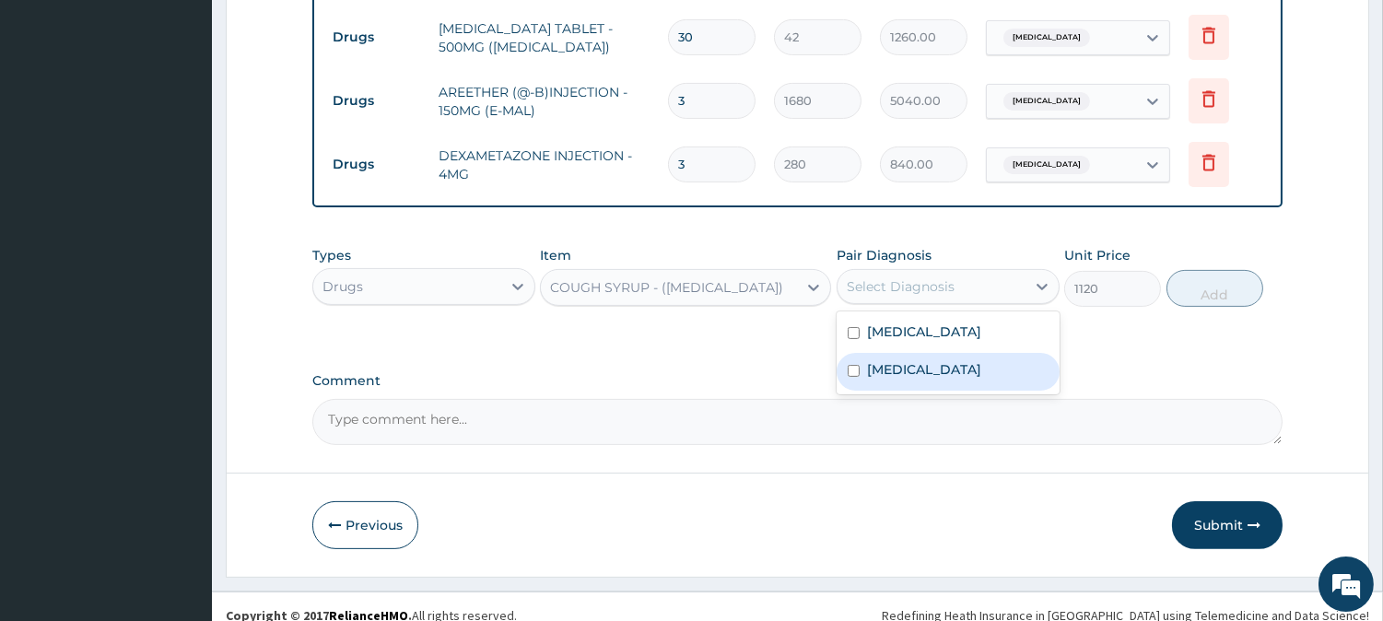
click at [881, 360] on label "[MEDICAL_DATA]" at bounding box center [924, 369] width 114 height 18
checkbox input "true"
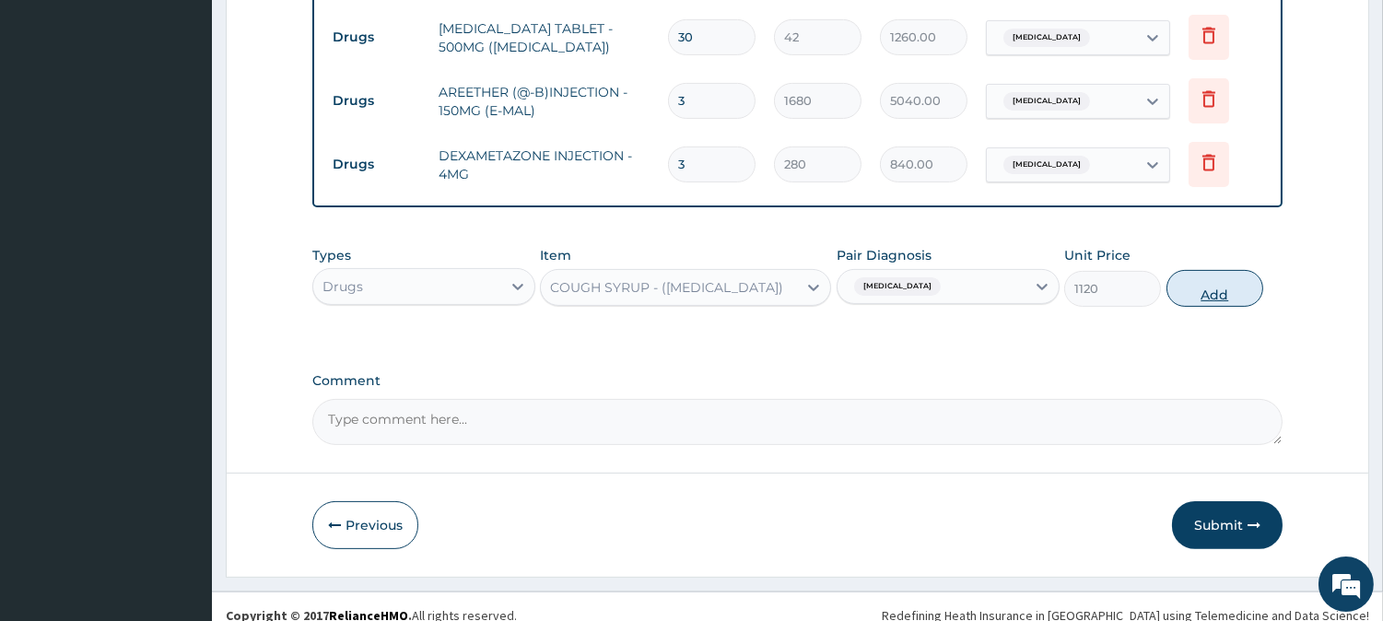
click at [1191, 277] on button "Add" at bounding box center [1215, 288] width 97 height 37
type input "0"
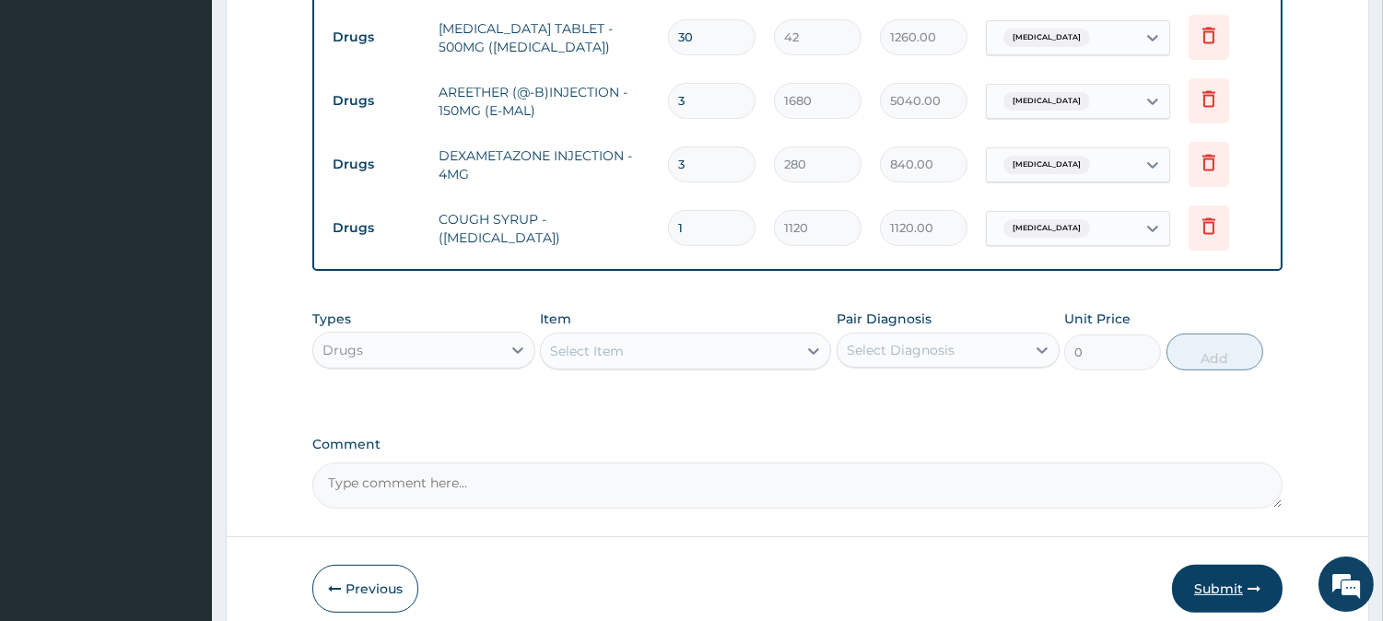
click at [1226, 569] on button "Submit" at bounding box center [1227, 589] width 111 height 48
